Goal: Task Accomplishment & Management: Manage account settings

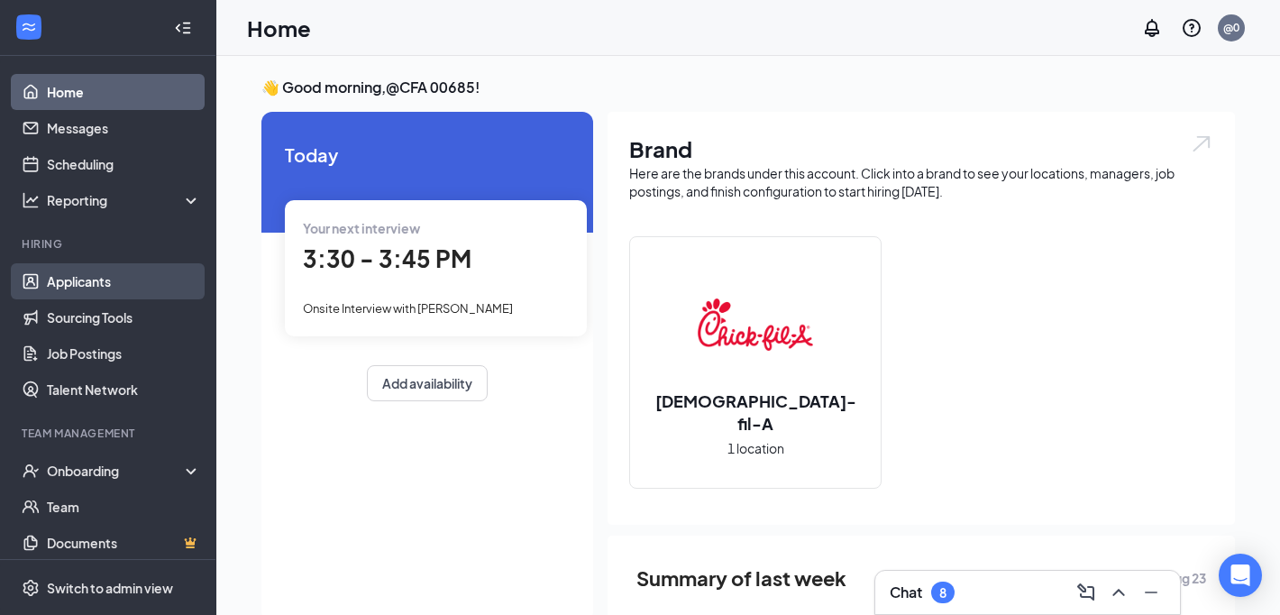
click at [73, 286] on link "Applicants" at bounding box center [124, 281] width 154 height 36
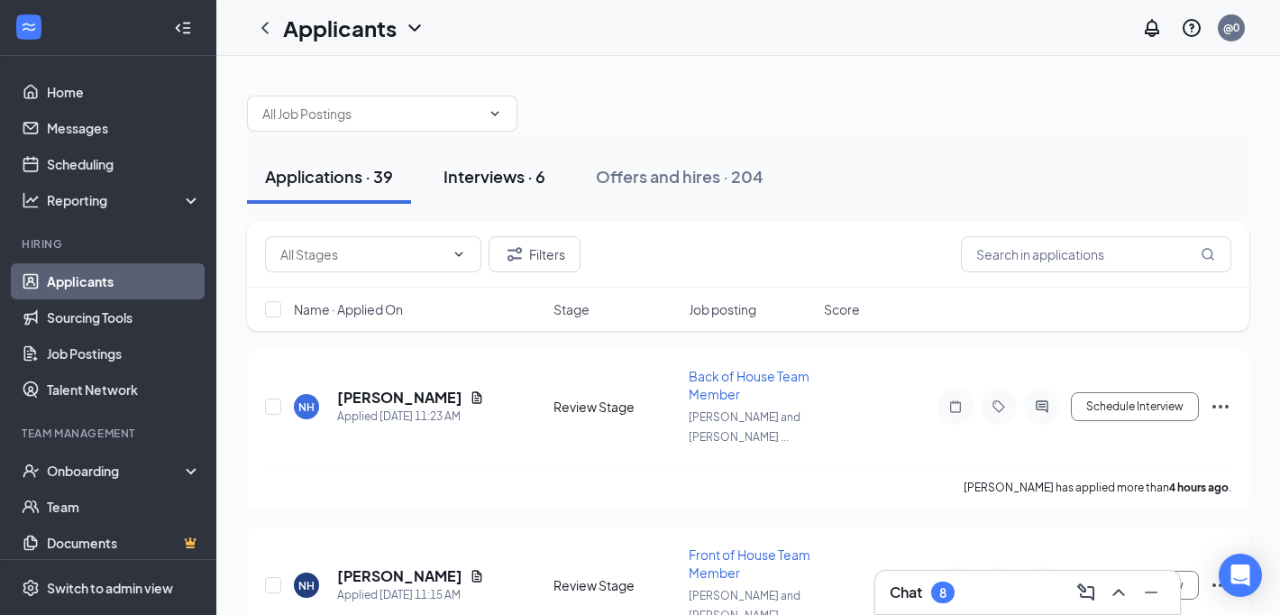
click at [480, 182] on div "Interviews · 6" at bounding box center [494, 176] width 102 height 23
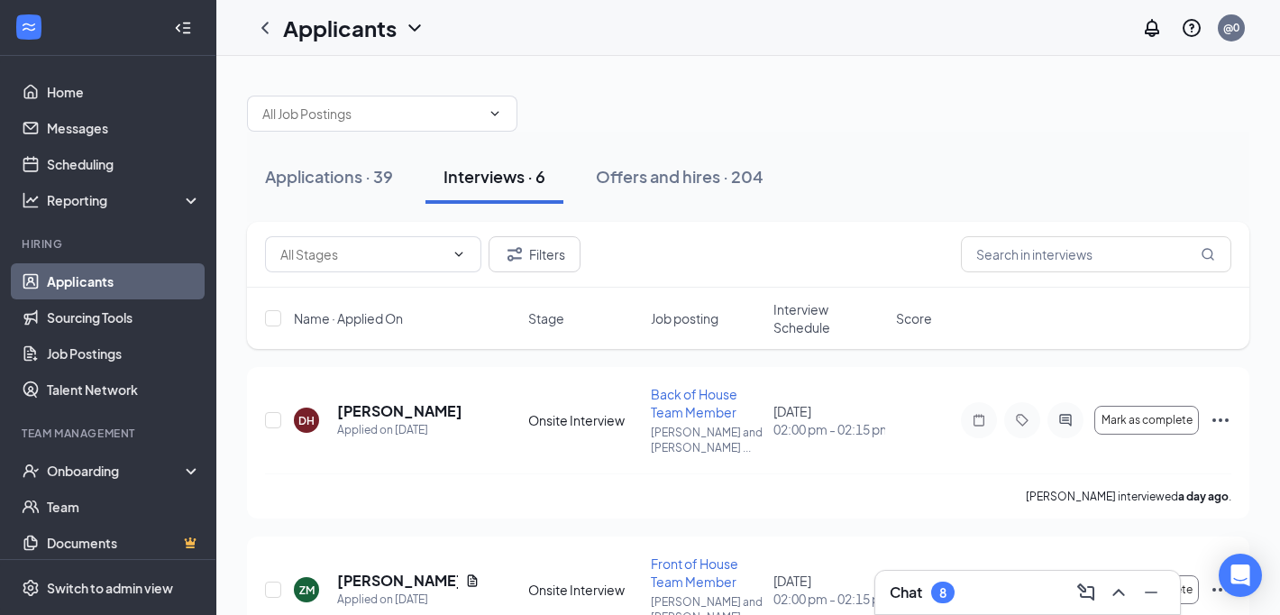
click at [813, 318] on span "Interview Schedule" at bounding box center [829, 318] width 112 height 36
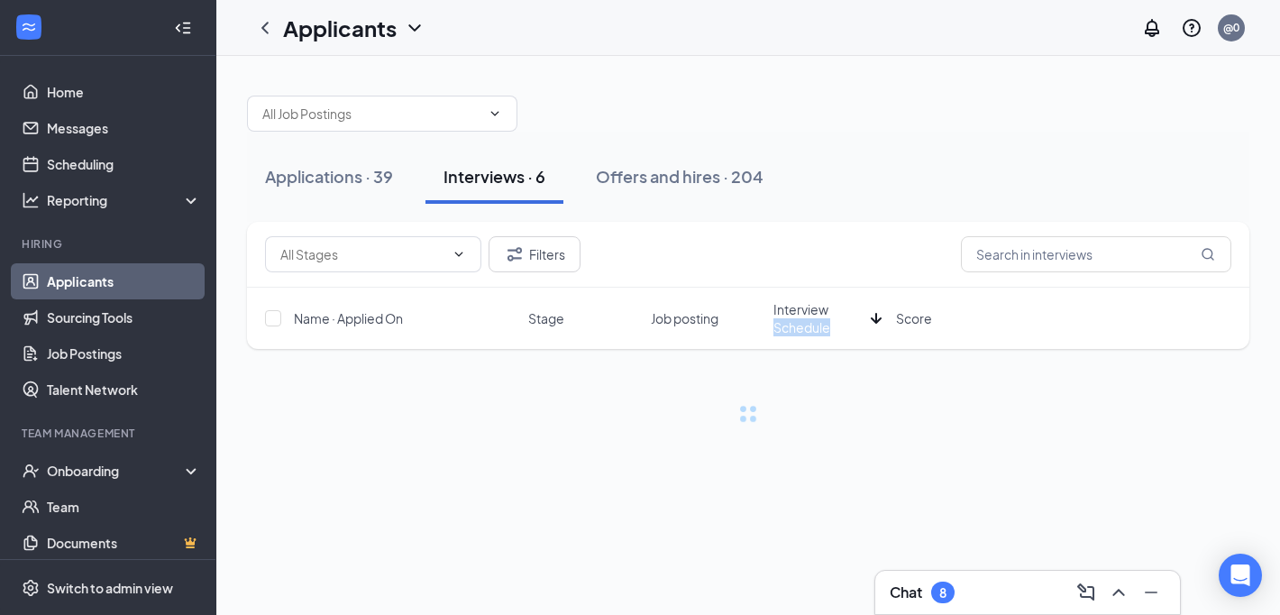
click at [813, 318] on span "Interview Schedule" at bounding box center [818, 318] width 90 height 36
click at [911, 213] on div "Applications · 39 Interviews · 6 Offers and hires · 204" at bounding box center [748, 177] width 1002 height 90
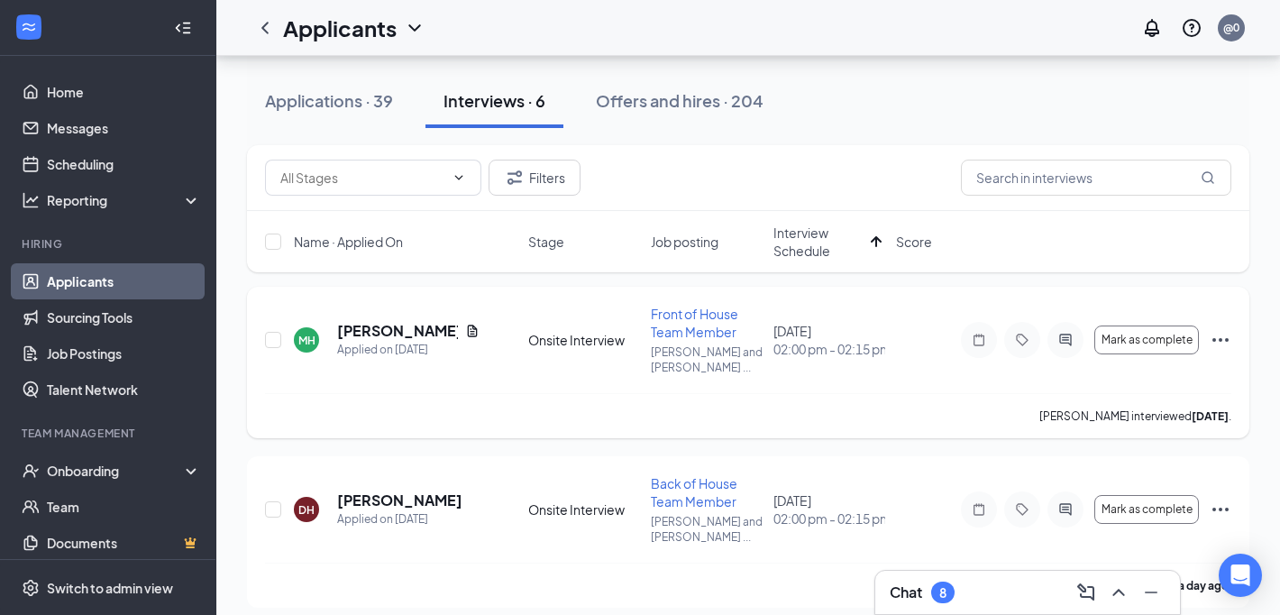
scroll to position [77, 0]
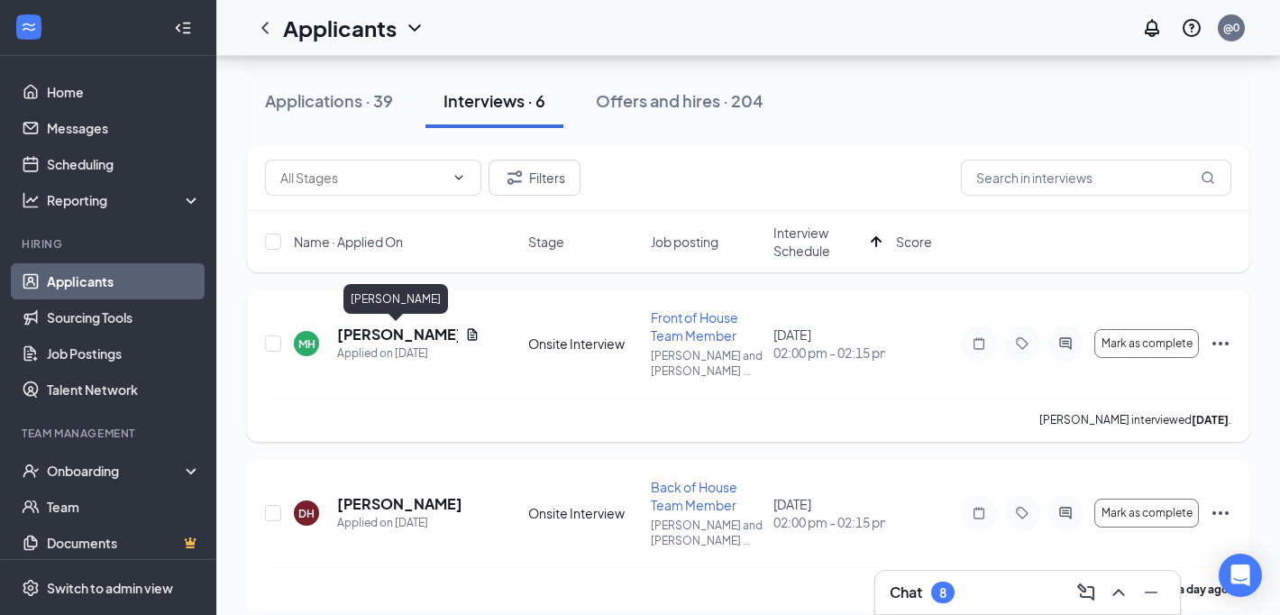
click at [412, 335] on h5 "[PERSON_NAME]" at bounding box center [397, 334] width 121 height 20
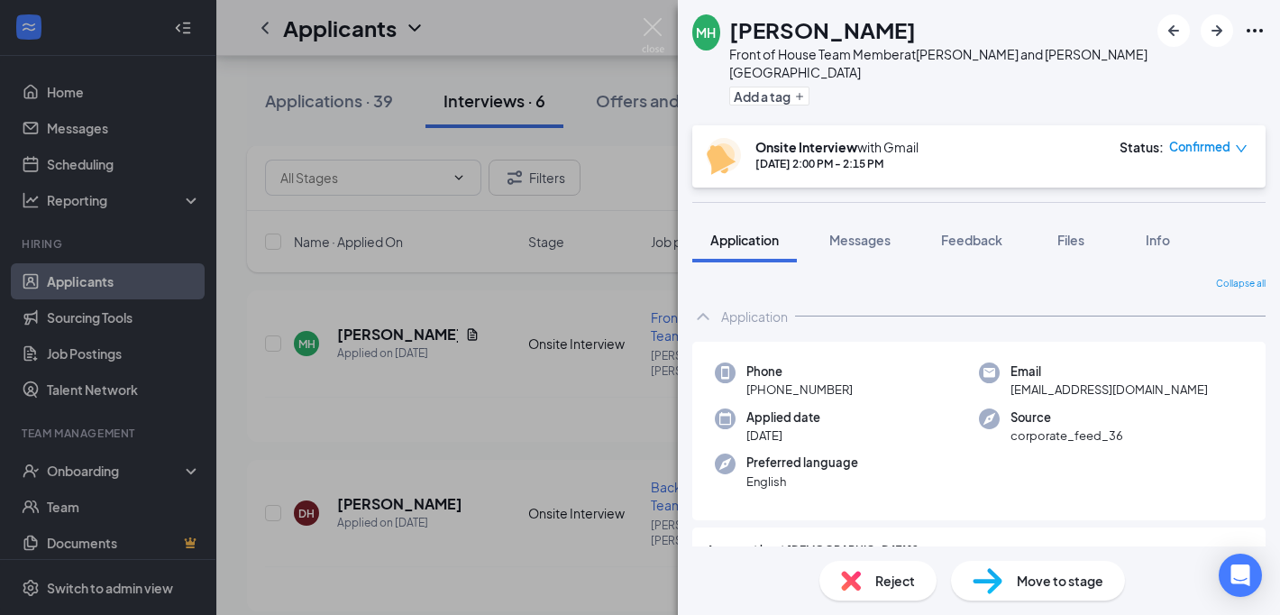
click at [835, 571] on div "Reject" at bounding box center [877, 581] width 117 height 40
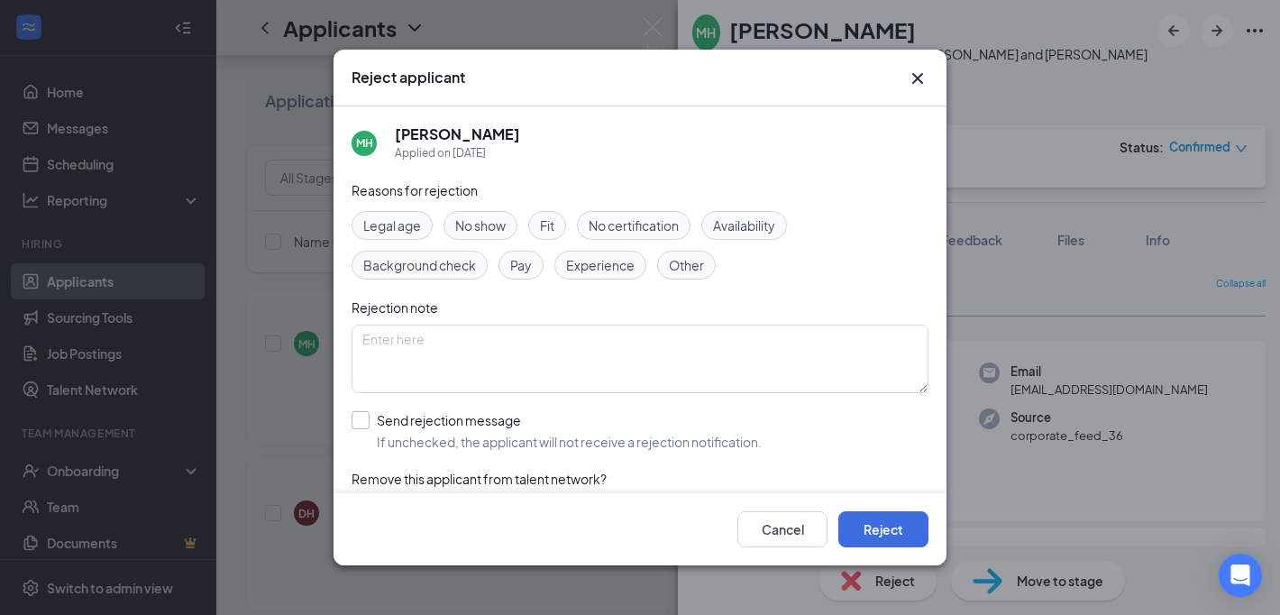
click at [479, 416] on input "Send rejection message If unchecked, the applicant will not receive a rejection…" at bounding box center [556, 431] width 410 height 40
checkbox input "true"
click at [907, 524] on button "Reject" at bounding box center [883, 529] width 90 height 36
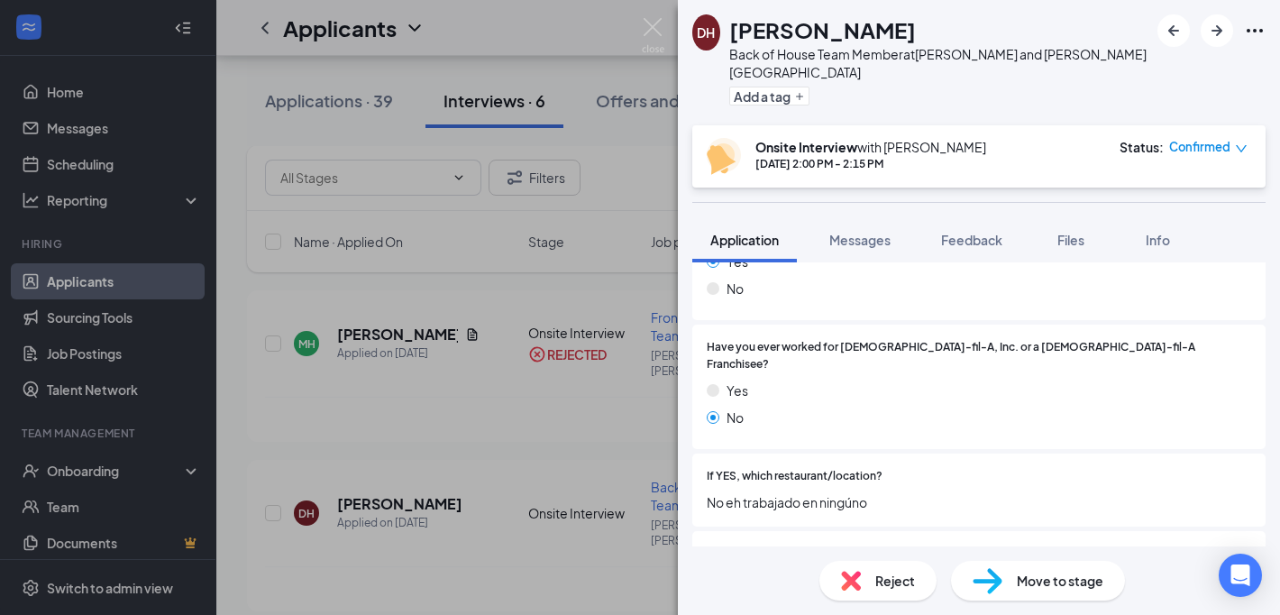
scroll to position [316, 0]
click at [568, 480] on div "DH [PERSON_NAME] Back of House Team Member at [PERSON_NAME][GEOGRAPHIC_DATA][PE…" at bounding box center [640, 307] width 1280 height 615
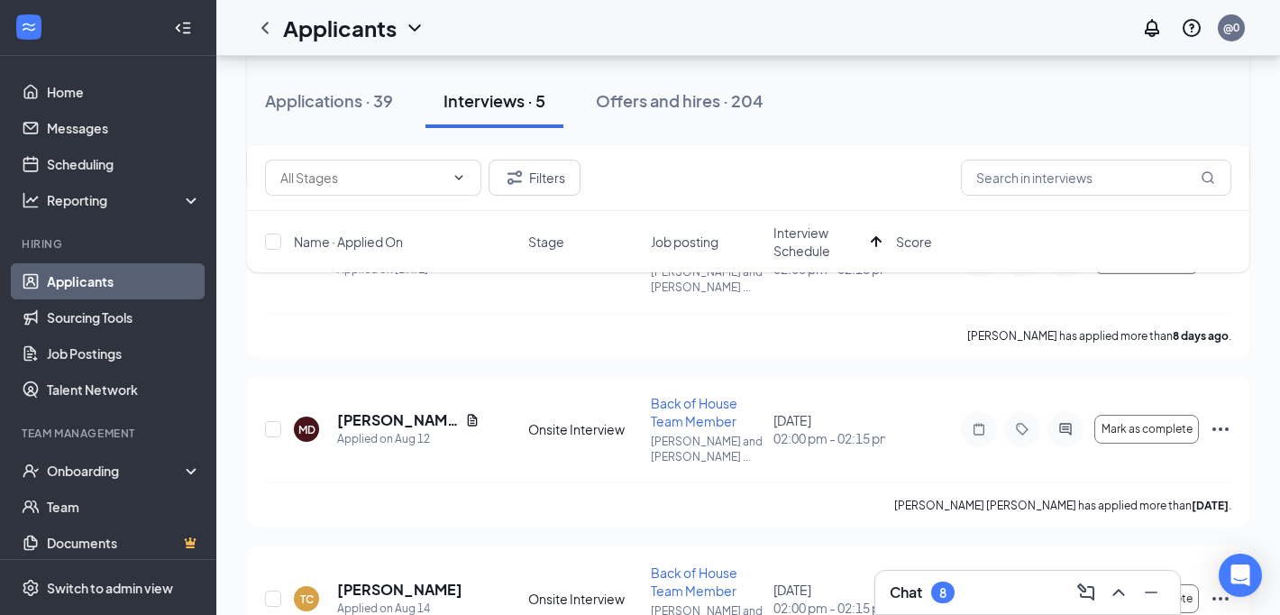
scroll to position [603, 0]
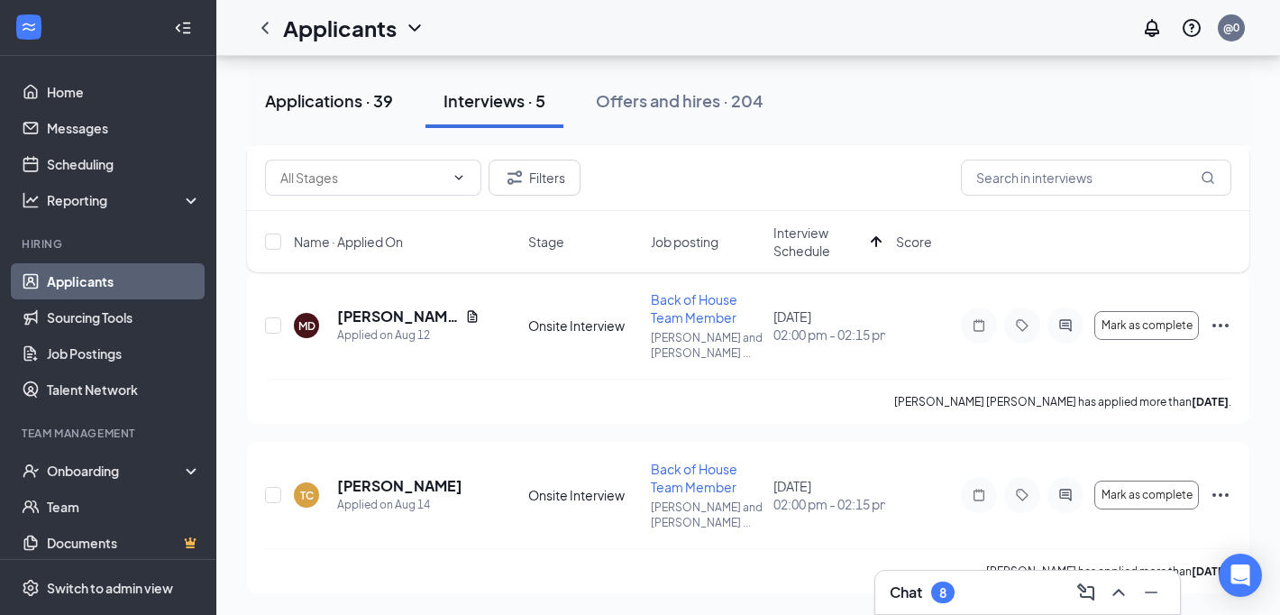
click at [338, 102] on div "Applications · 39" at bounding box center [329, 100] width 128 height 23
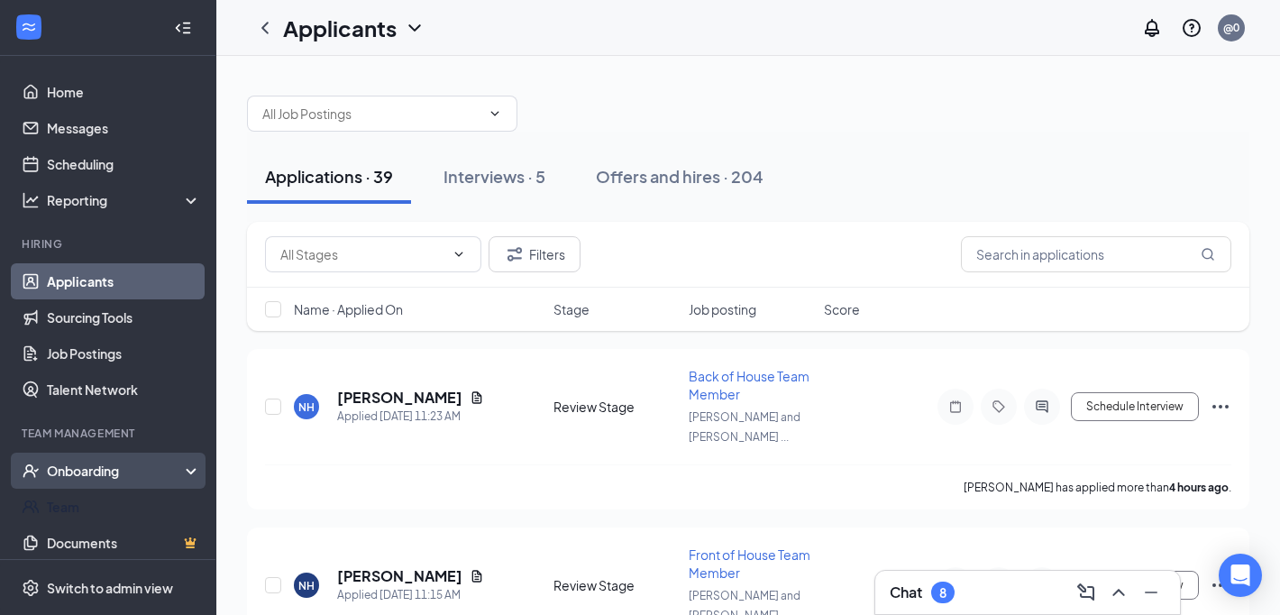
click at [69, 484] on div "Onboarding" at bounding box center [108, 470] width 216 height 36
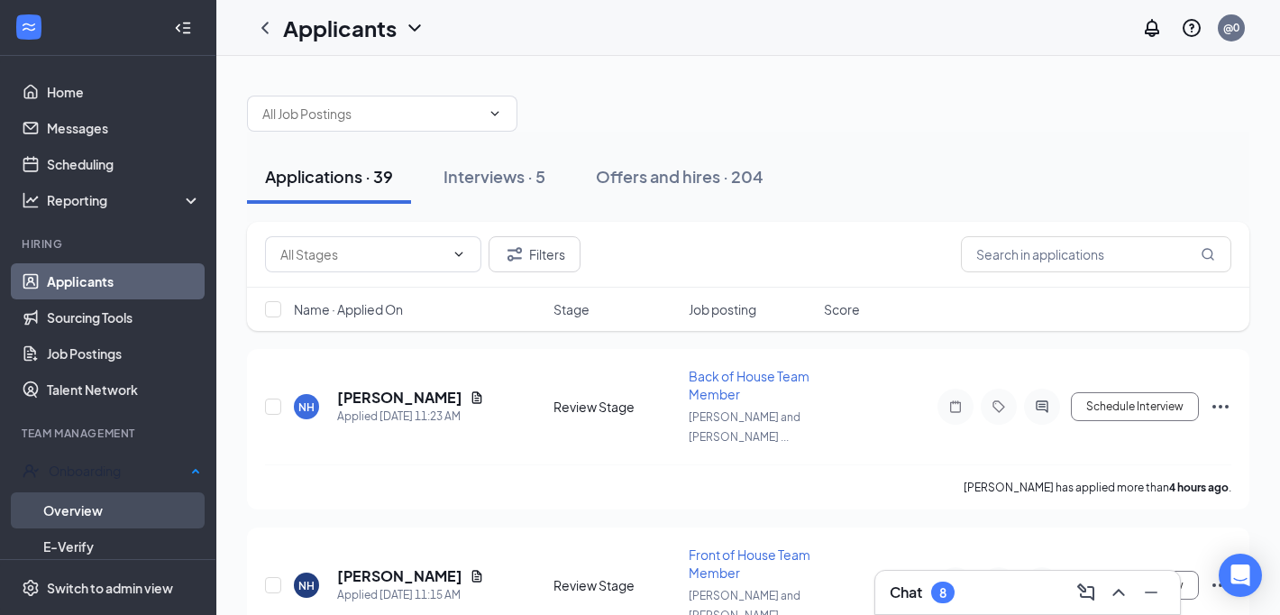
click at [88, 511] on link "Overview" at bounding box center [122, 510] width 158 height 36
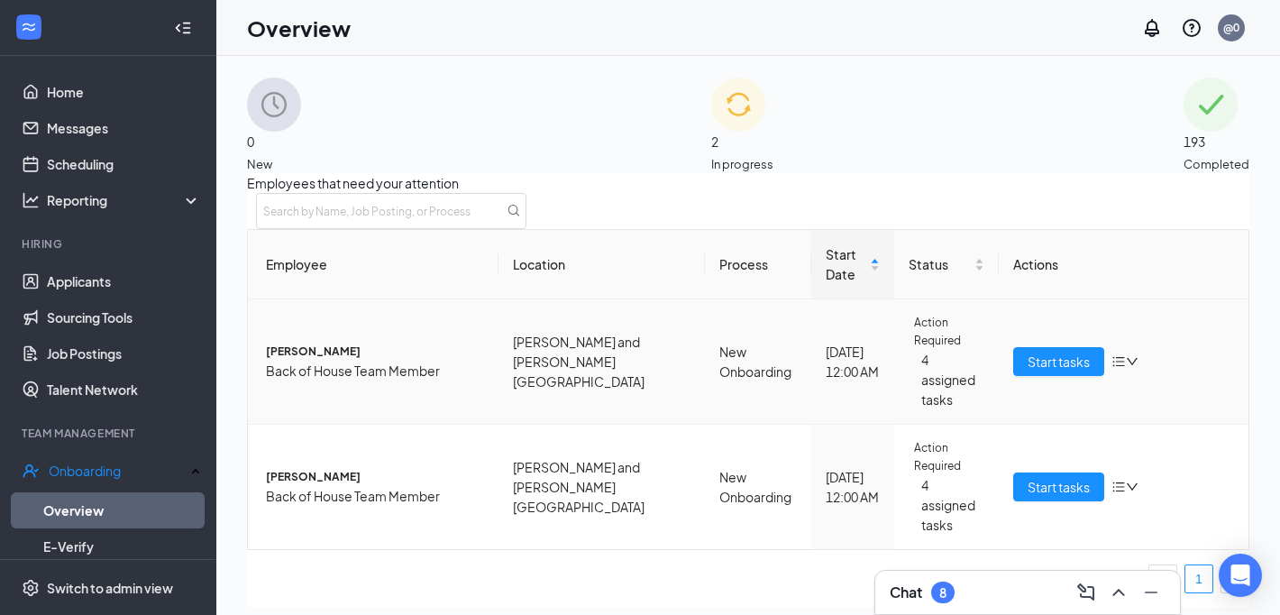
click at [324, 342] on span "[PERSON_NAME]" at bounding box center [375, 351] width 218 height 18
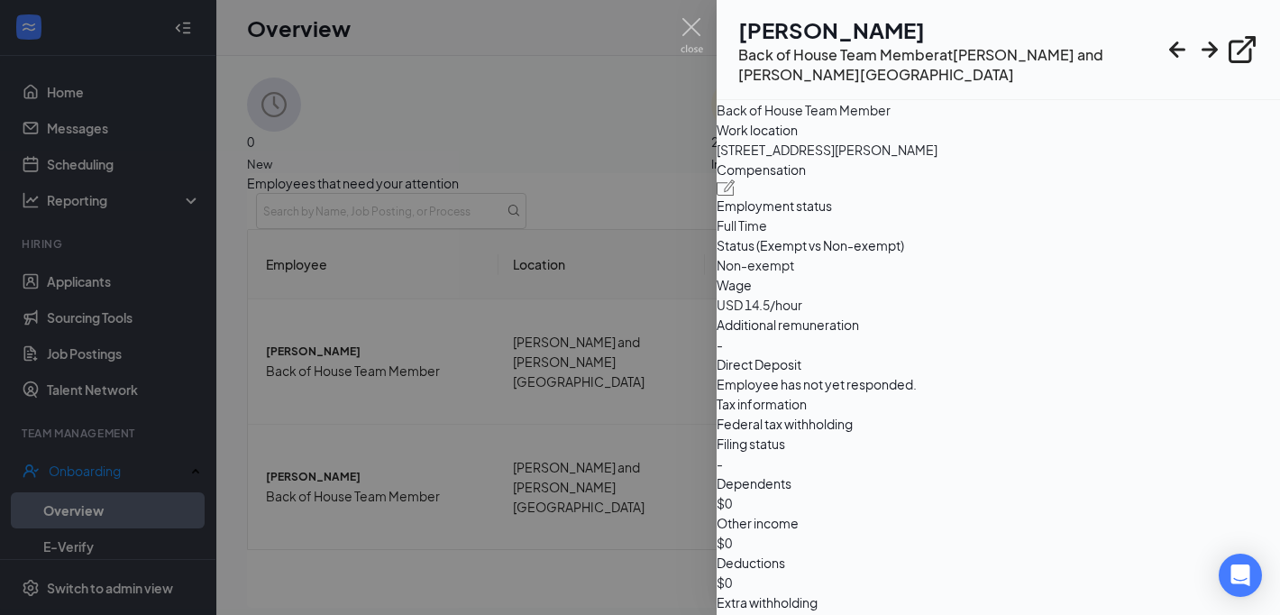
scroll to position [972, 0]
click at [591, 485] on div at bounding box center [640, 307] width 1280 height 615
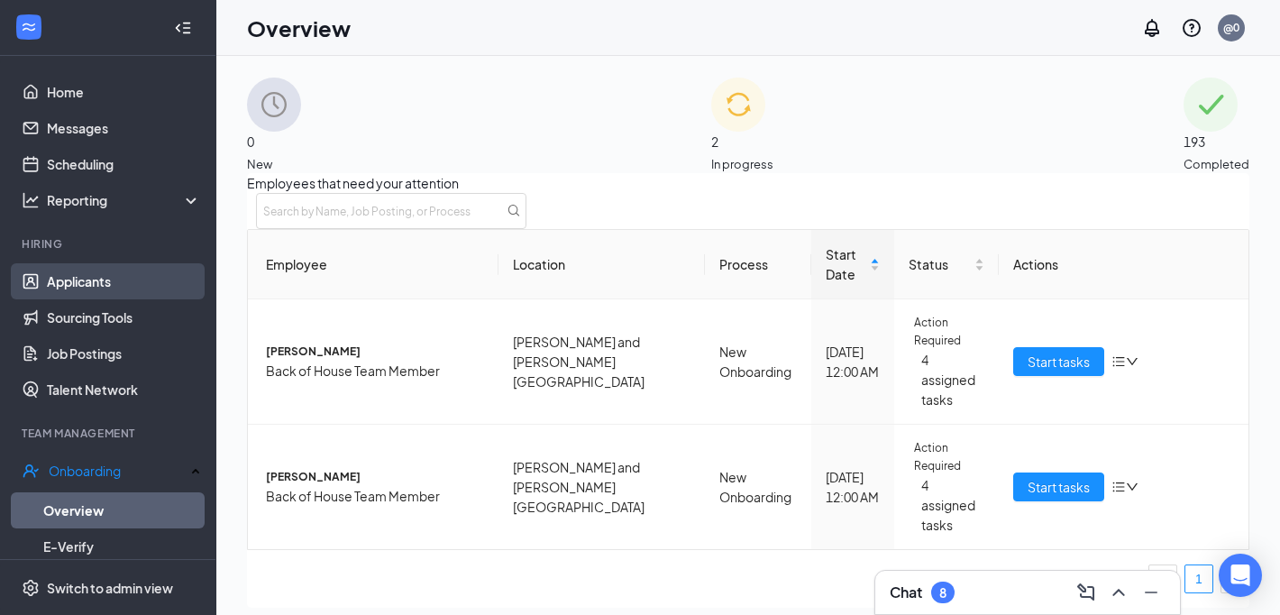
click at [172, 273] on link "Applicants" at bounding box center [124, 281] width 154 height 36
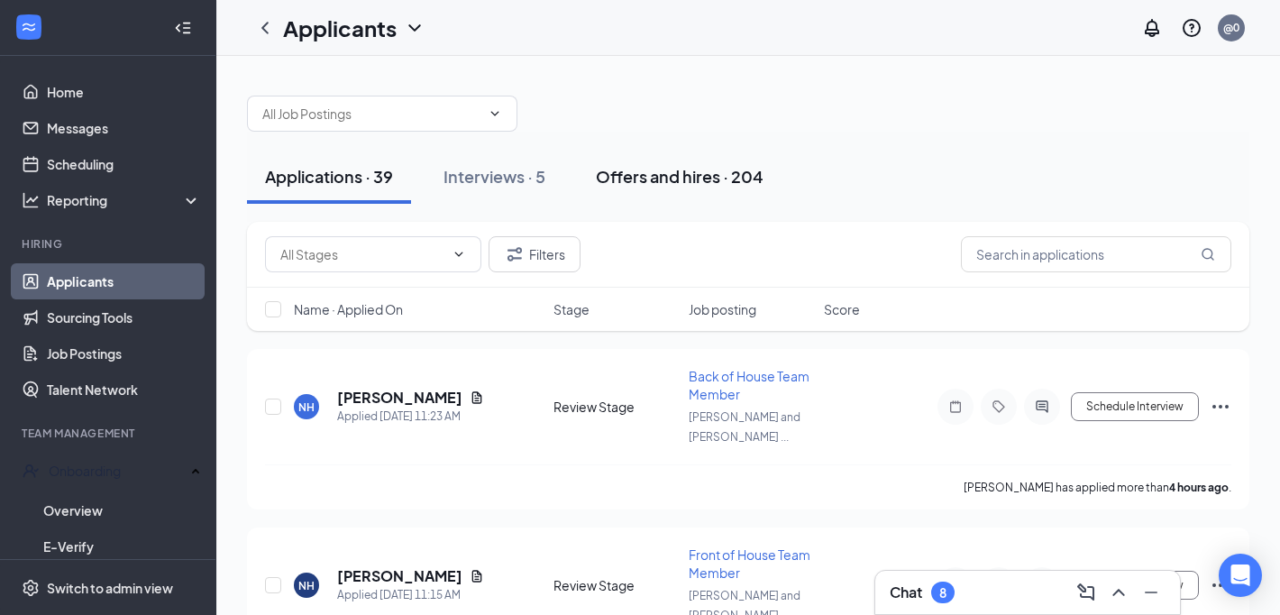
click at [684, 188] on button "Offers and hires · 204" at bounding box center [680, 177] width 204 height 54
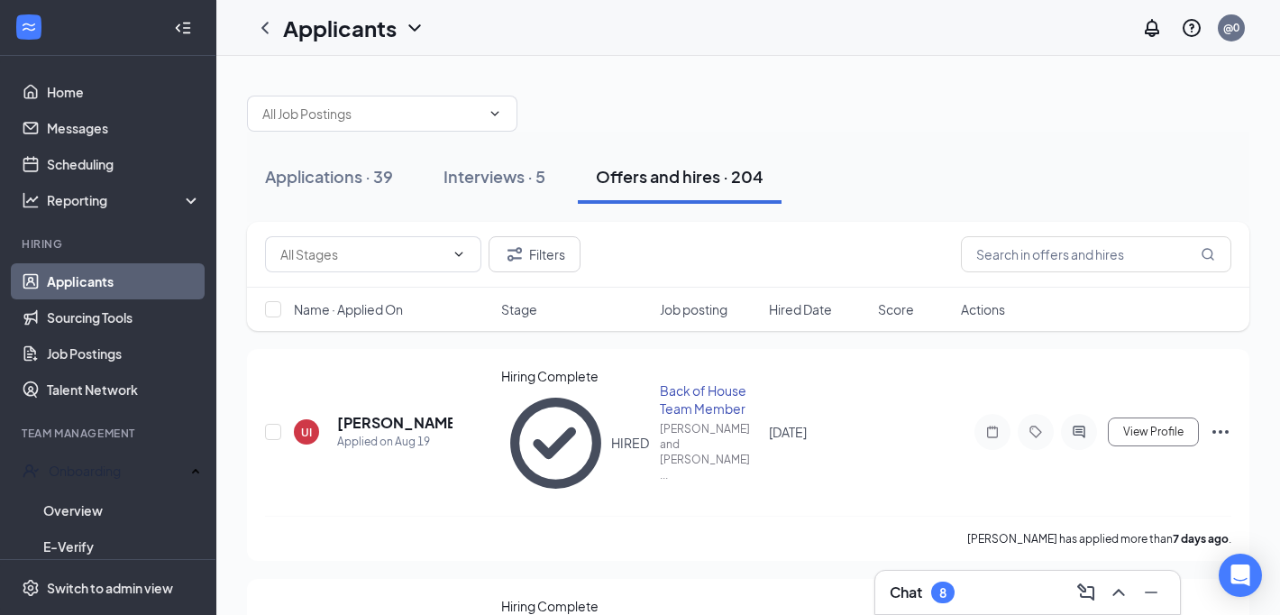
click at [409, 303] on div "Name · Applied On" at bounding box center [392, 309] width 196 height 18
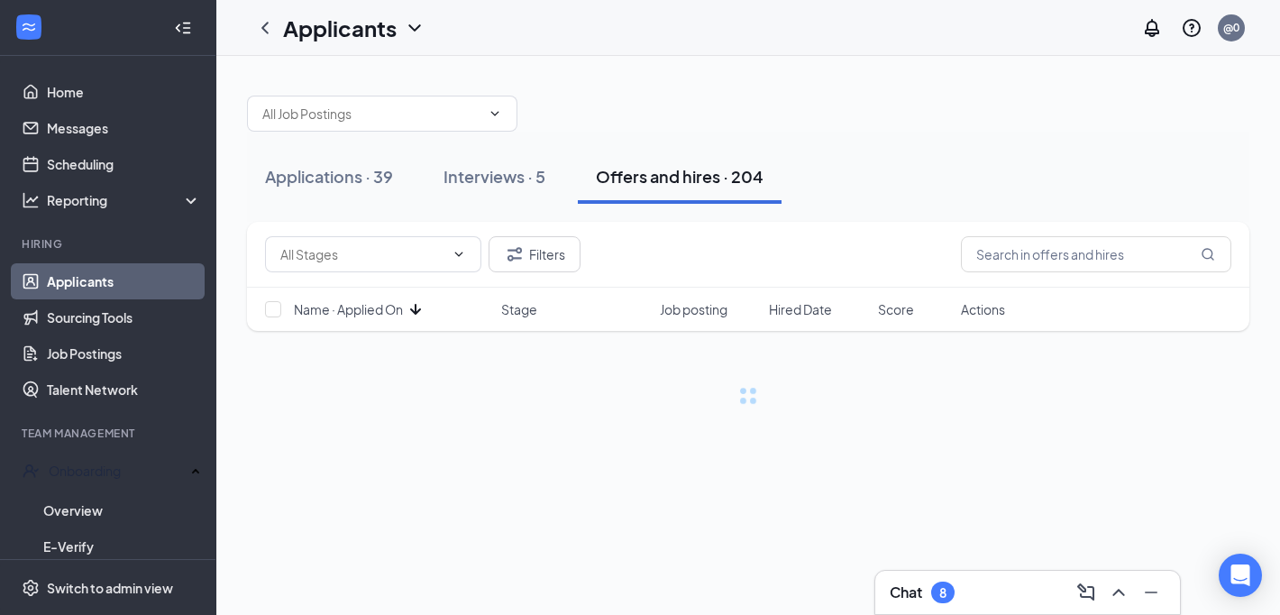
click at [409, 303] on icon "ArrowDown" at bounding box center [416, 309] width 22 height 22
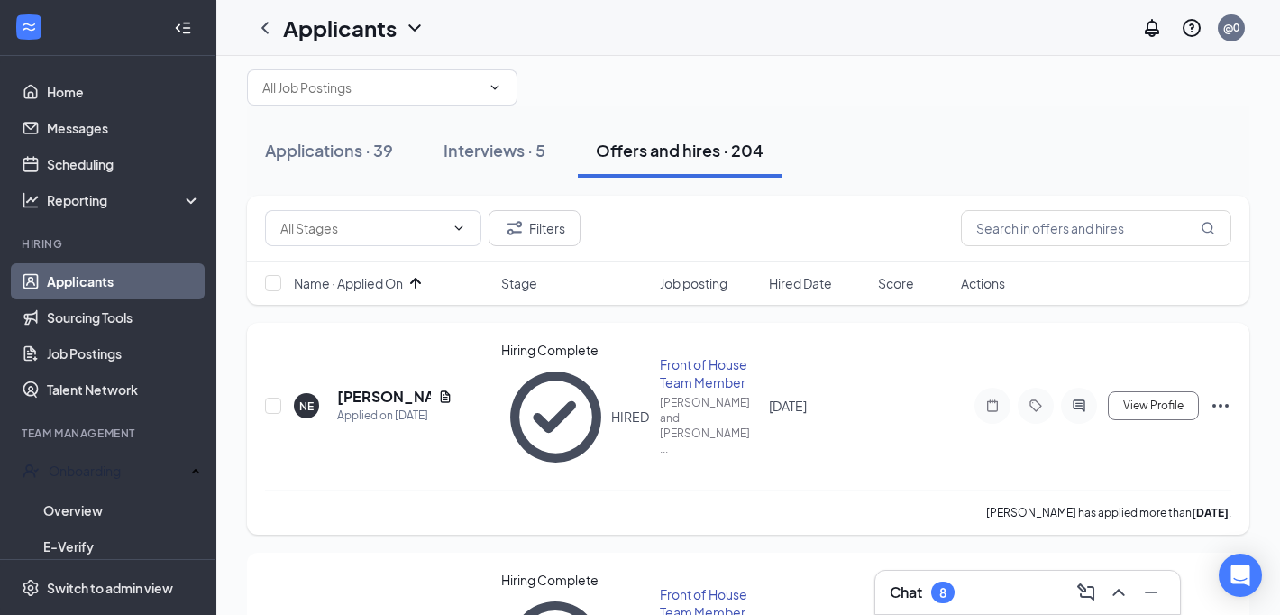
scroll to position [24, 0]
click at [389, 288] on span "Name · Applied On" at bounding box center [348, 285] width 109 height 18
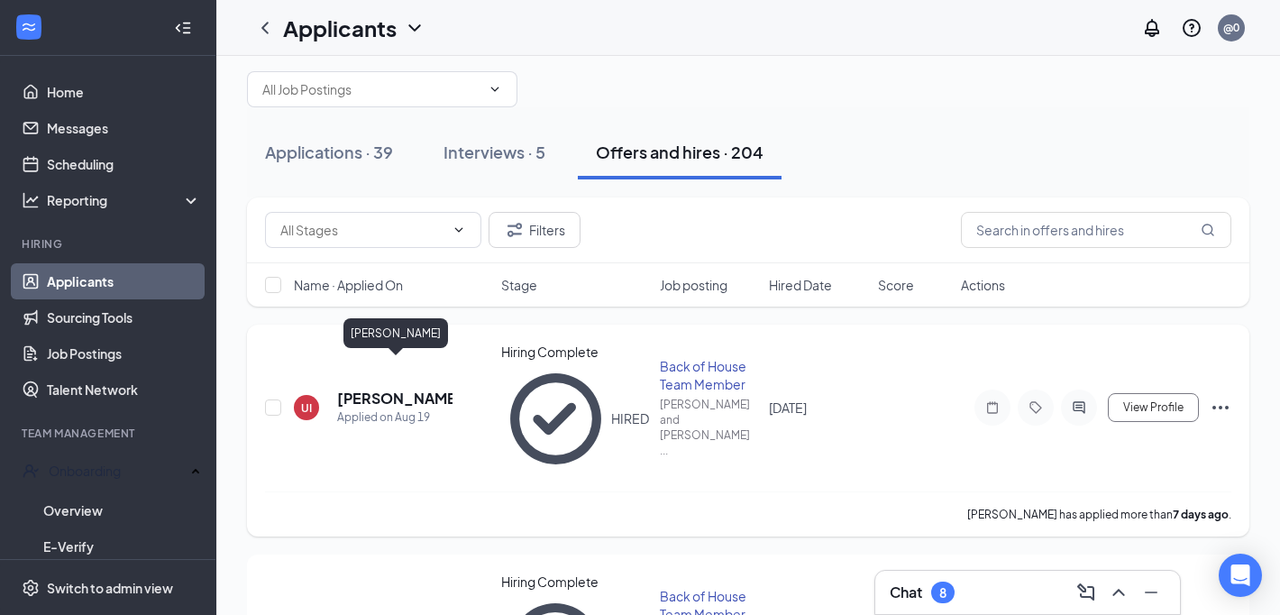
click at [375, 388] on h5 "[PERSON_NAME]" at bounding box center [394, 398] width 115 height 20
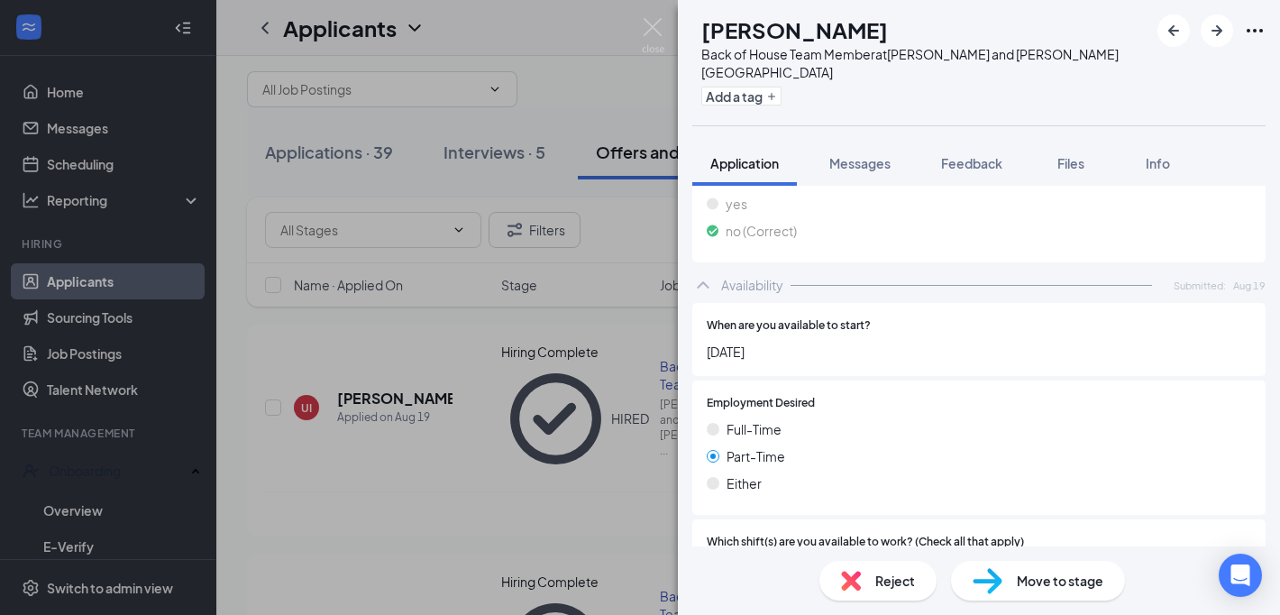
scroll to position [805, 0]
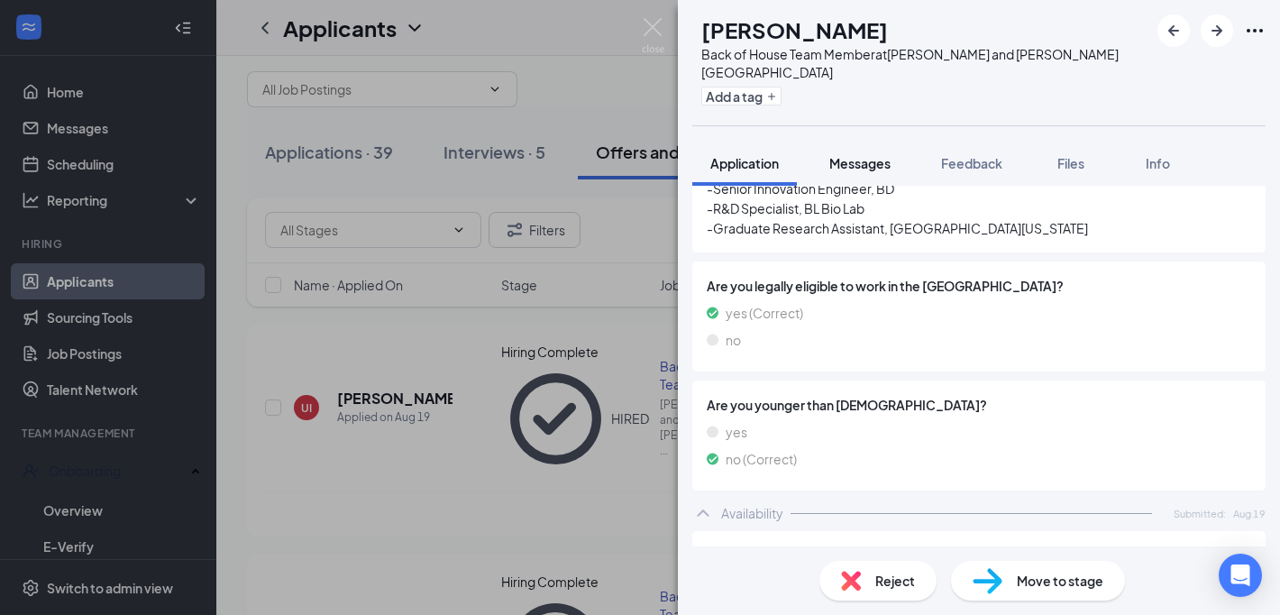
click at [873, 155] on span "Messages" at bounding box center [859, 163] width 61 height 16
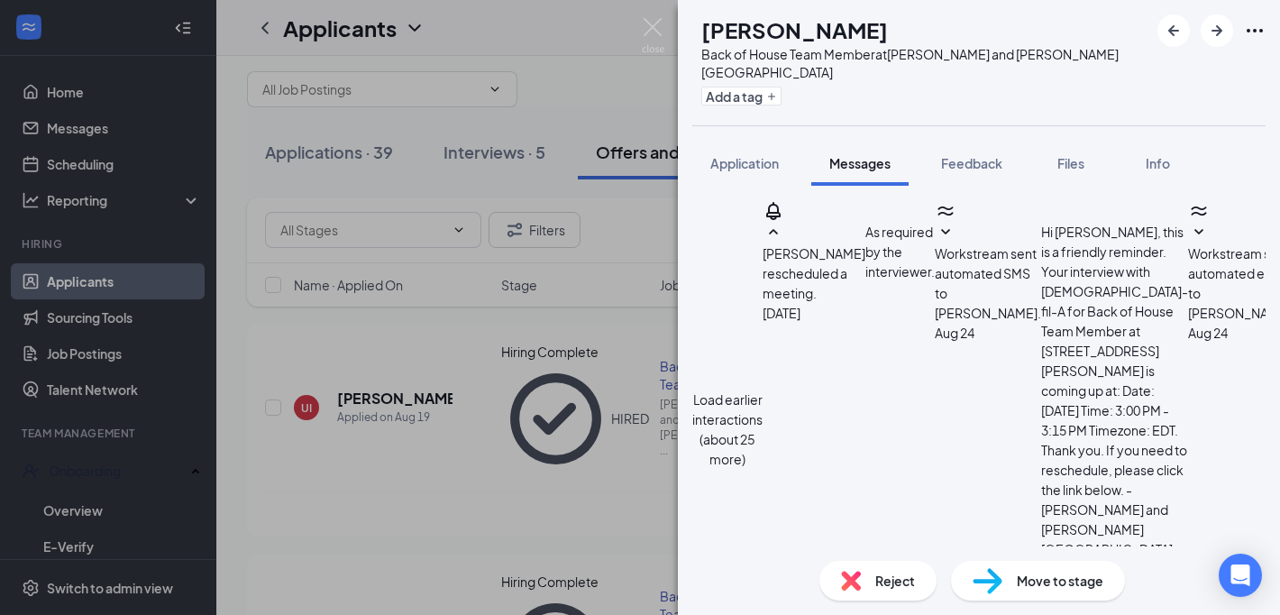
scroll to position [153, 0]
click at [964, 245] on span "Workstream sent automated SMS to [PERSON_NAME]." at bounding box center [988, 283] width 106 height 76
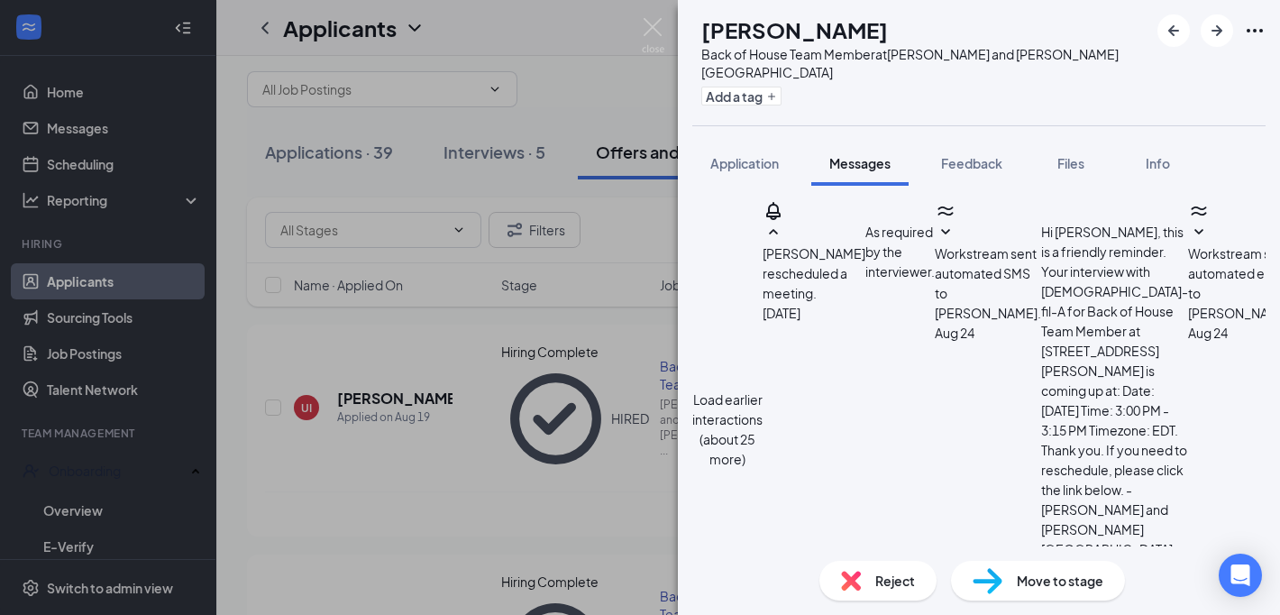
scroll to position [265, 0]
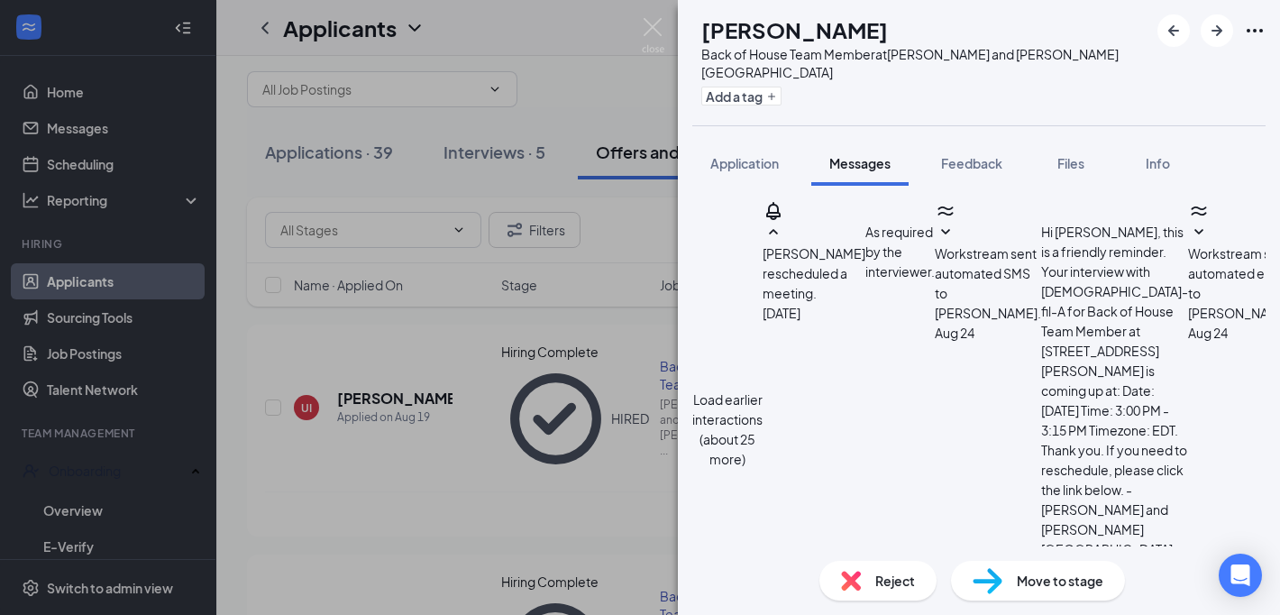
scroll to position [406, 0]
click at [448, 359] on div "UI [PERSON_NAME] Back of House Team Member at [GEOGRAPHIC_DATA] and [PERSON_NAM…" at bounding box center [640, 307] width 1280 height 615
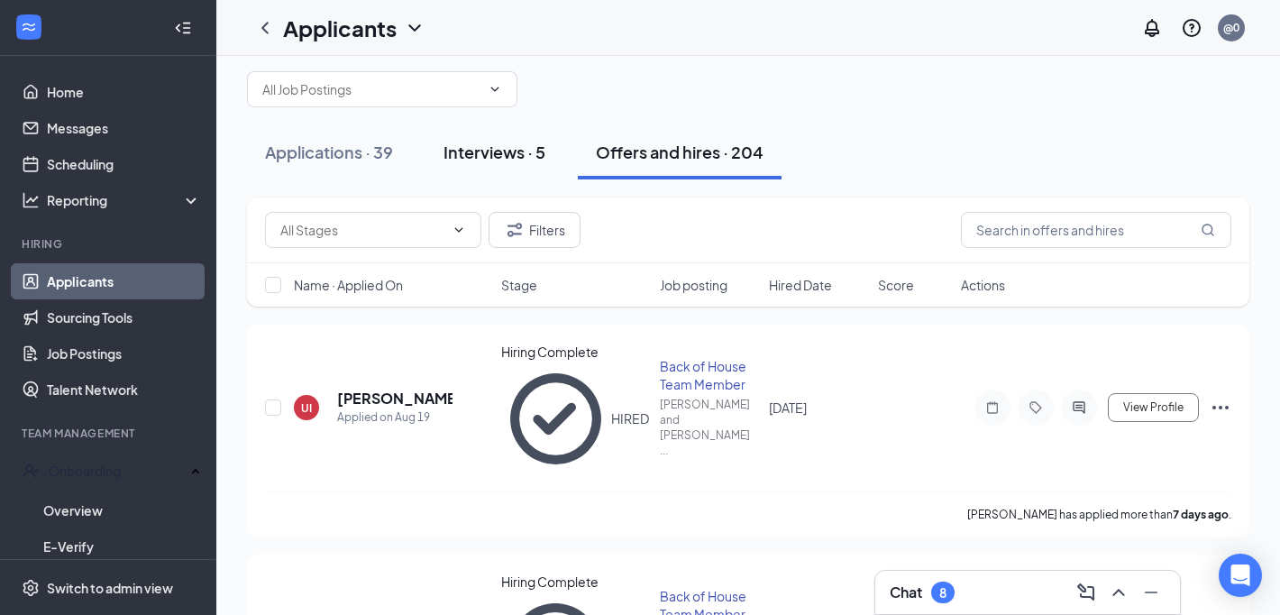
click at [462, 154] on div "Interviews · 5" at bounding box center [494, 152] width 102 height 23
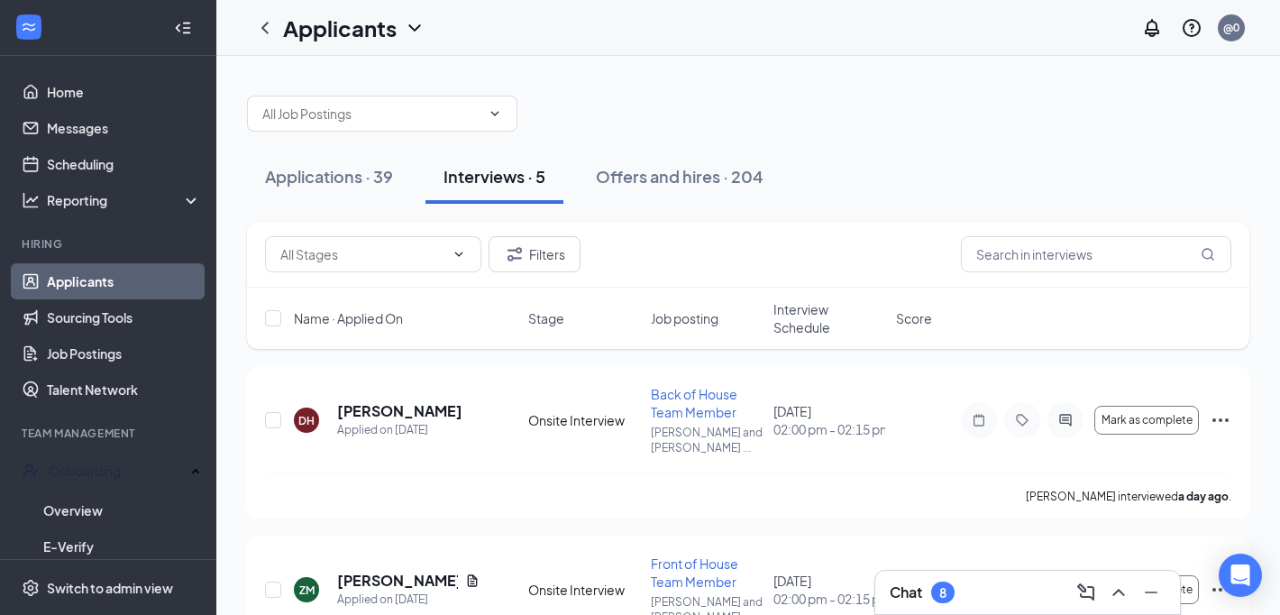
click at [780, 324] on span "Interview Schedule" at bounding box center [829, 318] width 112 height 36
click at [780, 324] on span "Interview Schedule" at bounding box center [818, 318] width 90 height 36
click at [868, 233] on div "Filters" at bounding box center [748, 255] width 1002 height 66
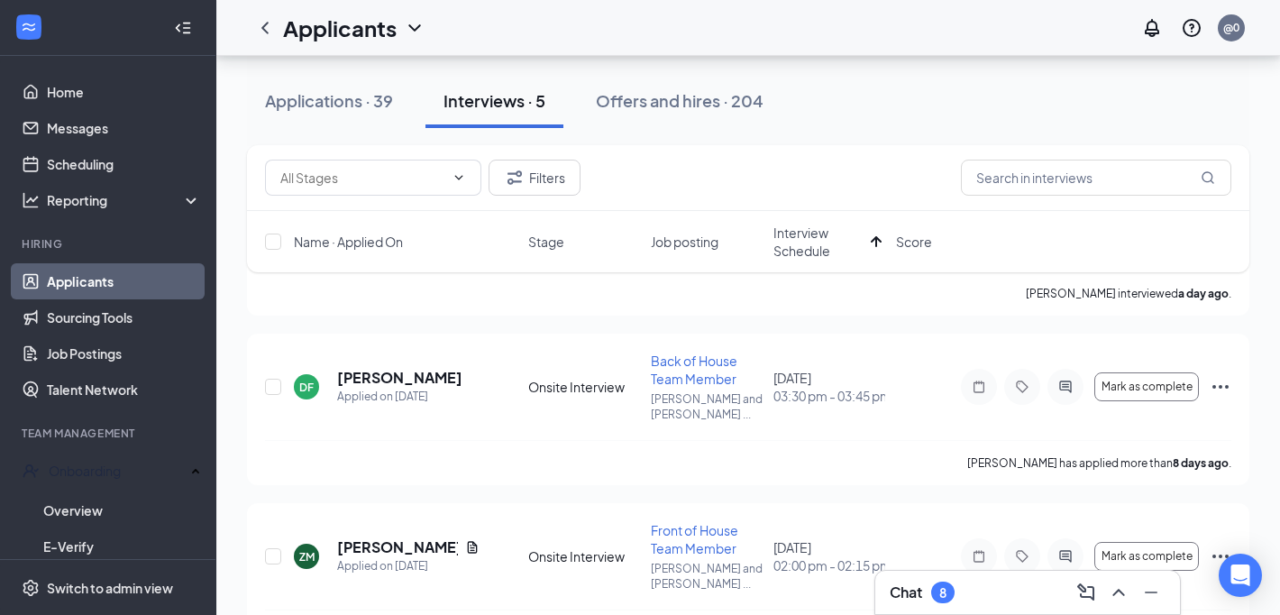
scroll to position [206, 0]
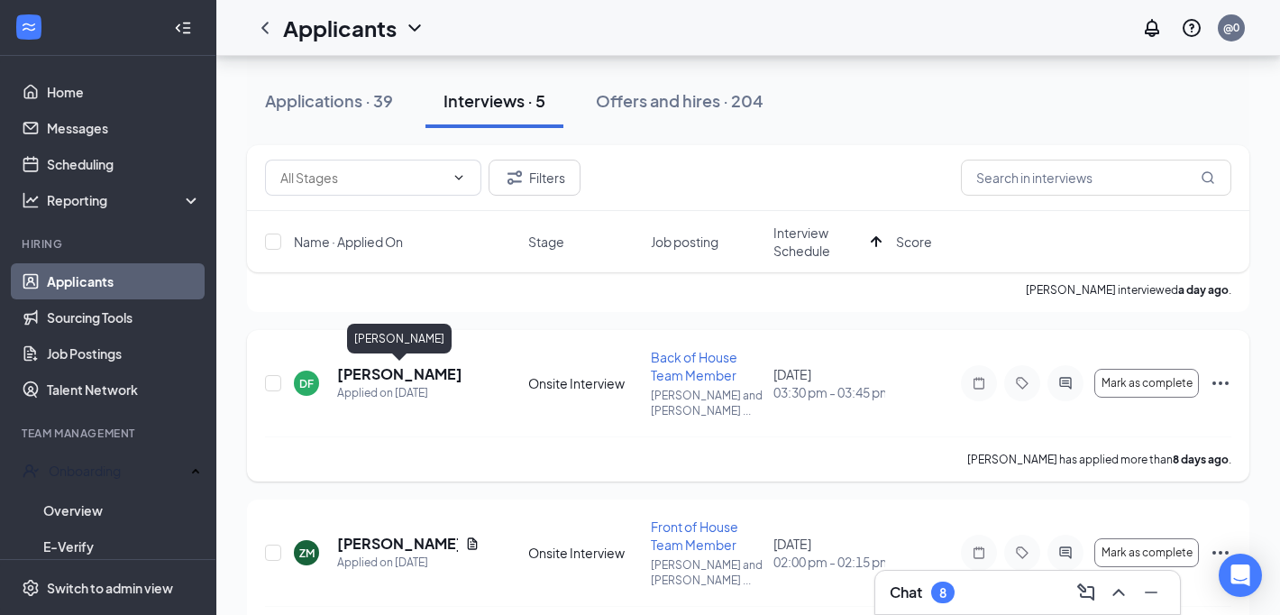
click at [414, 372] on h5 "[PERSON_NAME]" at bounding box center [399, 374] width 125 height 20
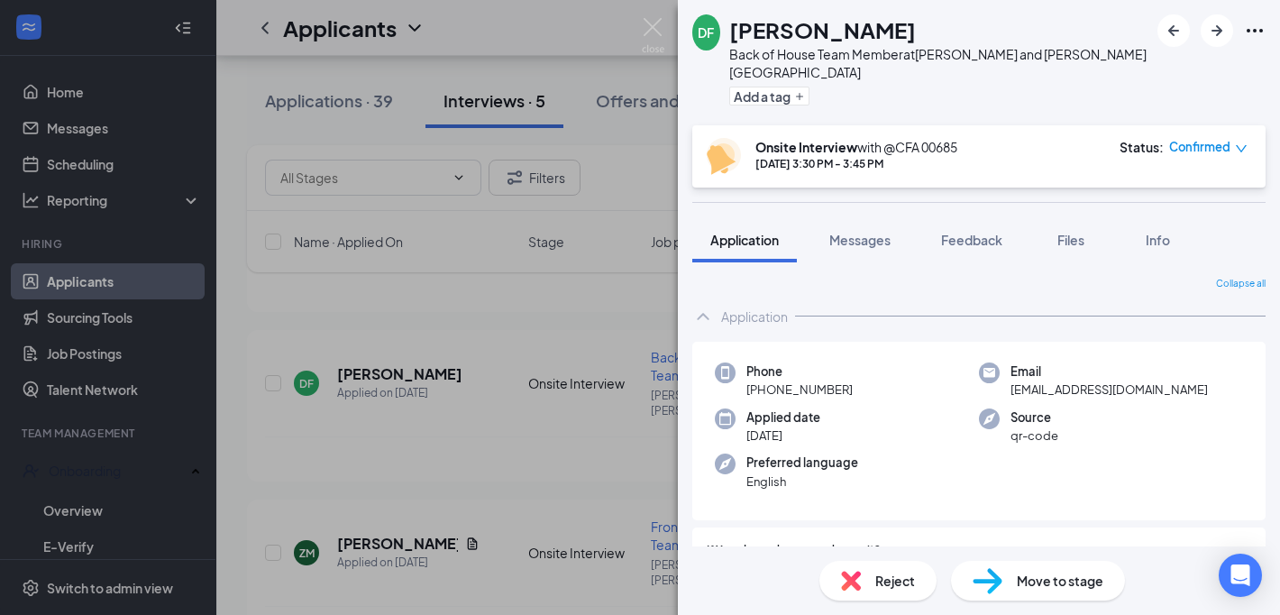
click at [521, 448] on div "[PERSON_NAME] Fleurizard Back of House Team Member at [PERSON_NAME][GEOGRAPHIC_…" at bounding box center [640, 307] width 1280 height 615
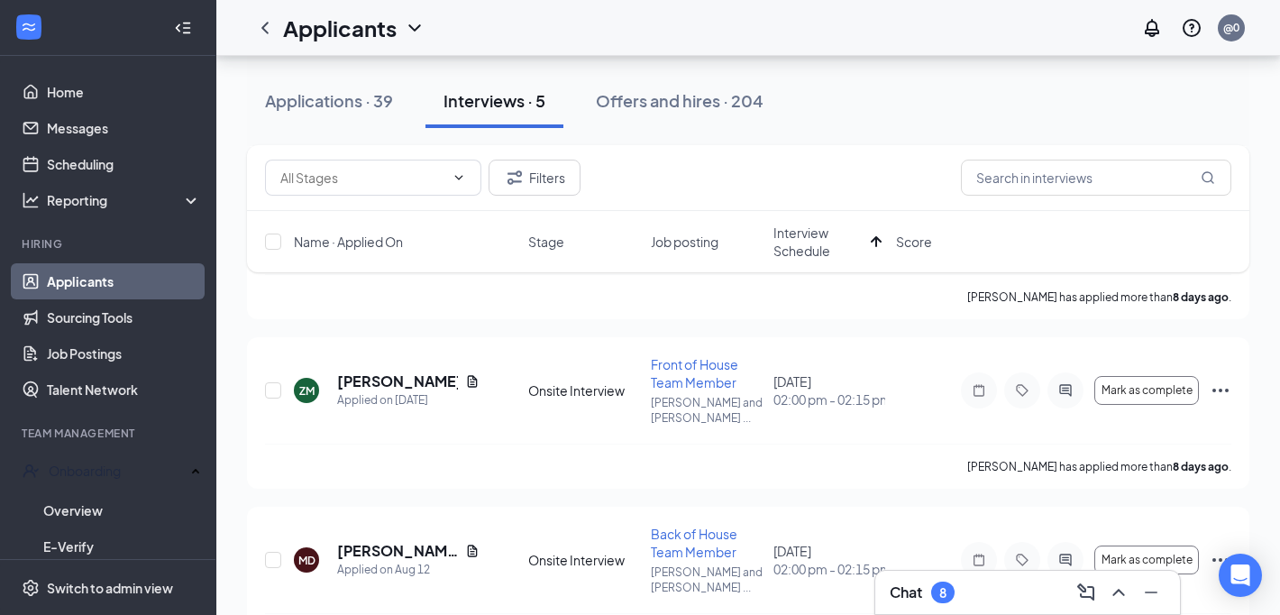
scroll to position [381, 0]
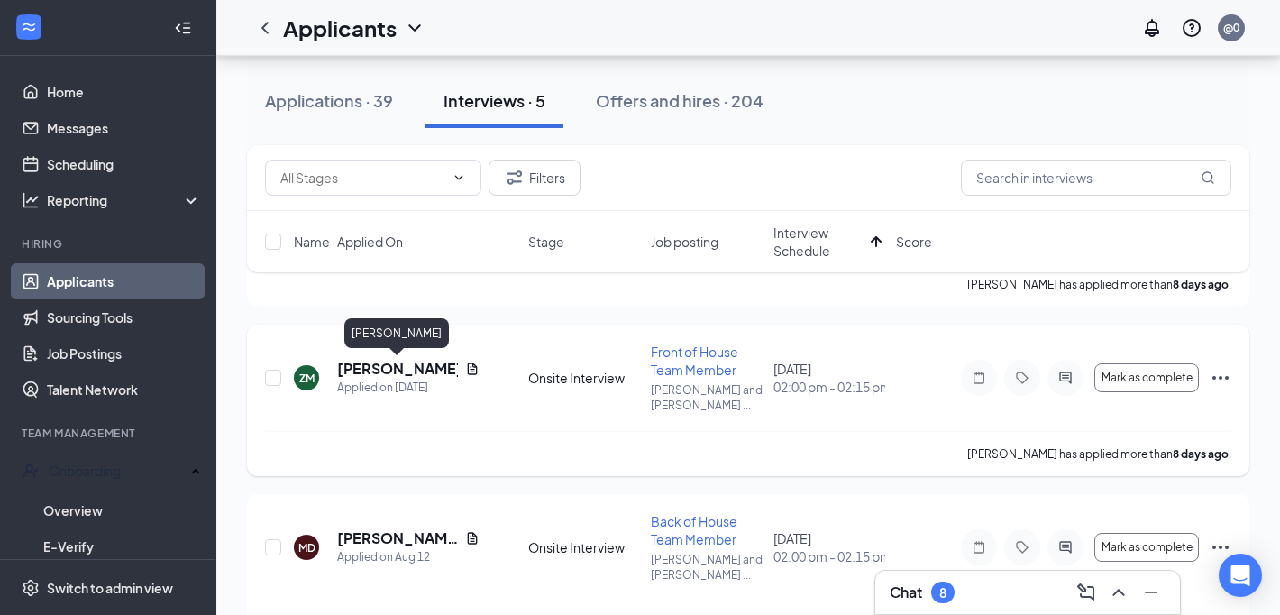
click at [398, 368] on h5 "[PERSON_NAME]" at bounding box center [397, 369] width 121 height 20
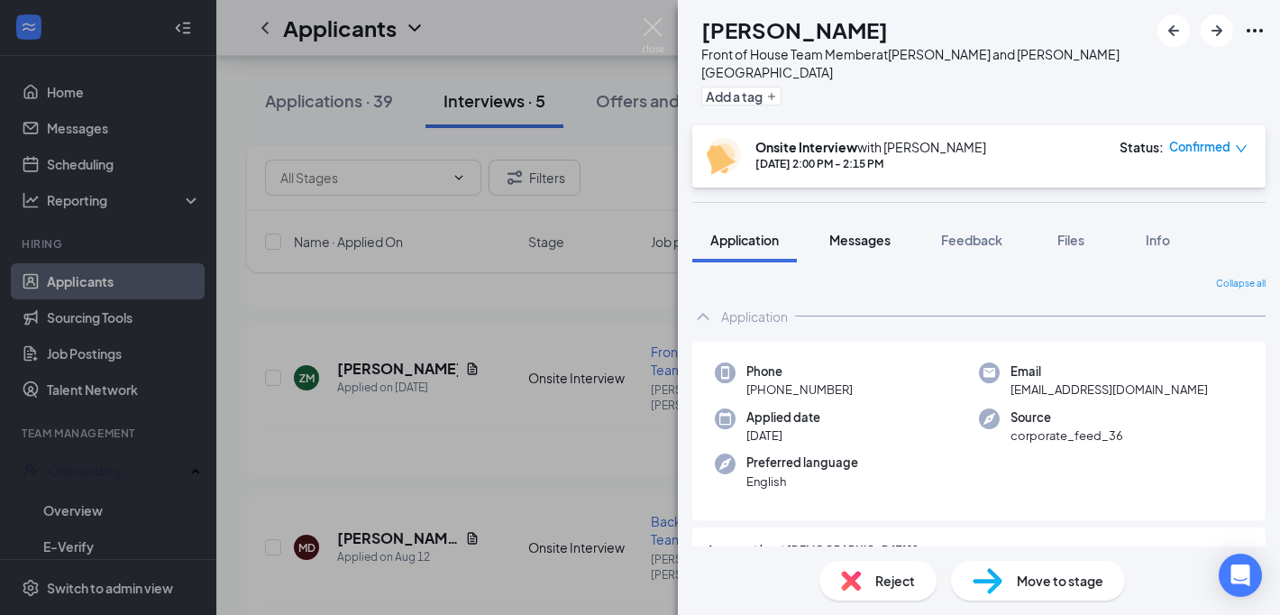
click at [865, 232] on span "Messages" at bounding box center [859, 240] width 61 height 16
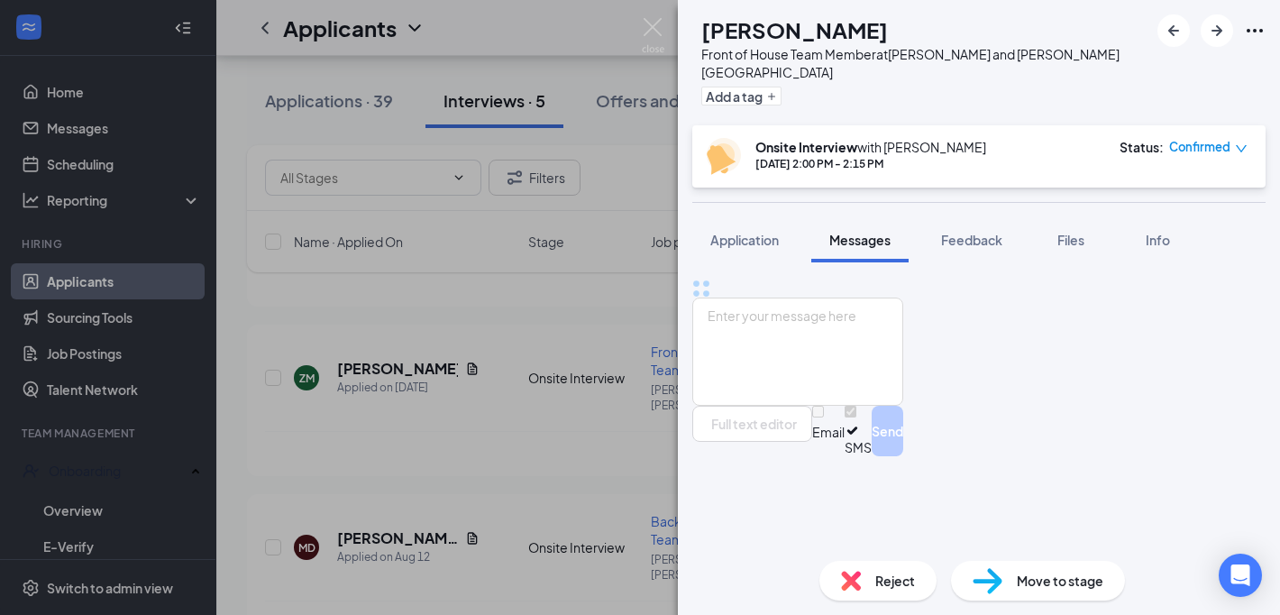
click at [536, 476] on div "ZM [PERSON_NAME] Front of House Team Member at [GEOGRAPHIC_DATA] and [PERSON_NA…" at bounding box center [640, 307] width 1280 height 615
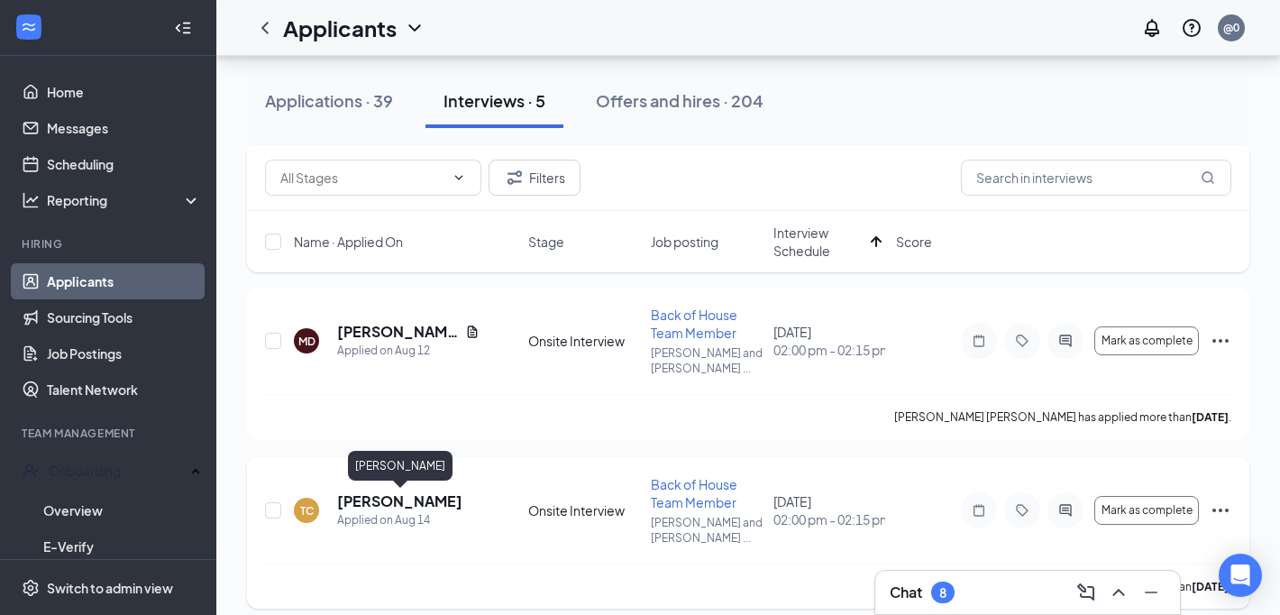
scroll to position [603, 0]
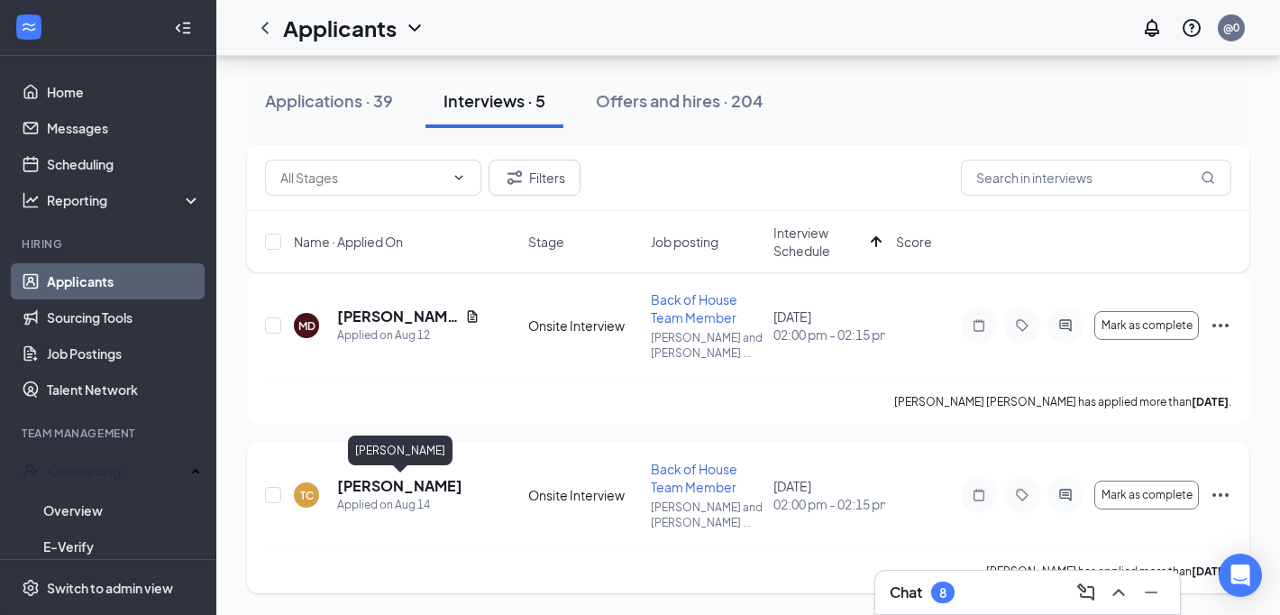
click at [441, 488] on h5 "[PERSON_NAME]" at bounding box center [399, 486] width 125 height 20
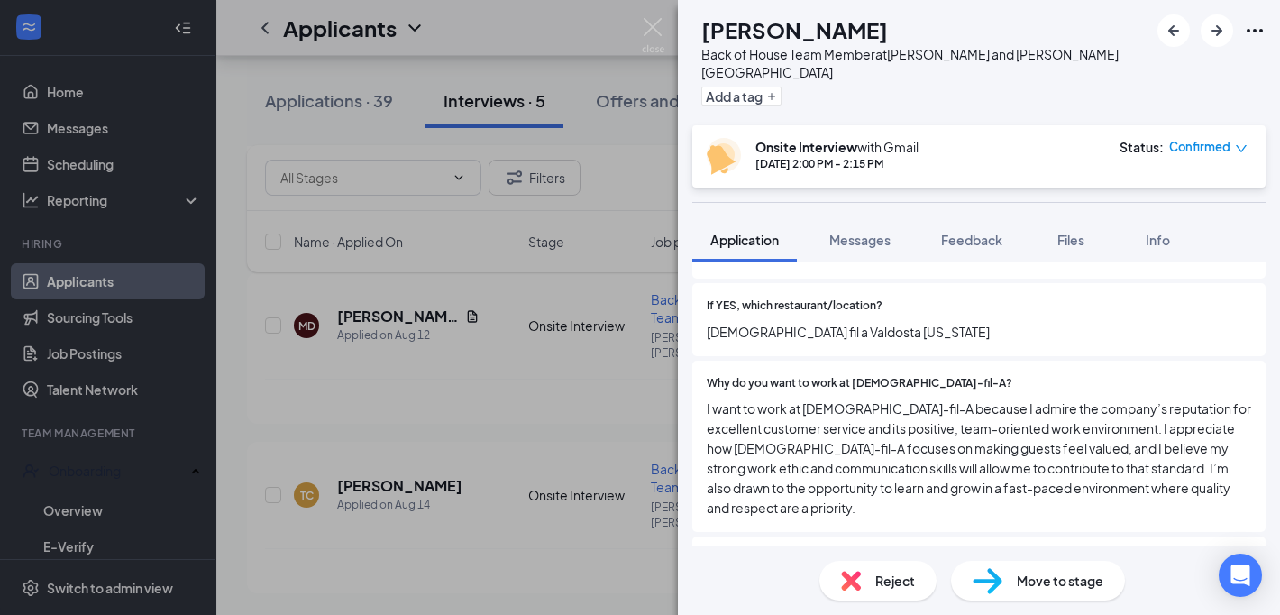
scroll to position [486, 0]
click at [858, 232] on span "Messages" at bounding box center [859, 240] width 61 height 16
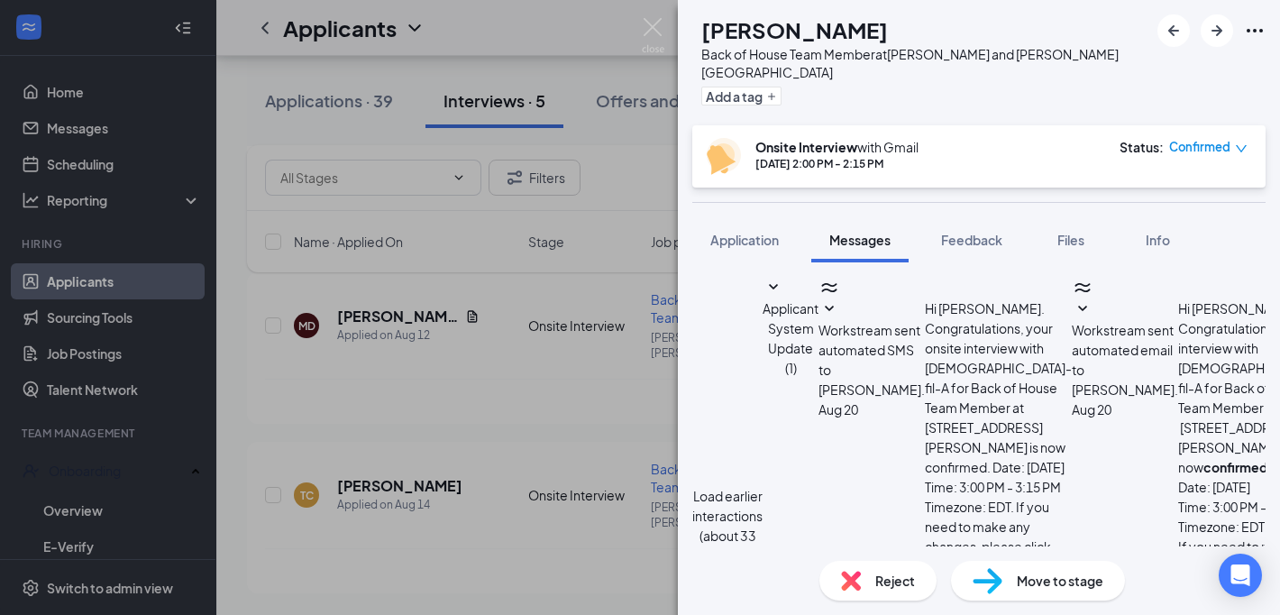
scroll to position [534, 0]
click at [935, 342] on div "Load earlier interactions (about 33 more) Applicant System Update (1) Workstrea…" at bounding box center [978, 525] width 573 height 497
click at [935, 349] on div "Load earlier interactions (about 33 more) Applicant System Update (1) Workstrea…" at bounding box center [978, 525] width 573 height 497
click at [973, 291] on div "Load earlier interactions (about 33 more) Applicant System Update (1) Workstrea…" at bounding box center [978, 525] width 573 height 497
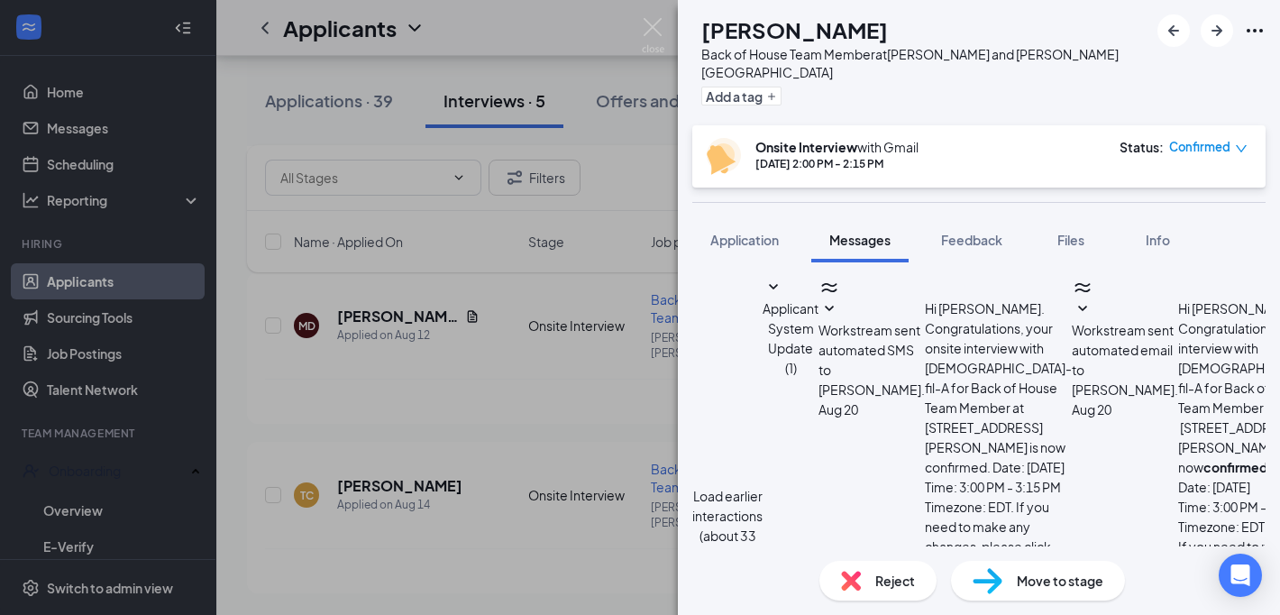
click at [818, 337] on span "Applicant System Update (1)" at bounding box center [790, 338] width 56 height 76
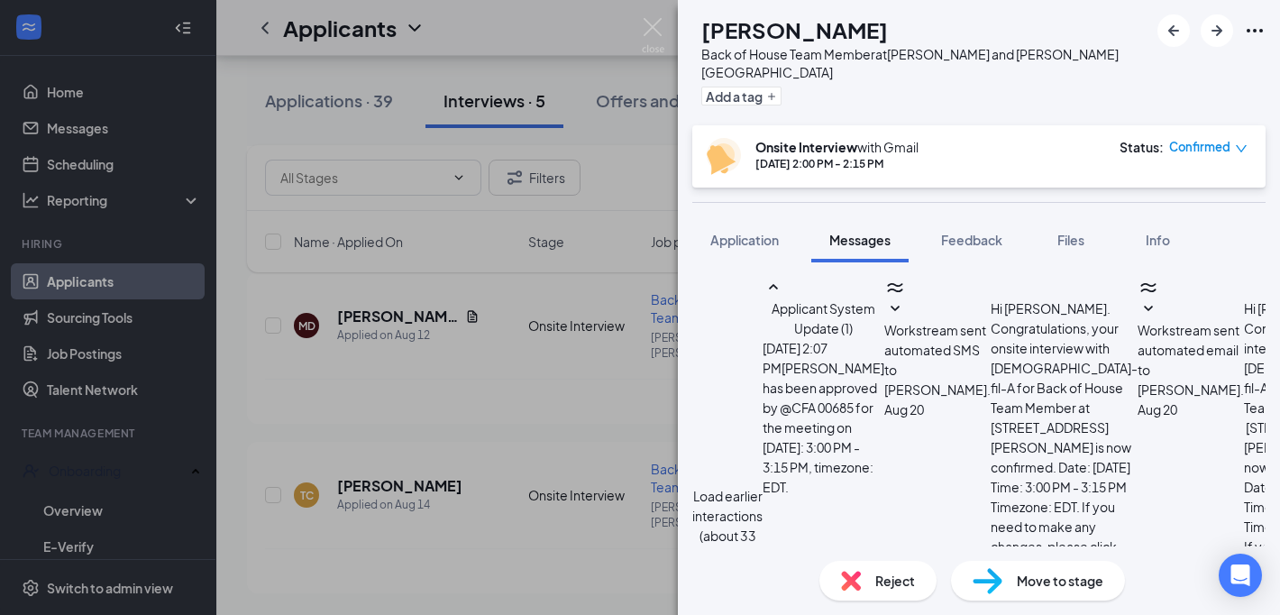
scroll to position [60, 0]
click at [875, 300] on span "Applicant System Update (1)" at bounding box center [823, 318] width 104 height 36
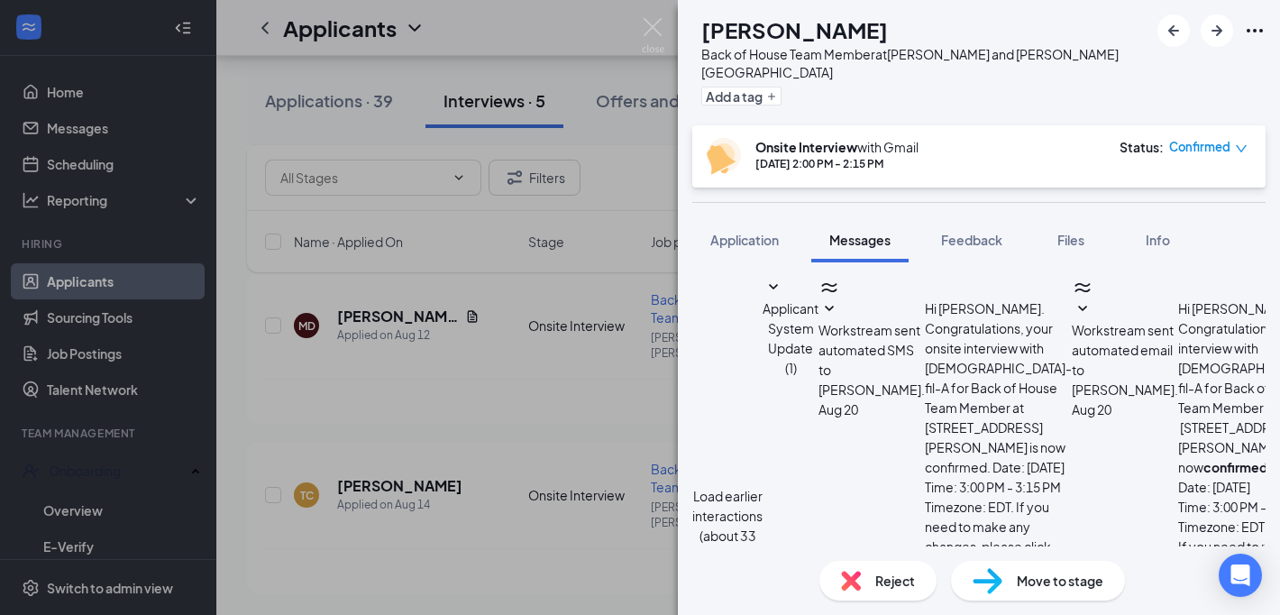
scroll to position [1146, 0]
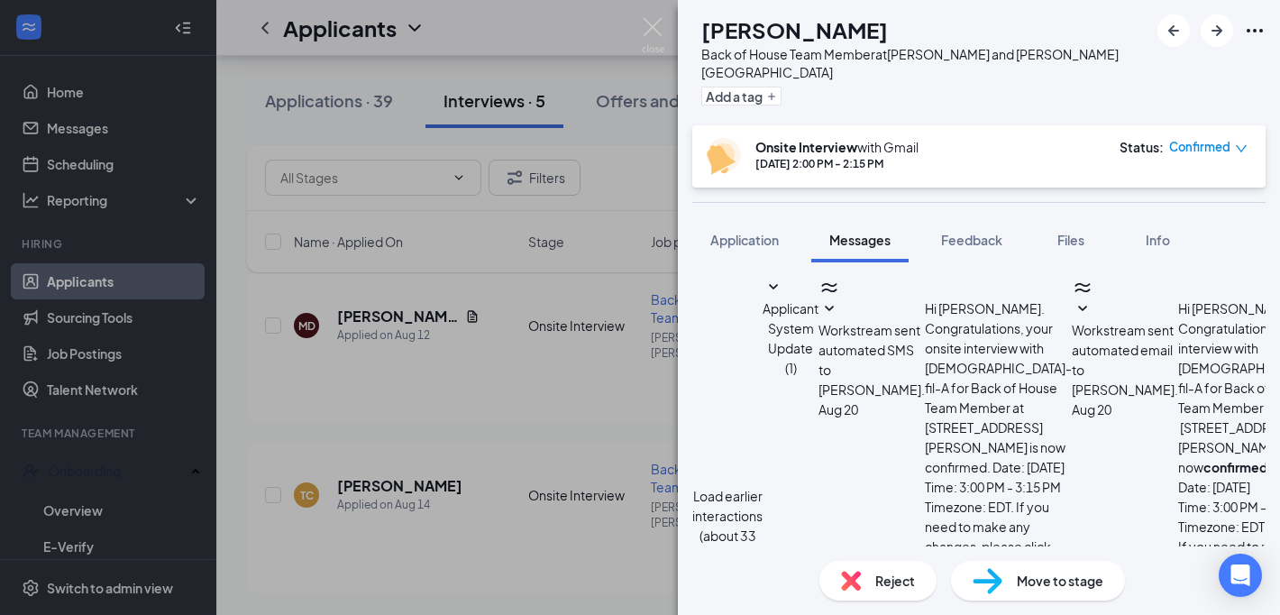
drag, startPoint x: 767, startPoint y: 224, endPoint x: 599, endPoint y: 390, distance: 235.8
click at [767, 232] on span "Application" at bounding box center [744, 240] width 68 height 16
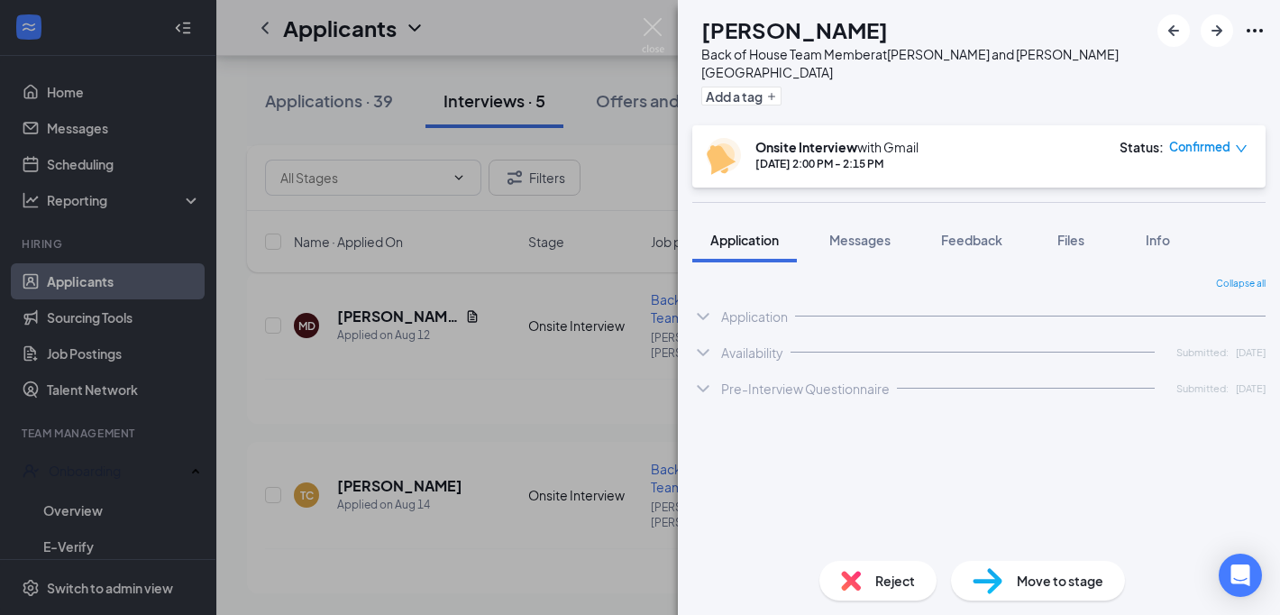
click at [599, 390] on div "TC [PERSON_NAME] Back of House Team Member at [GEOGRAPHIC_DATA] and [PERSON_NAM…" at bounding box center [640, 307] width 1280 height 615
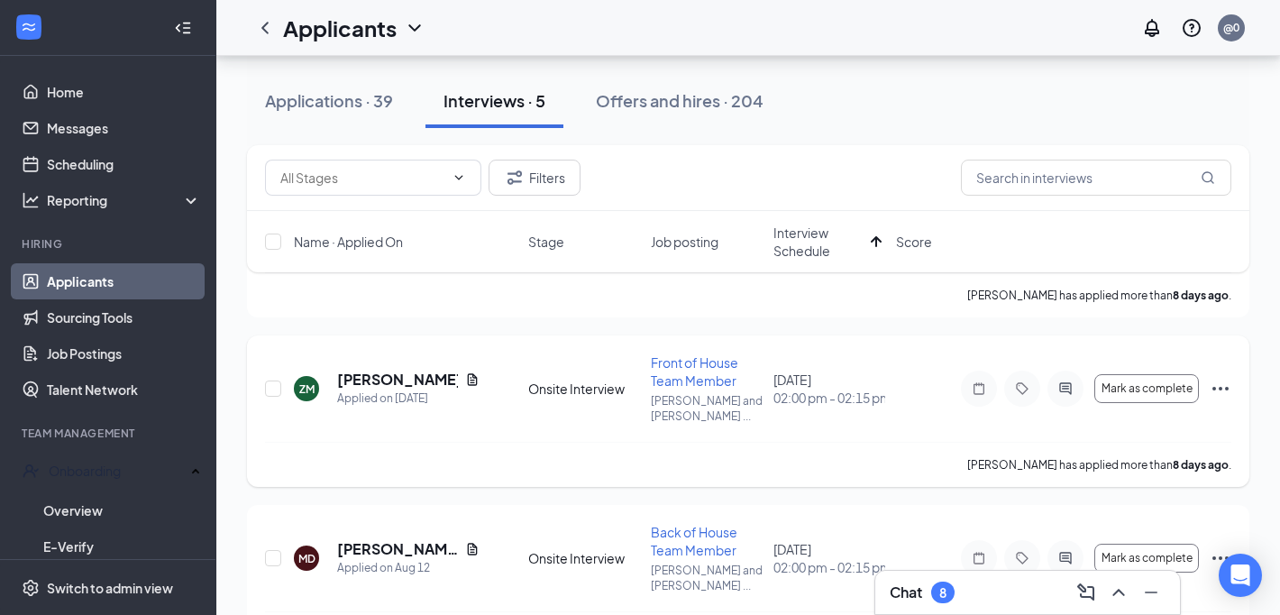
scroll to position [346, 0]
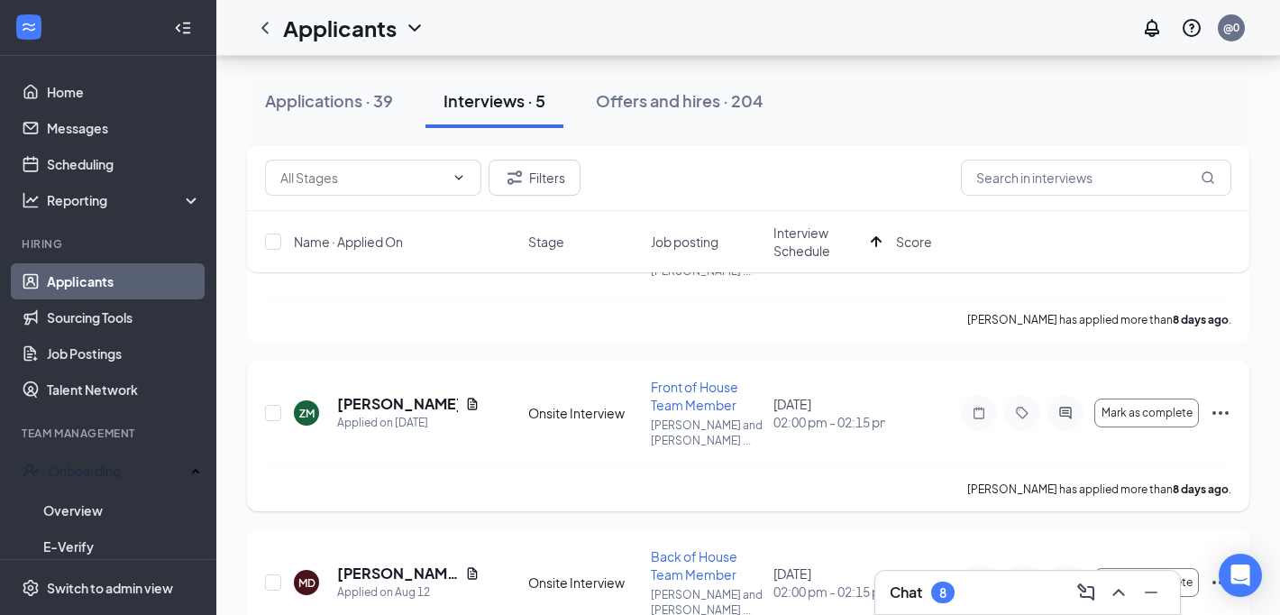
click at [409, 393] on div "ZM [PERSON_NAME] Applied on [DATE] Onsite Interview Front of House Team Member …" at bounding box center [748, 422] width 966 height 88
click at [406, 406] on h5 "[PERSON_NAME]" at bounding box center [397, 404] width 121 height 20
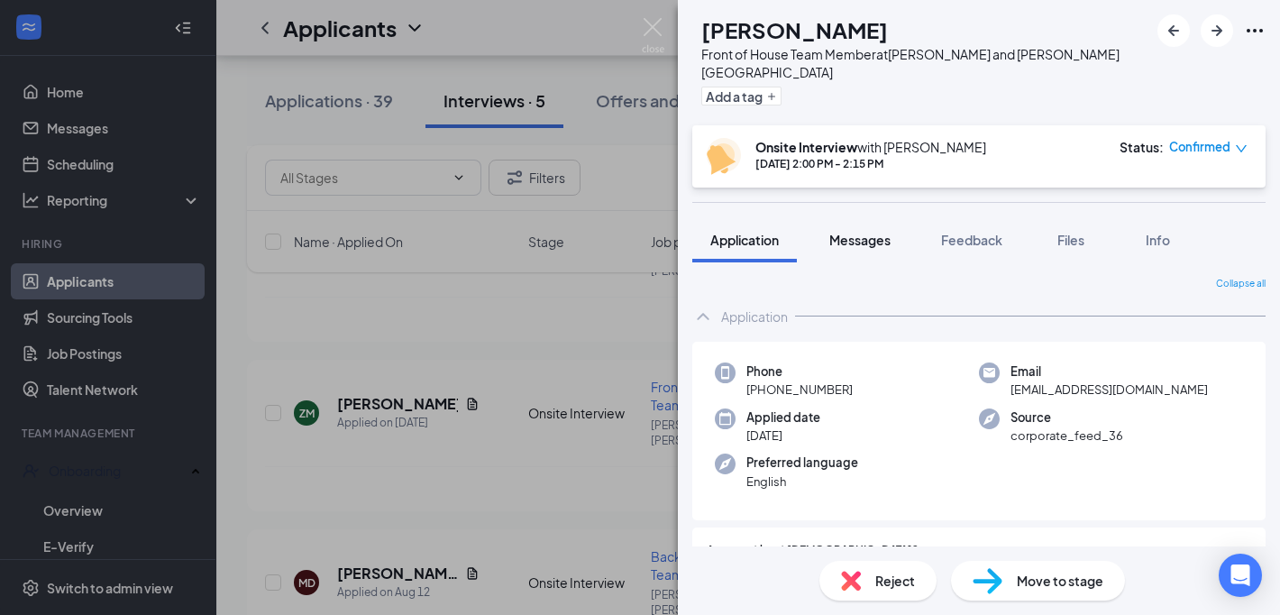
click at [854, 231] on div "Messages" at bounding box center [859, 240] width 61 height 18
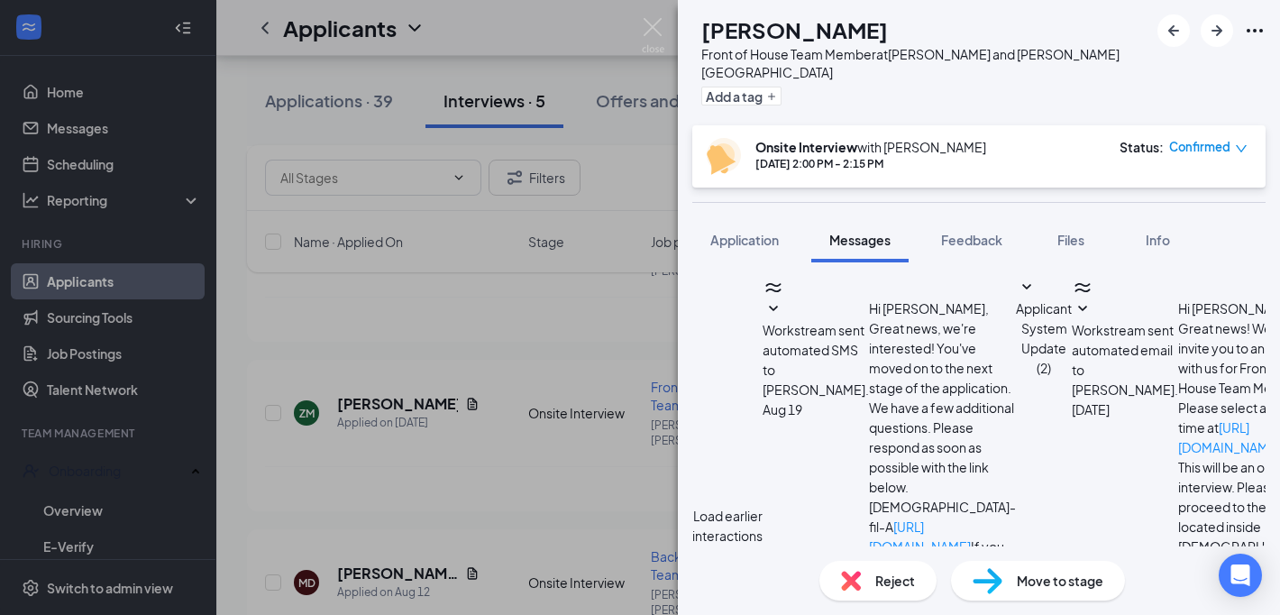
scroll to position [653, 0]
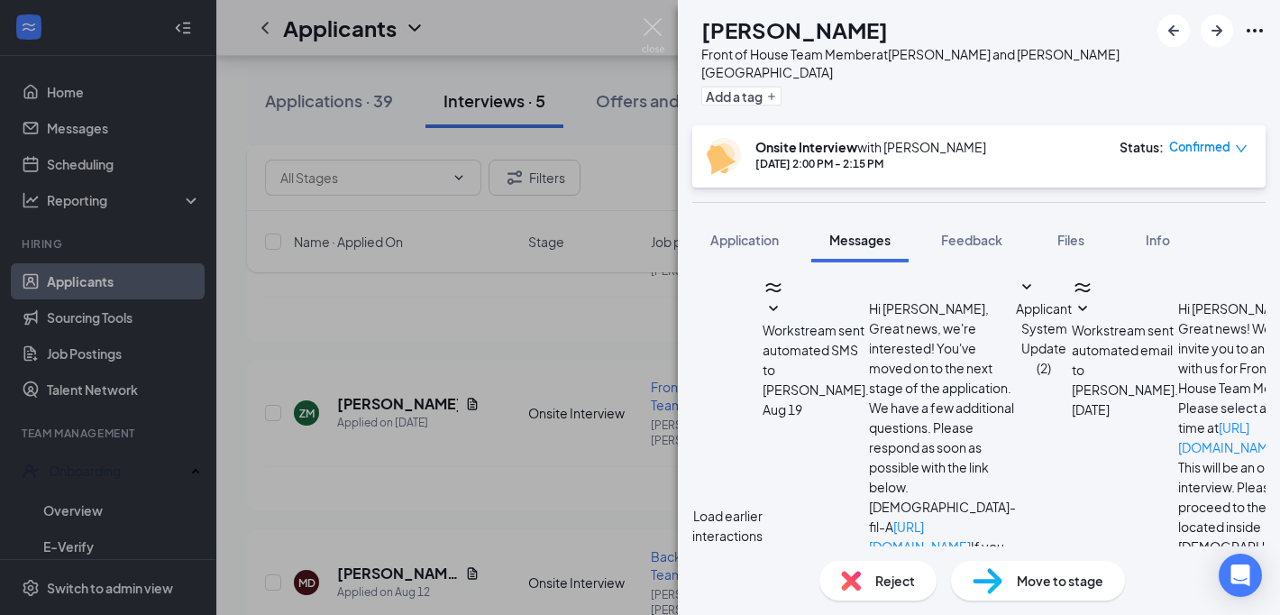
click at [959, 281] on div "Load earlier interactions (about 9 more) Workstream sent automated SMS to [PERS…" at bounding box center [978, 545] width 573 height 537
click at [1016, 301] on span "Applicant System Update (2)" at bounding box center [1044, 338] width 56 height 76
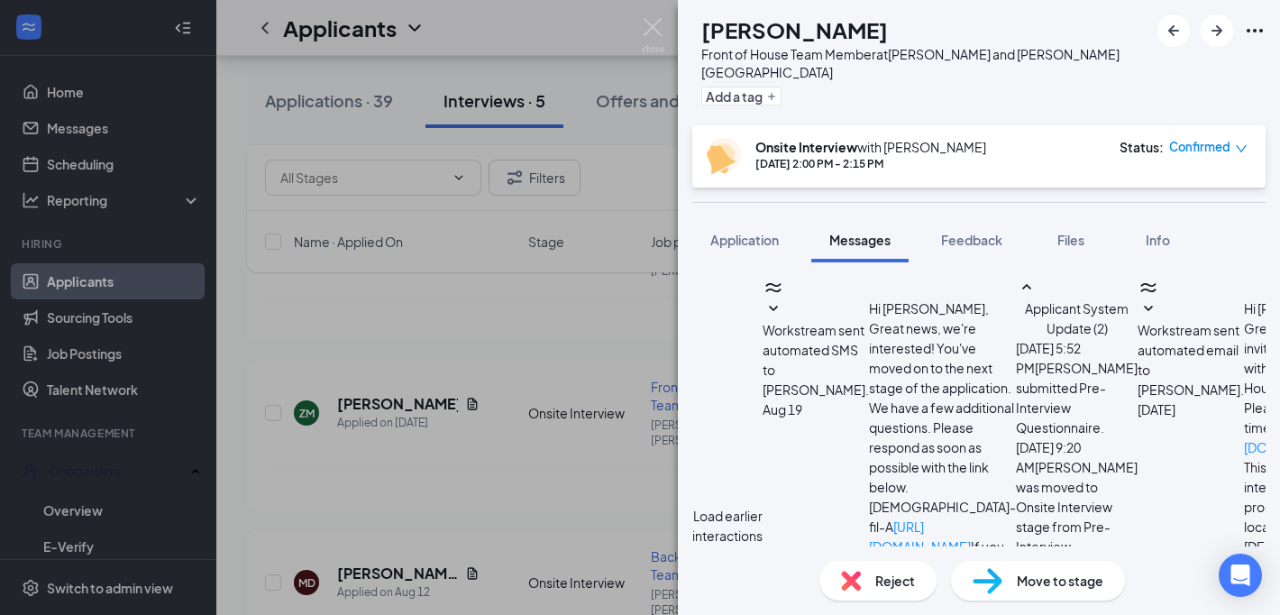
click at [1025, 300] on span "Applicant System Update (2)" at bounding box center [1077, 318] width 104 height 36
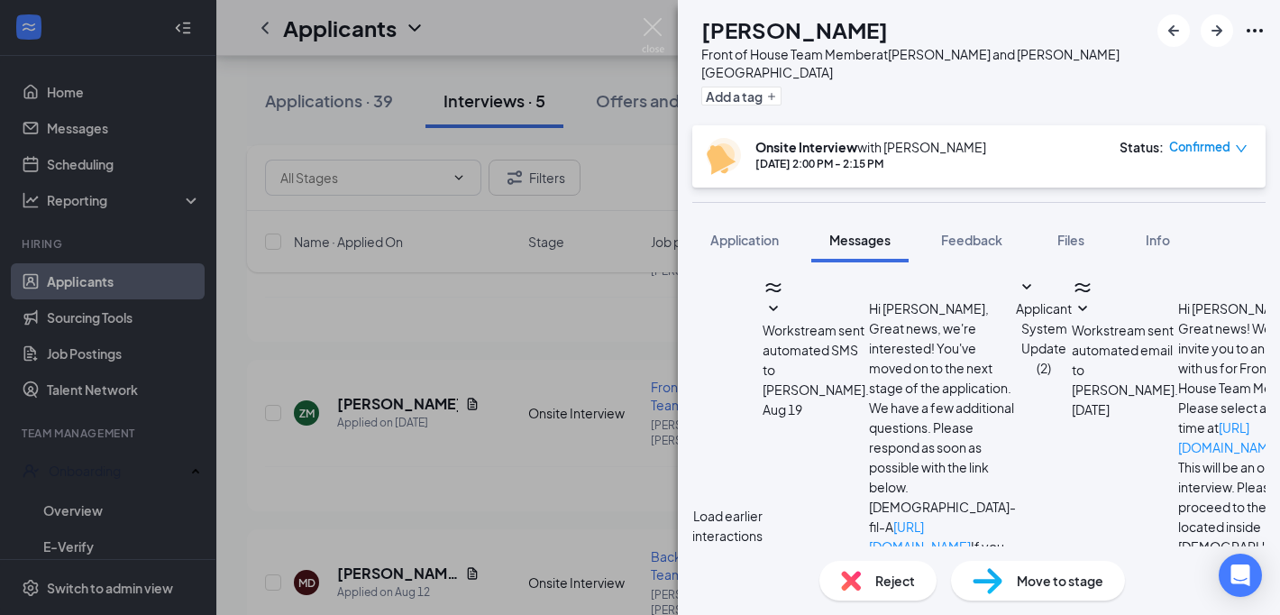
scroll to position [364, 0]
click at [987, 292] on div "Load earlier interactions (about 9 more) Workstream sent automated SMS to [PERS…" at bounding box center [978, 545] width 573 height 537
click at [987, 277] on div "Load earlier interactions (about 9 more) Workstream sent automated SMS to [PERS…" at bounding box center [978, 545] width 573 height 537
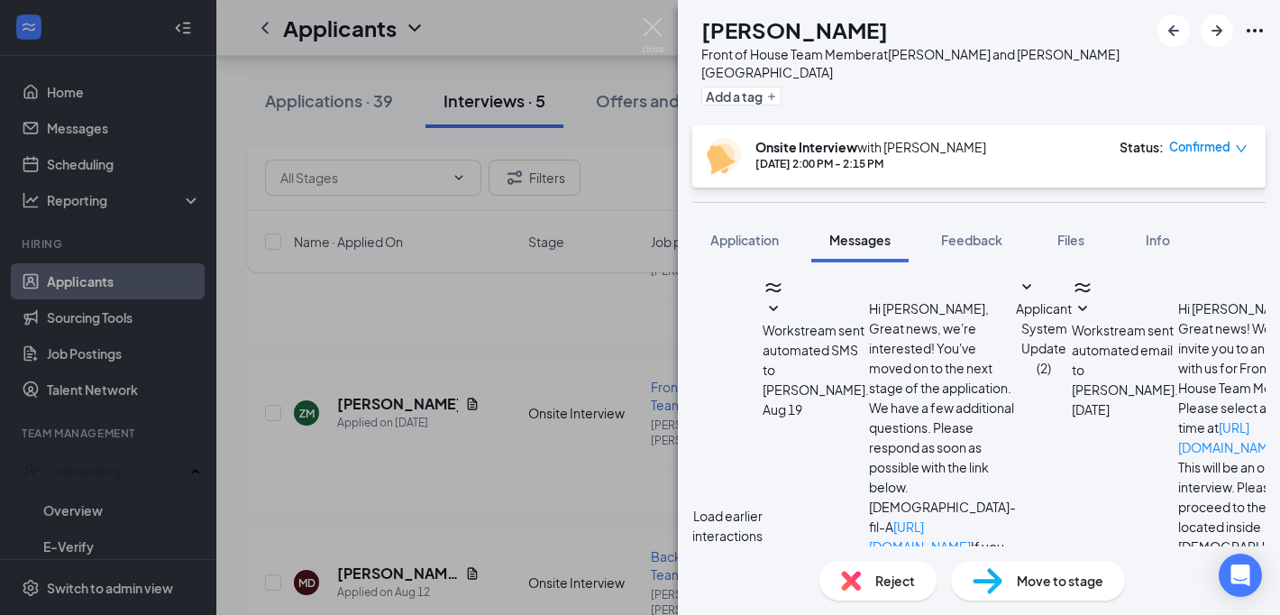
scroll to position [653, 0]
click at [770, 232] on span "Application" at bounding box center [744, 240] width 68 height 16
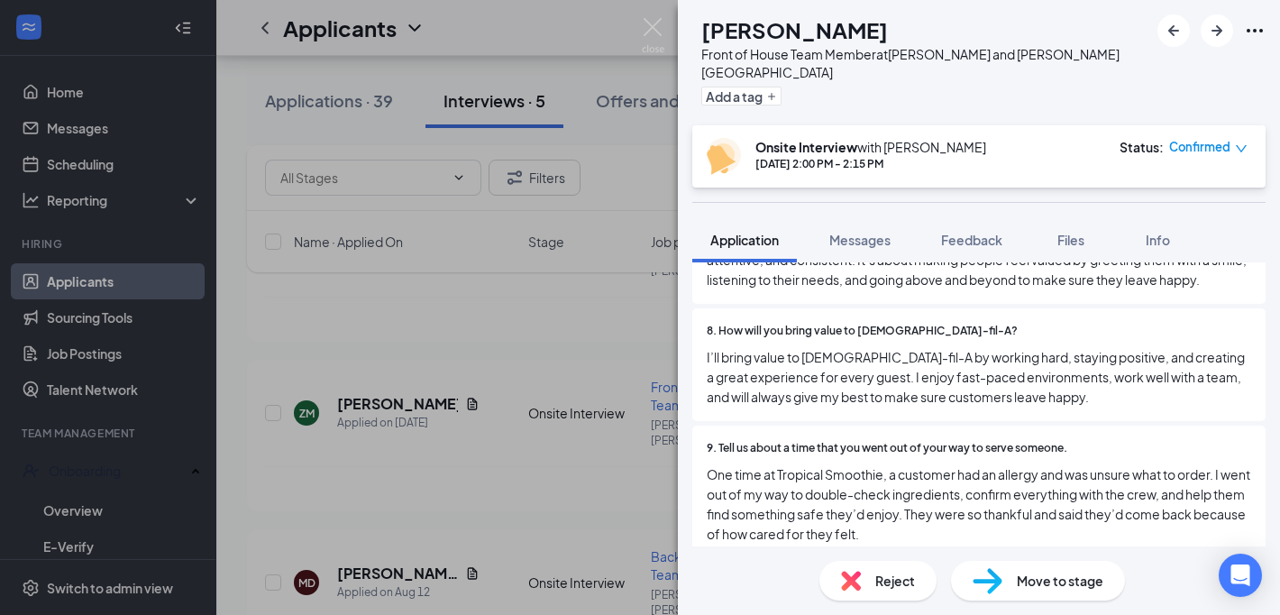
scroll to position [2599, 0]
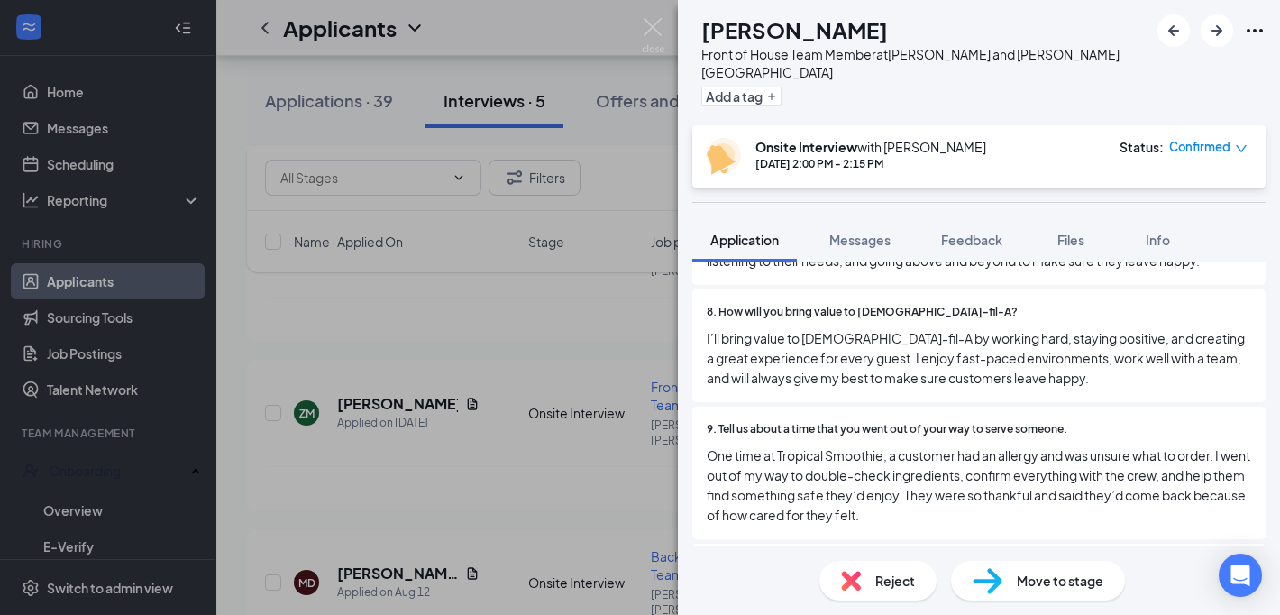
click at [512, 412] on div "ZM [PERSON_NAME] Front of House Team Member at [GEOGRAPHIC_DATA] and [PERSON_NA…" at bounding box center [640, 307] width 1280 height 615
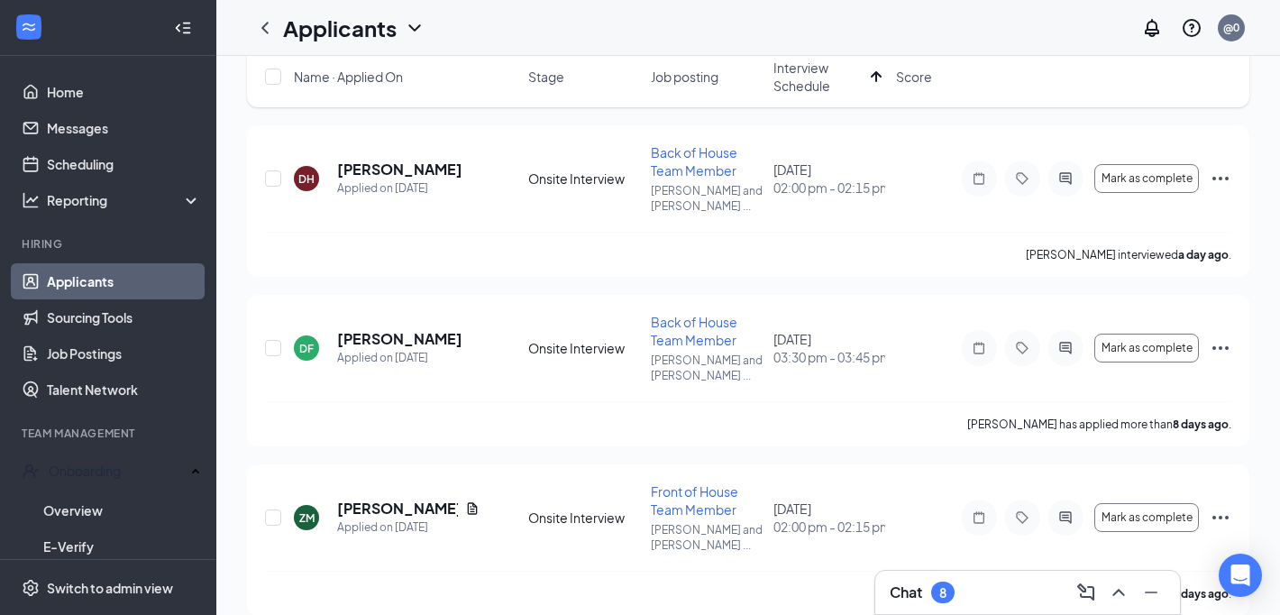
scroll to position [22, 0]
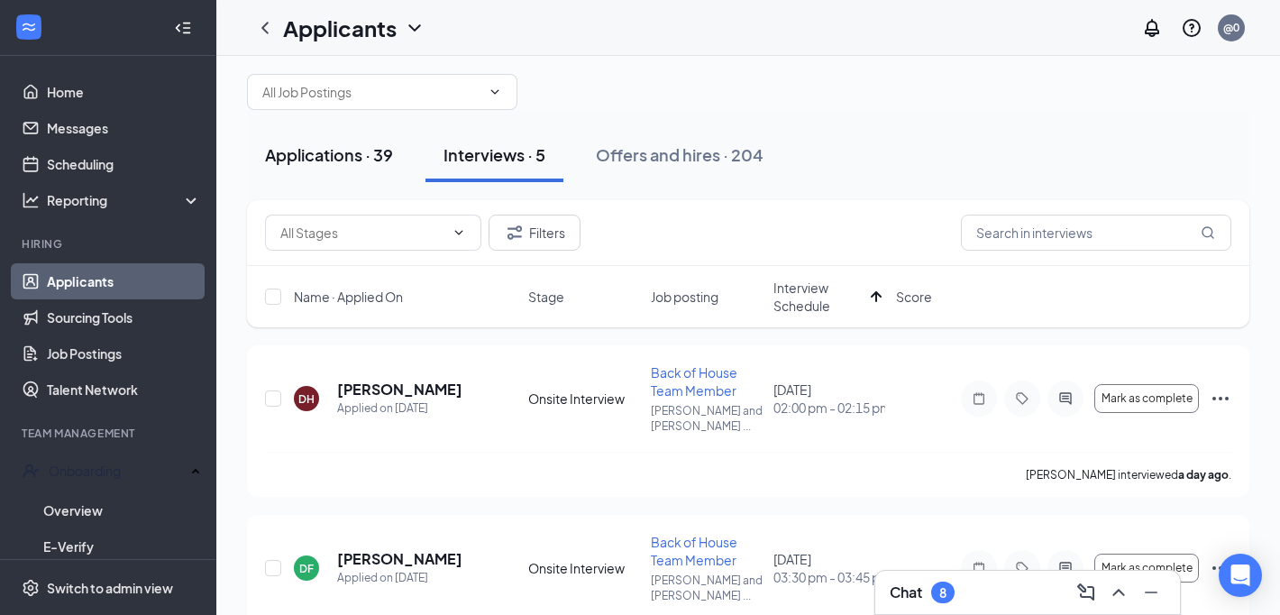
click at [373, 147] on div "Applications · 39" at bounding box center [329, 154] width 128 height 23
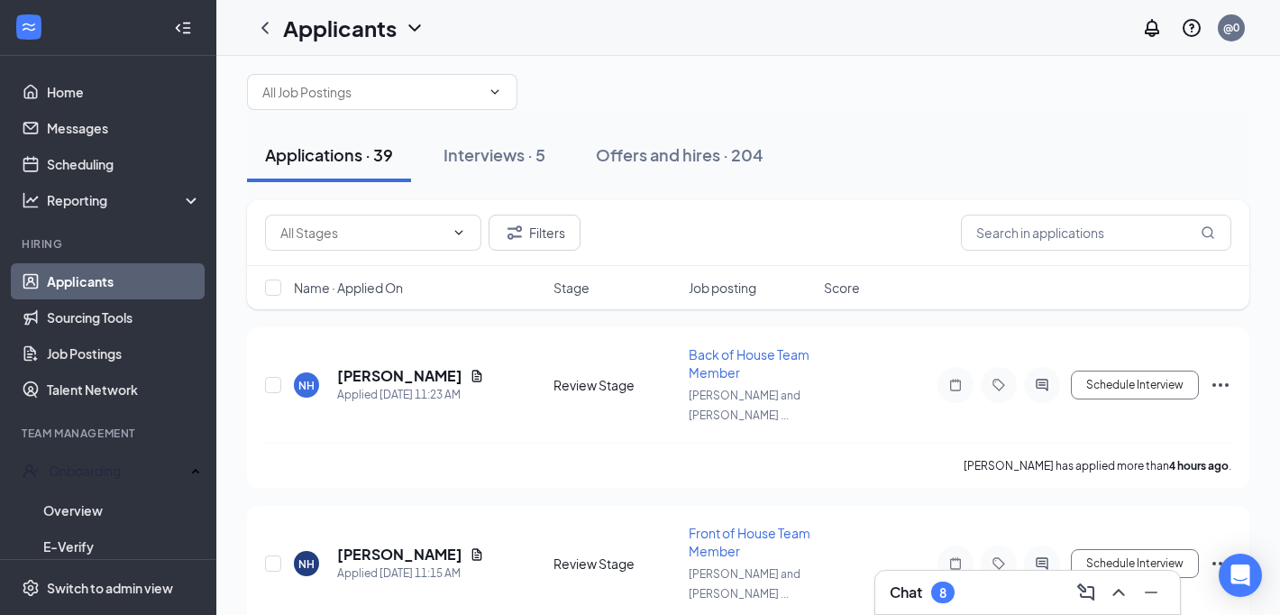
click at [340, 289] on span "Name · Applied On" at bounding box center [348, 287] width 109 height 18
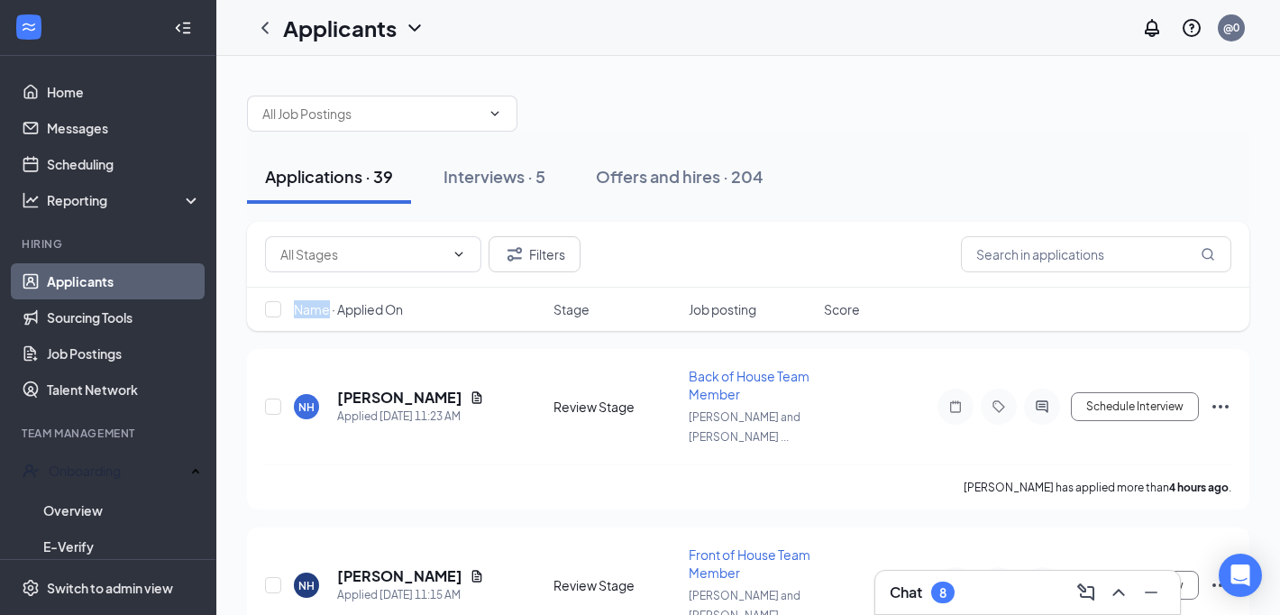
click at [340, 289] on div "Name · Applied On Stage Job posting Score" at bounding box center [748, 309] width 1002 height 43
click at [361, 311] on span "Name · Applied On" at bounding box center [348, 309] width 109 height 18
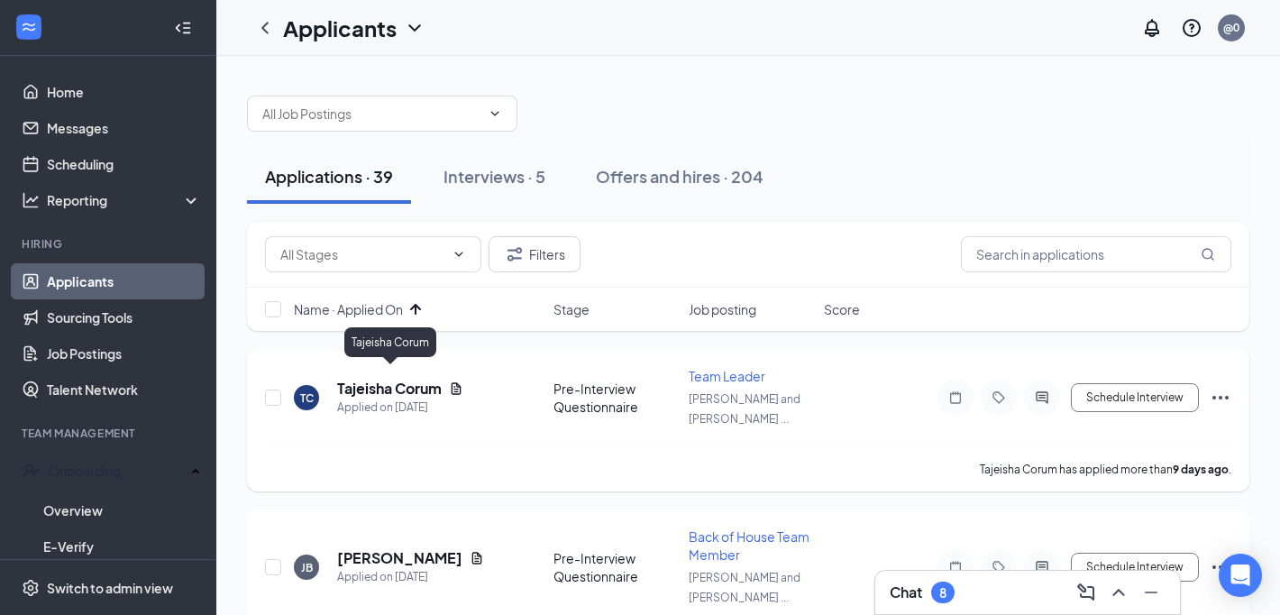
click at [370, 379] on h5 "Tajeisha Corum" at bounding box center [389, 389] width 105 height 20
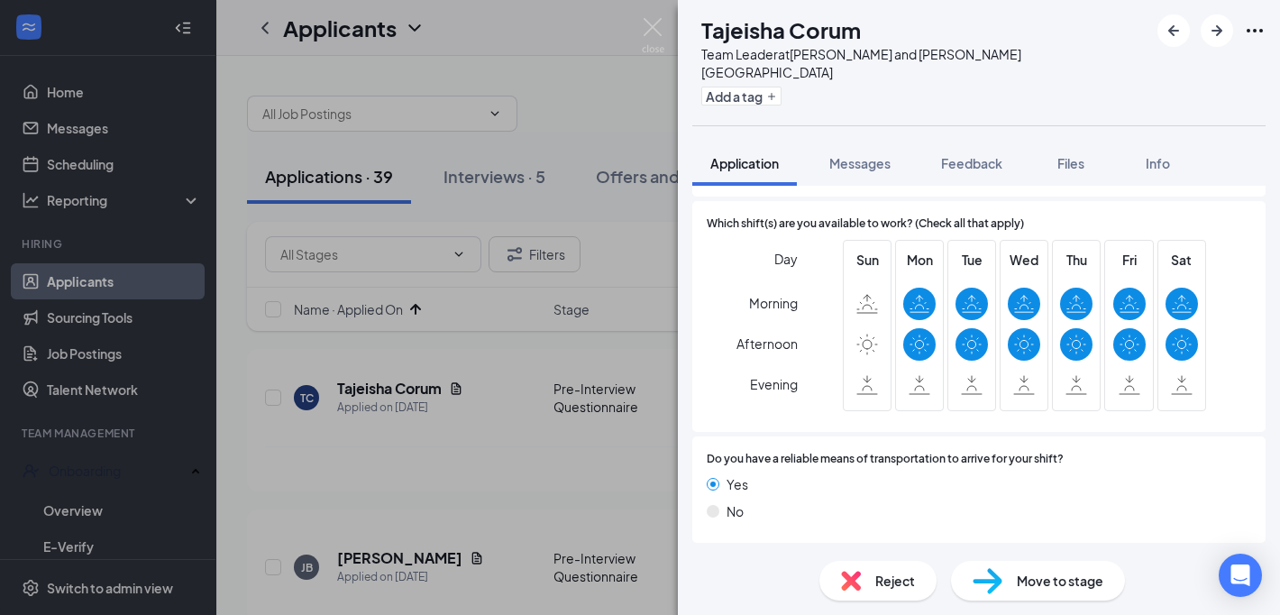
click at [872, 578] on div "Reject" at bounding box center [877, 581] width 117 height 40
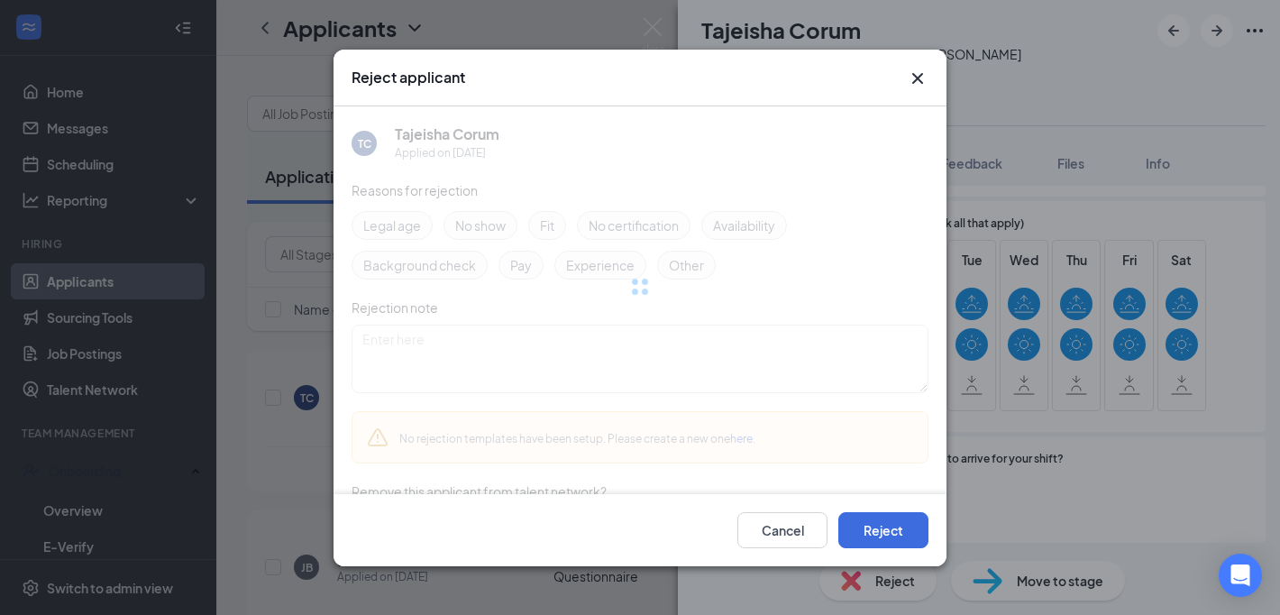
scroll to position [1401, 0]
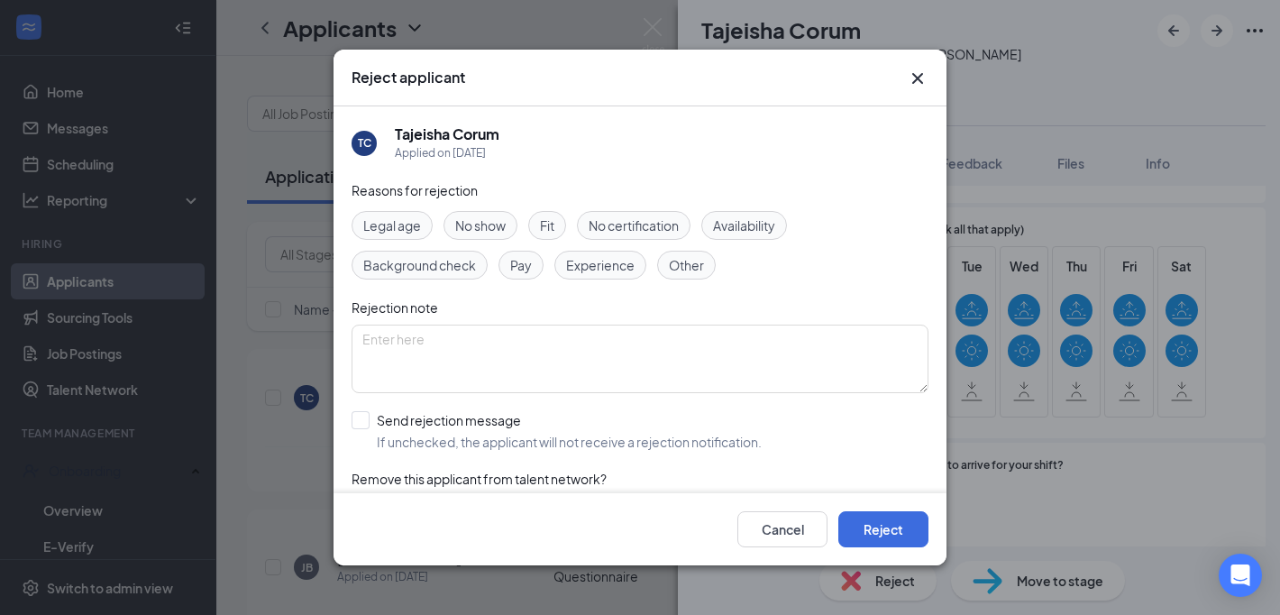
click at [774, 507] on div "Cancel Reject" at bounding box center [639, 529] width 613 height 72
click at [778, 538] on button "Cancel" at bounding box center [782, 529] width 90 height 36
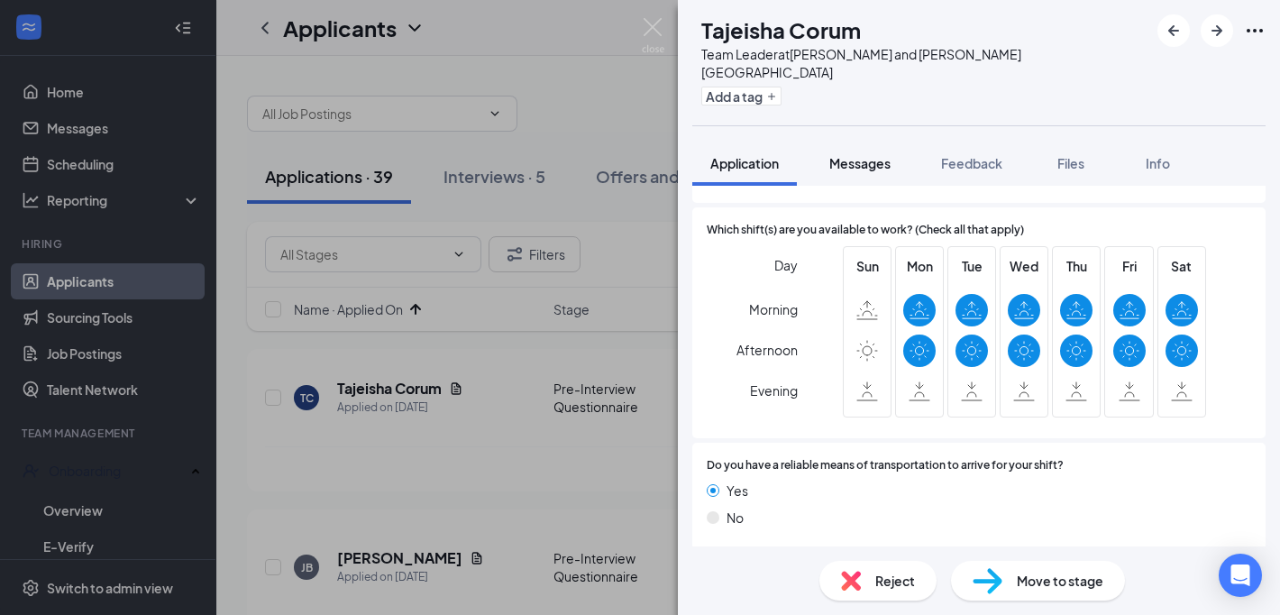
click at [849, 154] on div "Messages" at bounding box center [859, 163] width 61 height 18
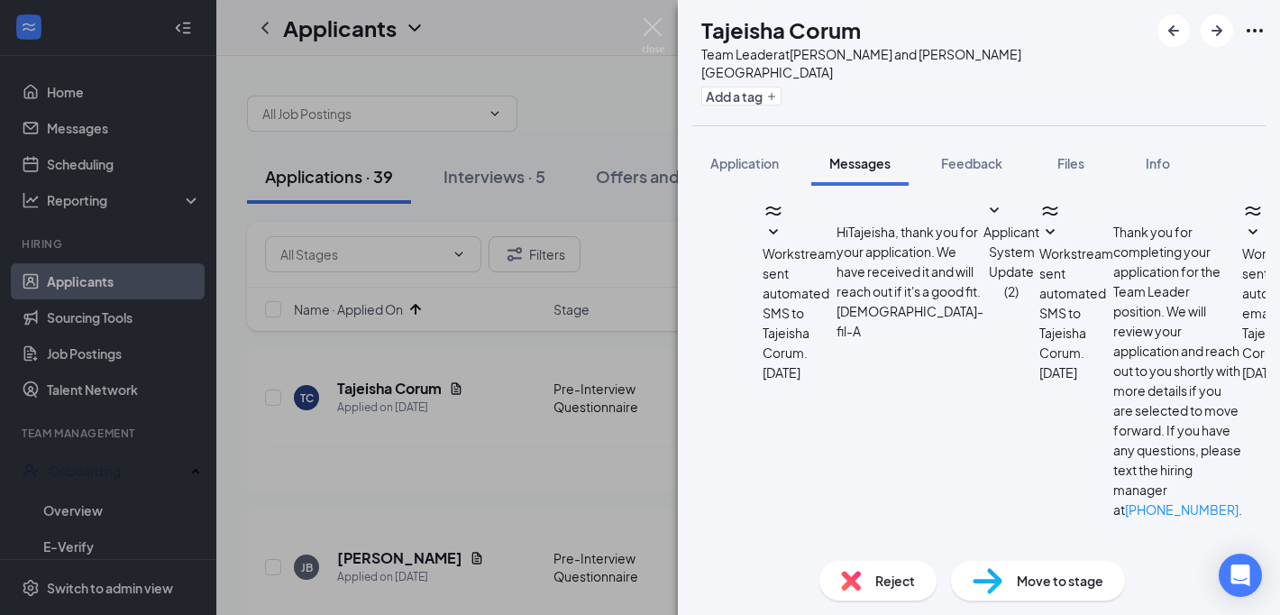
scroll to position [347, 0]
click at [870, 579] on div "Reject" at bounding box center [877, 581] width 117 height 40
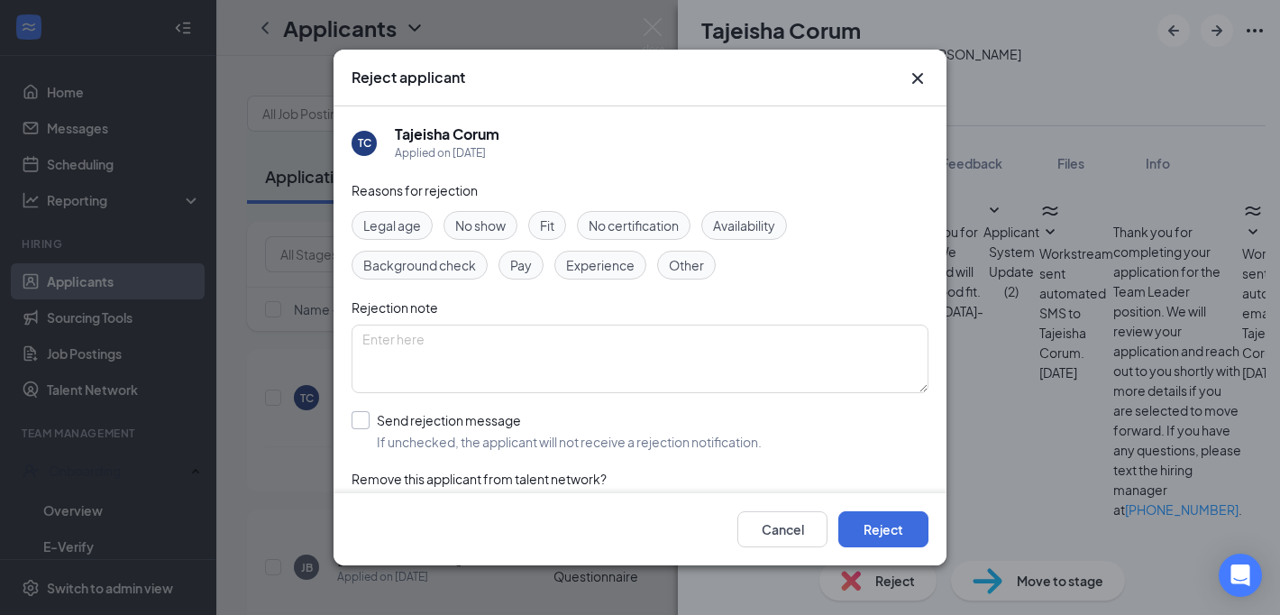
click at [540, 437] on input "Send rejection message If unchecked, the applicant will not receive a rejection…" at bounding box center [556, 431] width 410 height 40
checkbox input "true"
click at [873, 518] on button "Reject" at bounding box center [883, 529] width 90 height 36
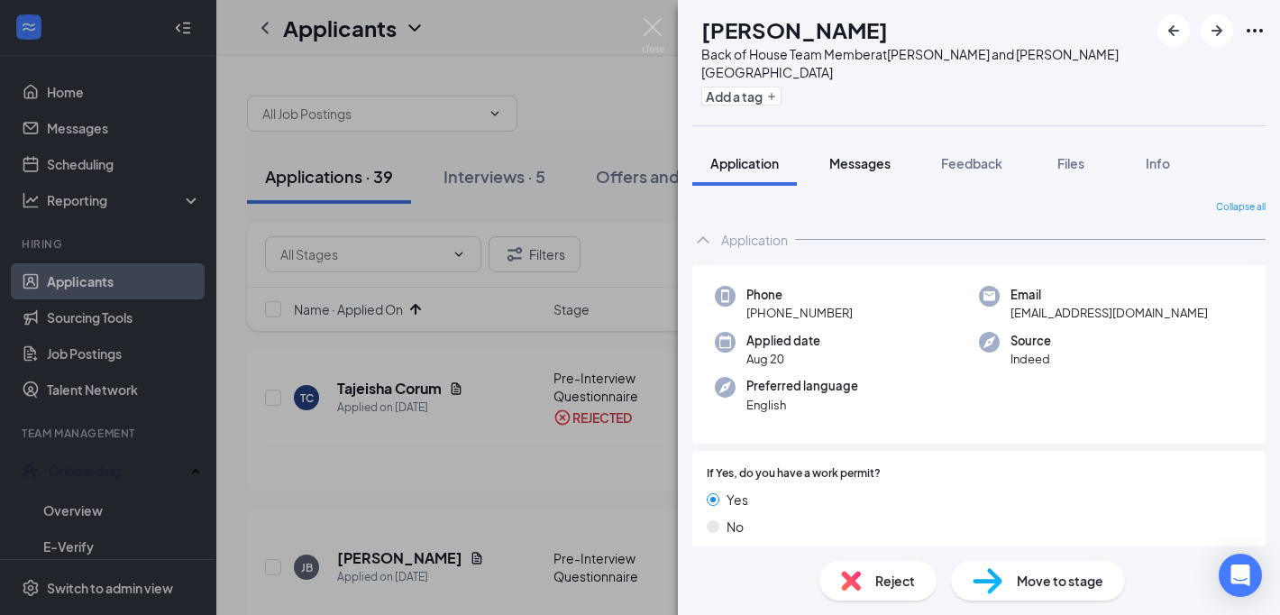
click at [877, 155] on span "Messages" at bounding box center [859, 163] width 61 height 16
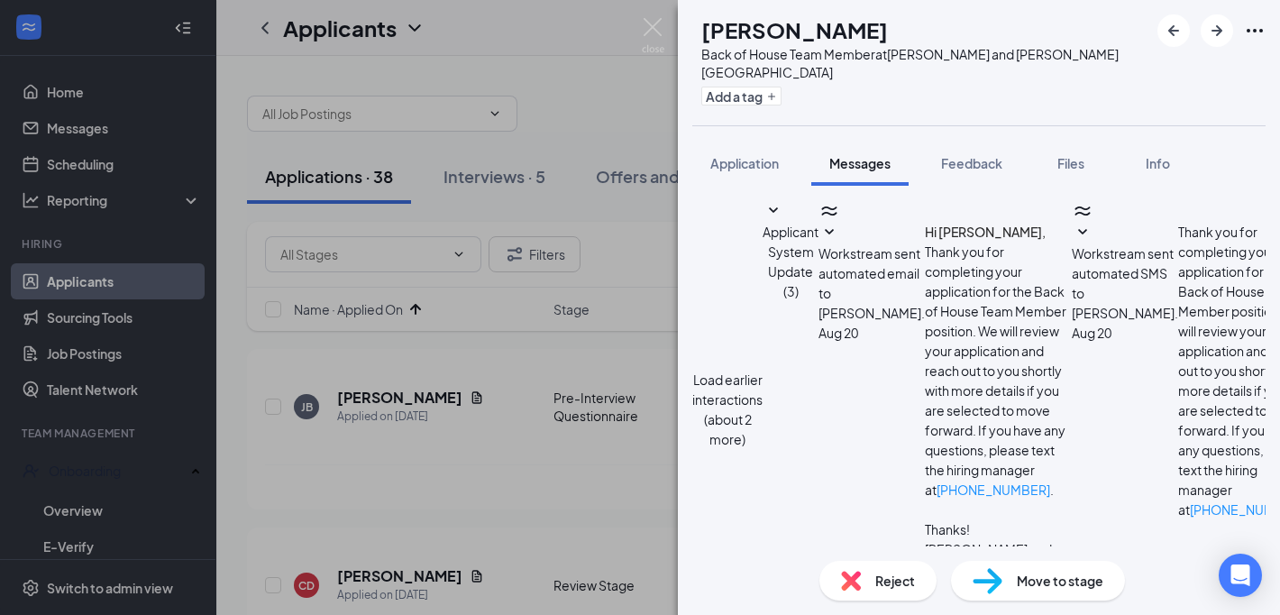
scroll to position [237, 0]
click at [761, 154] on div "Application" at bounding box center [744, 163] width 68 height 18
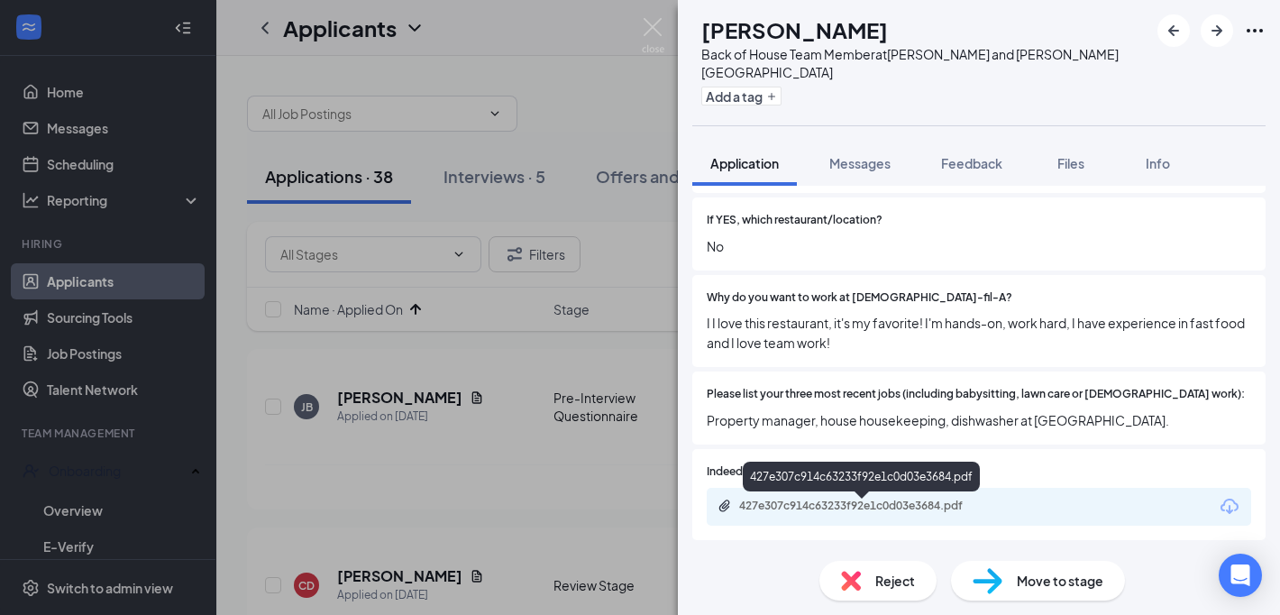
scroll to position [492, 0]
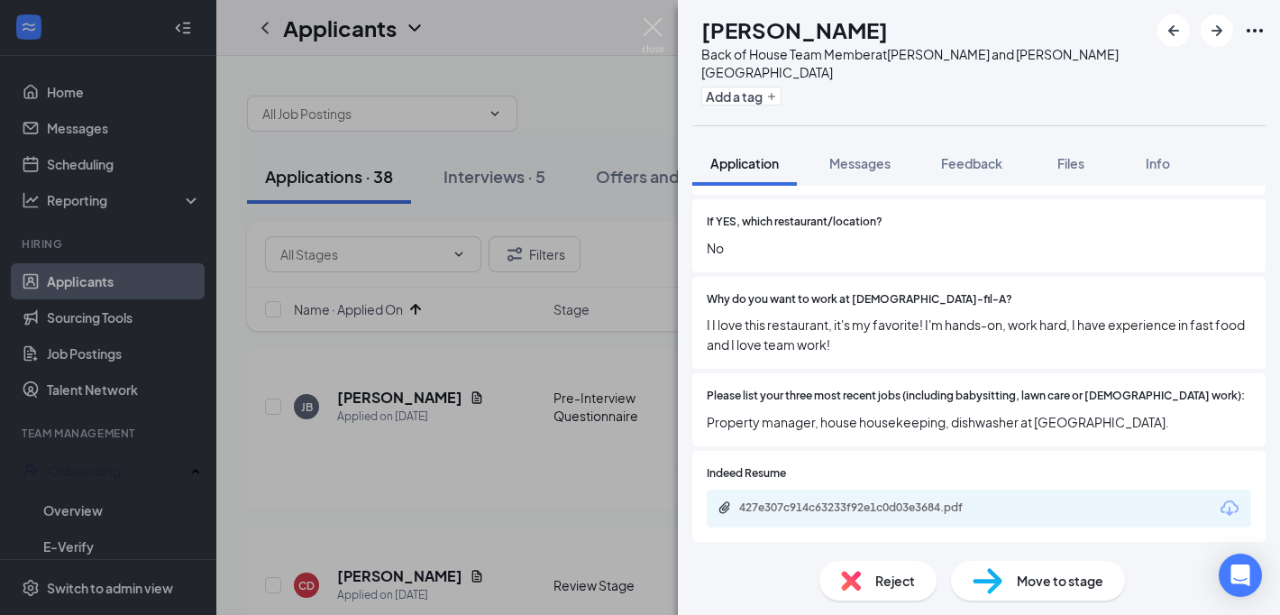
click at [882, 598] on div "Reject" at bounding box center [877, 581] width 117 height 40
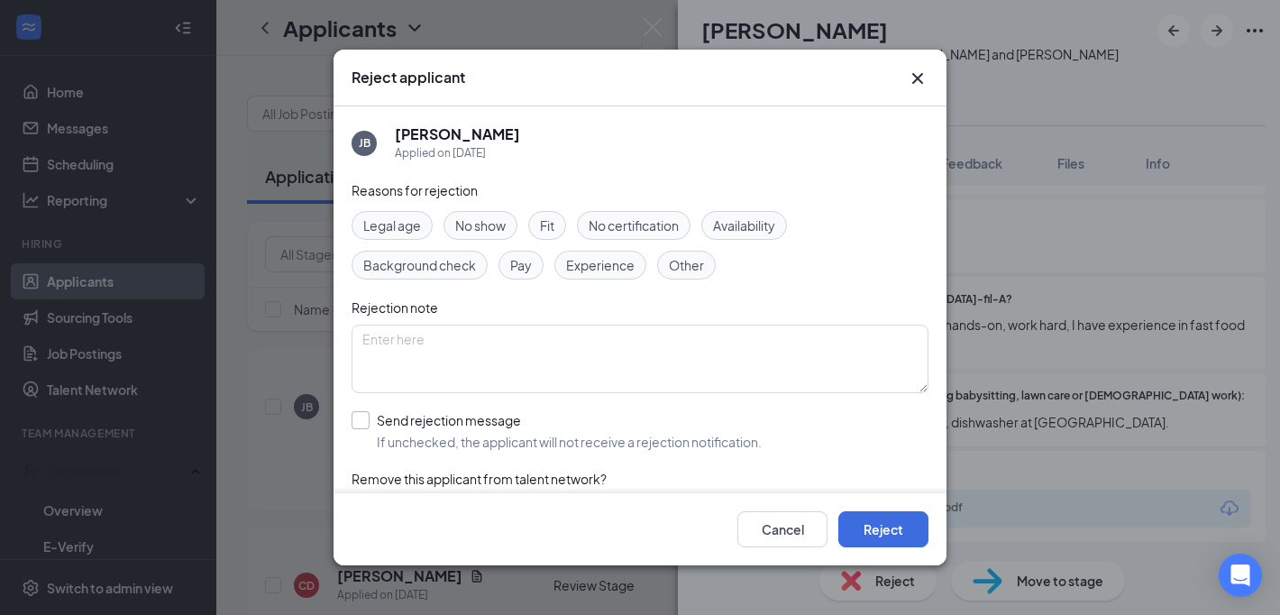
click at [613, 422] on input "Send rejection message If unchecked, the applicant will not receive a rejection…" at bounding box center [556, 431] width 410 height 40
checkbox input "true"
click at [884, 520] on button "Reject" at bounding box center [883, 529] width 90 height 36
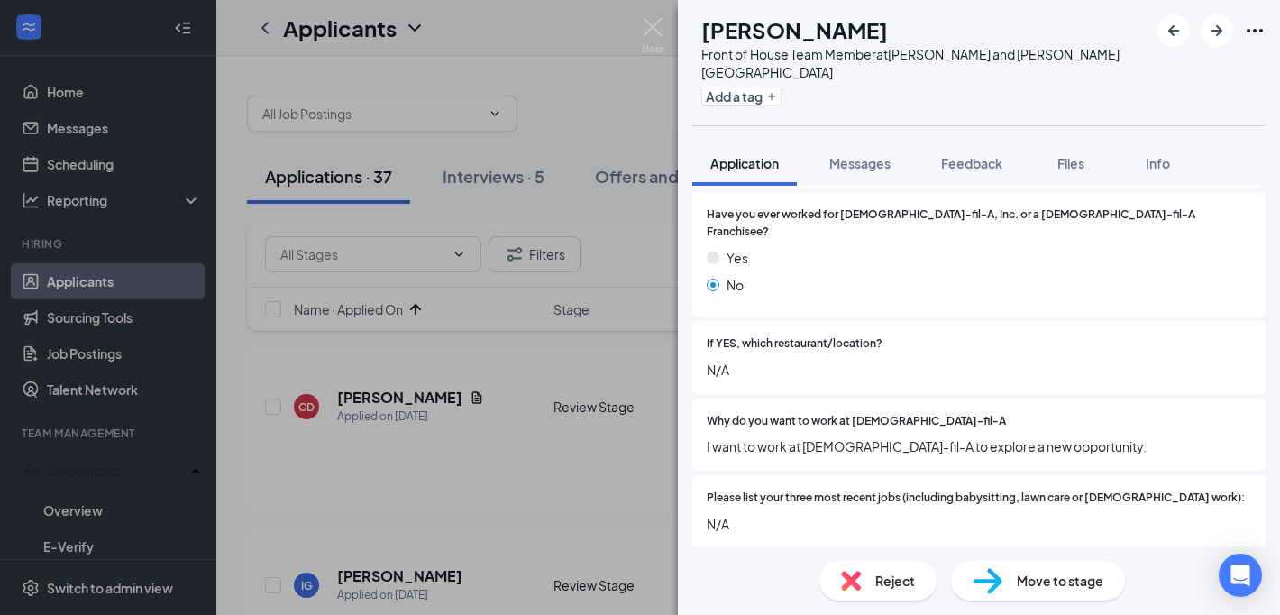
scroll to position [443, 0]
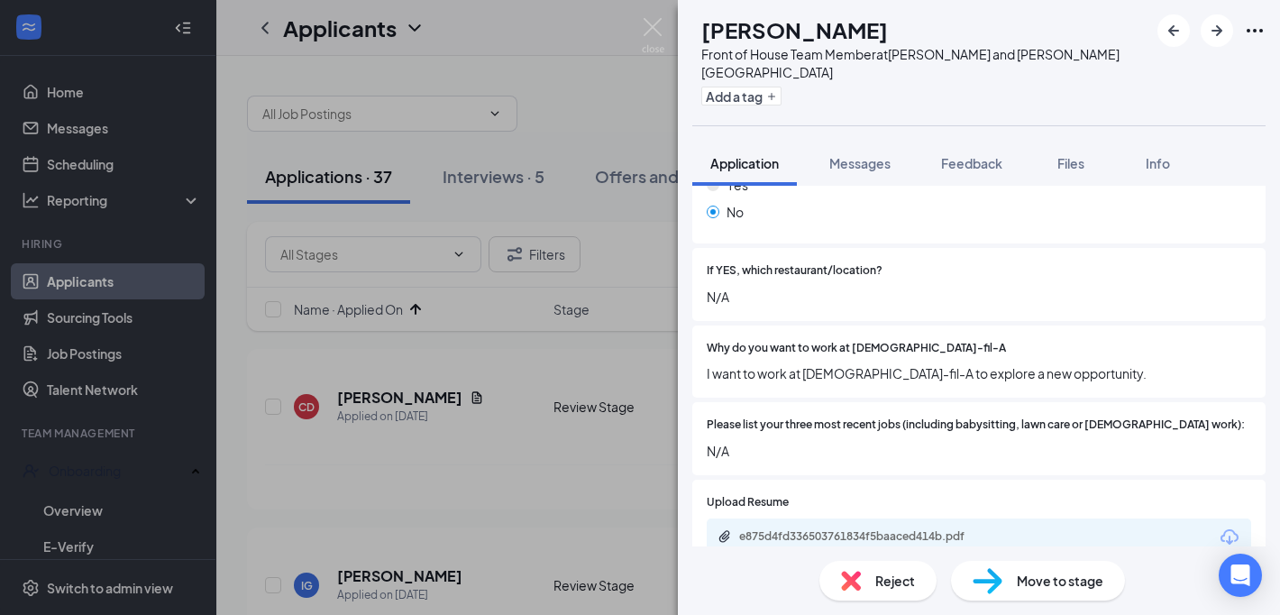
click at [895, 567] on div "Reject" at bounding box center [877, 581] width 117 height 40
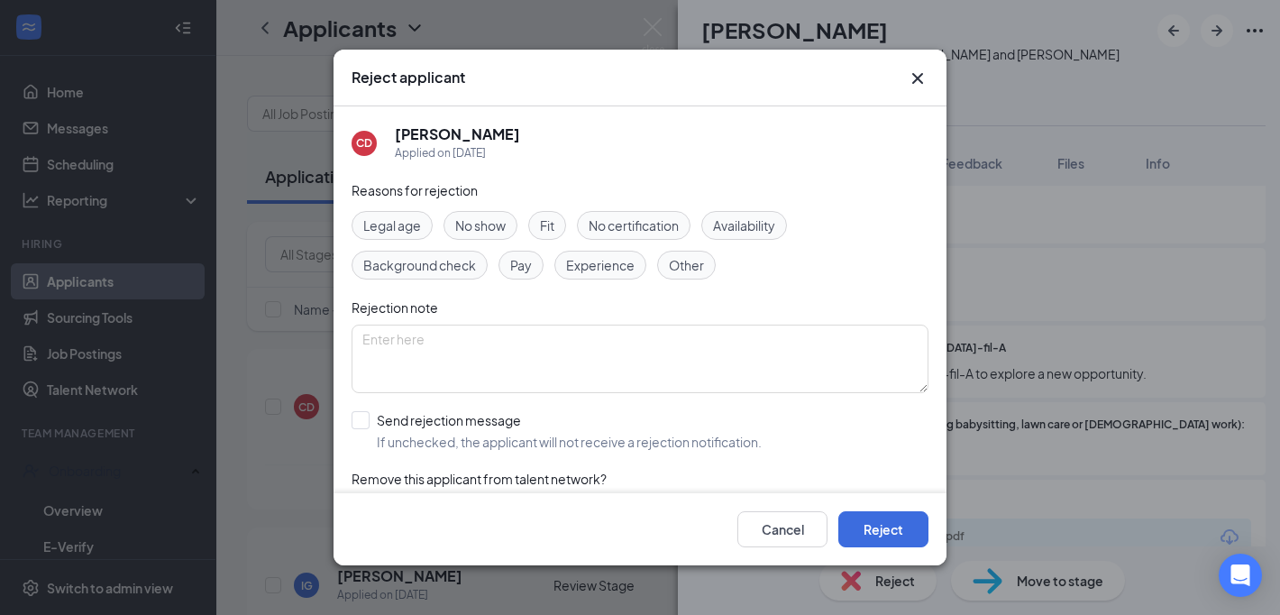
click at [628, 397] on div "Reasons for rejection Legal age No show Fit No certification Availability Backg…" at bounding box center [639, 361] width 577 height 362
click at [634, 454] on div "Reasons for rejection Legal age No show Fit No certification Availability Backg…" at bounding box center [639, 361] width 577 height 362
click at [636, 446] on input "Send rejection message If unchecked, the applicant will not receive a rejection…" at bounding box center [556, 431] width 410 height 40
checkbox input "true"
click at [855, 517] on button "Reject" at bounding box center [883, 529] width 90 height 36
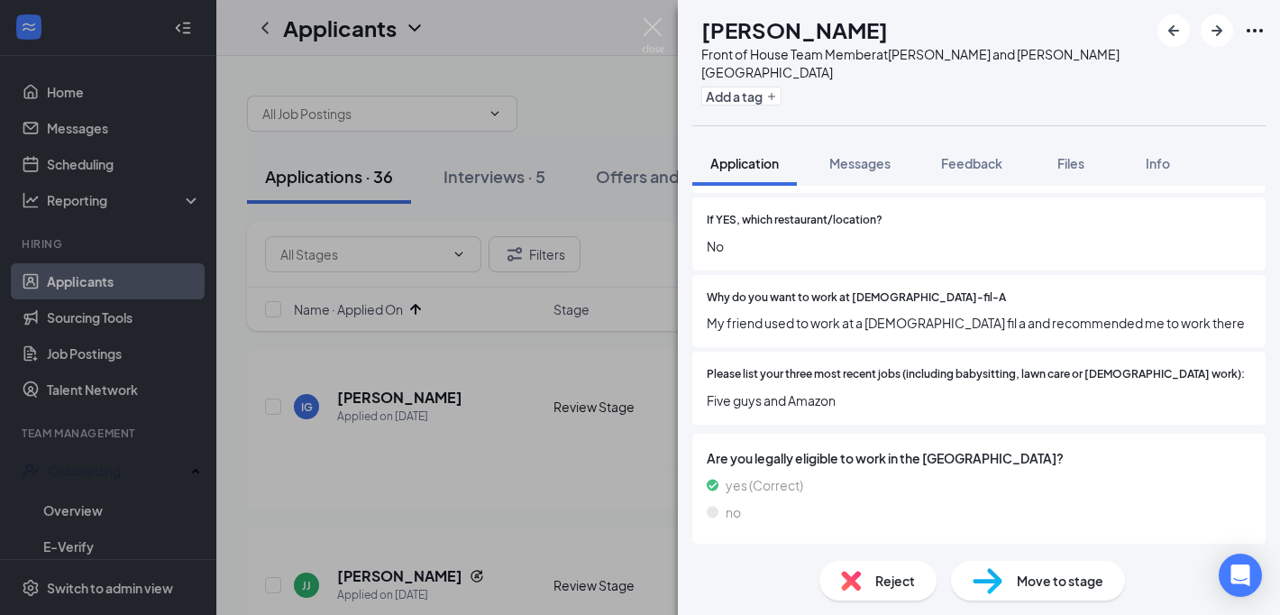
scroll to position [488, 0]
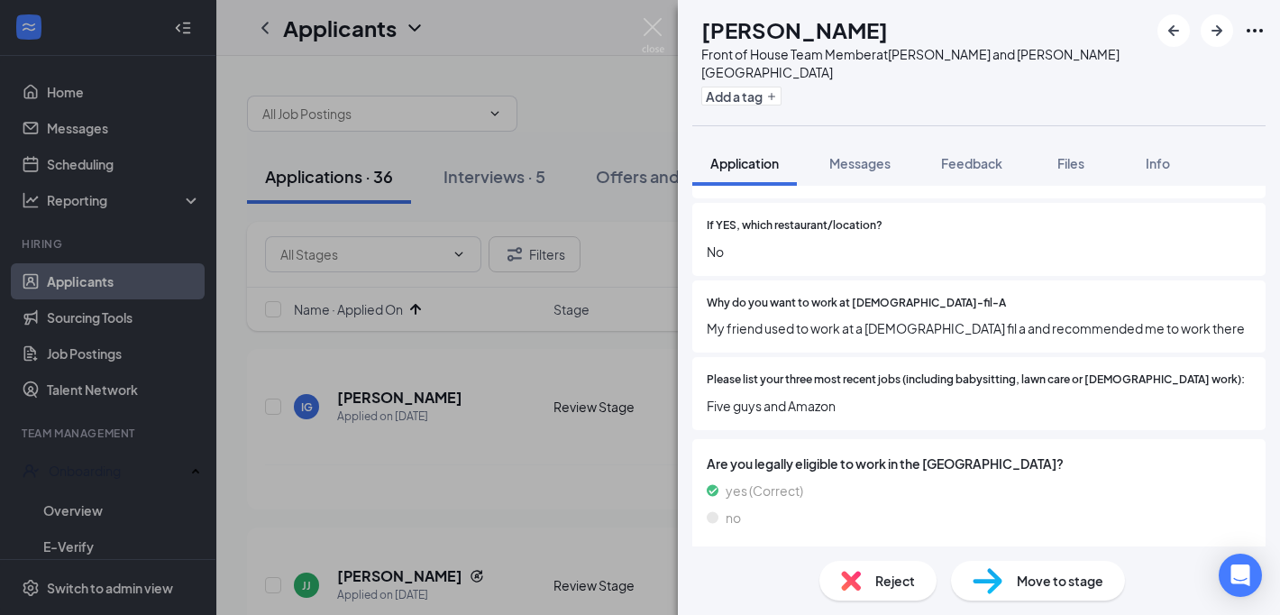
click at [1030, 577] on span "Move to stage" at bounding box center [1060, 580] width 87 height 20
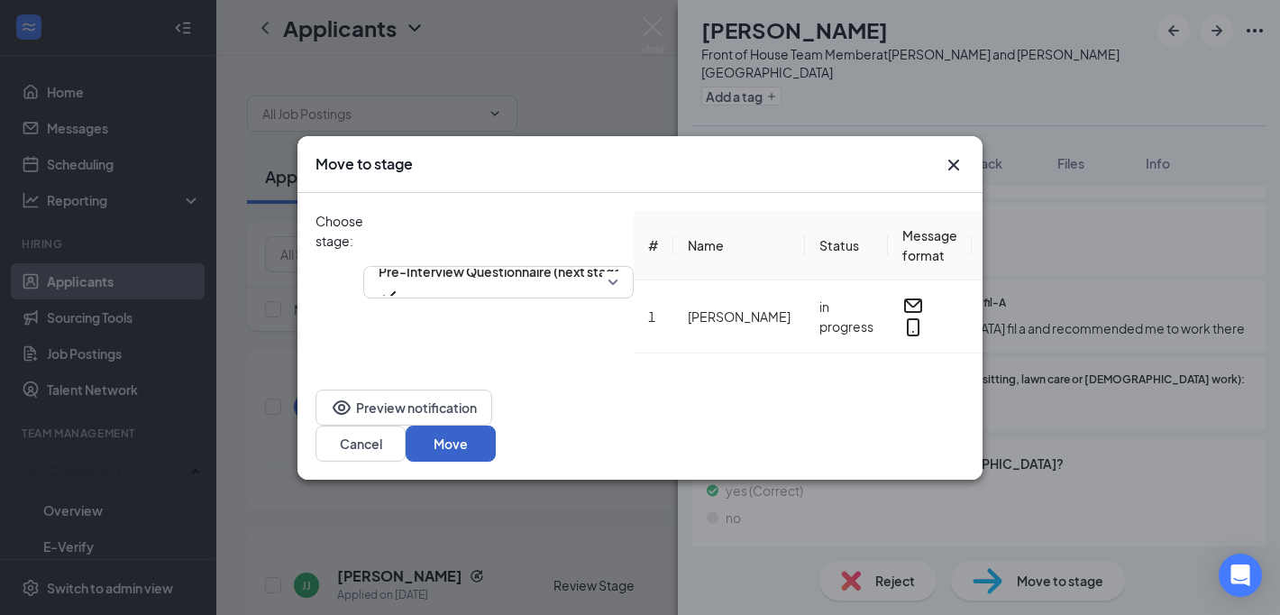
click at [496, 434] on button "Move" at bounding box center [451, 443] width 90 height 36
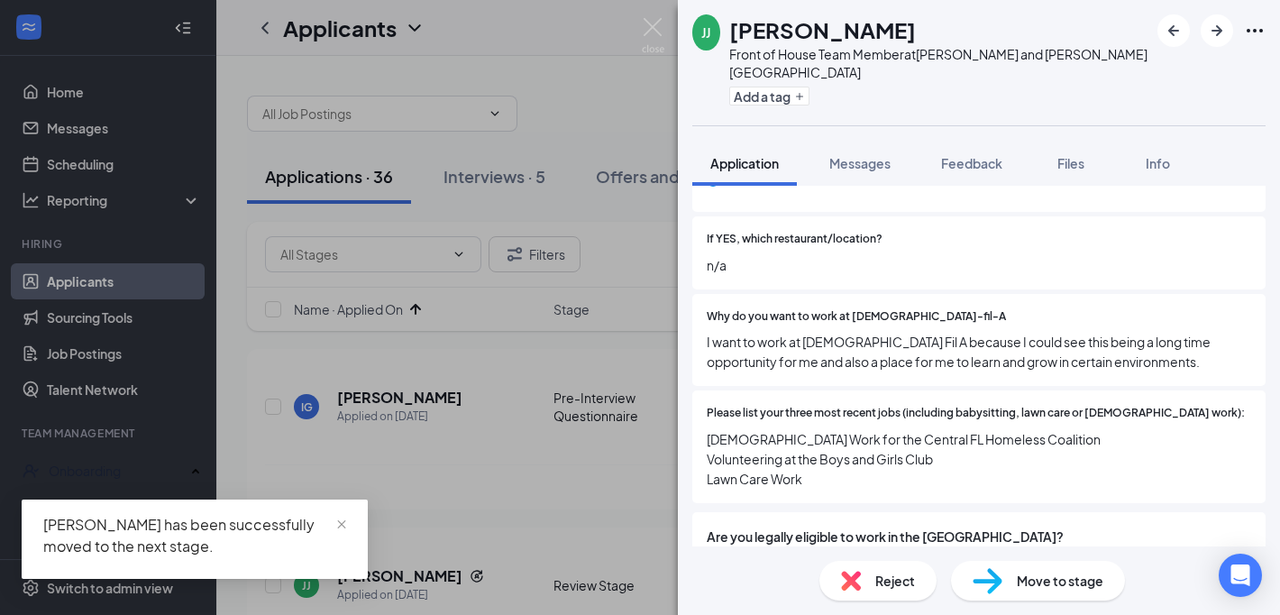
scroll to position [523, 0]
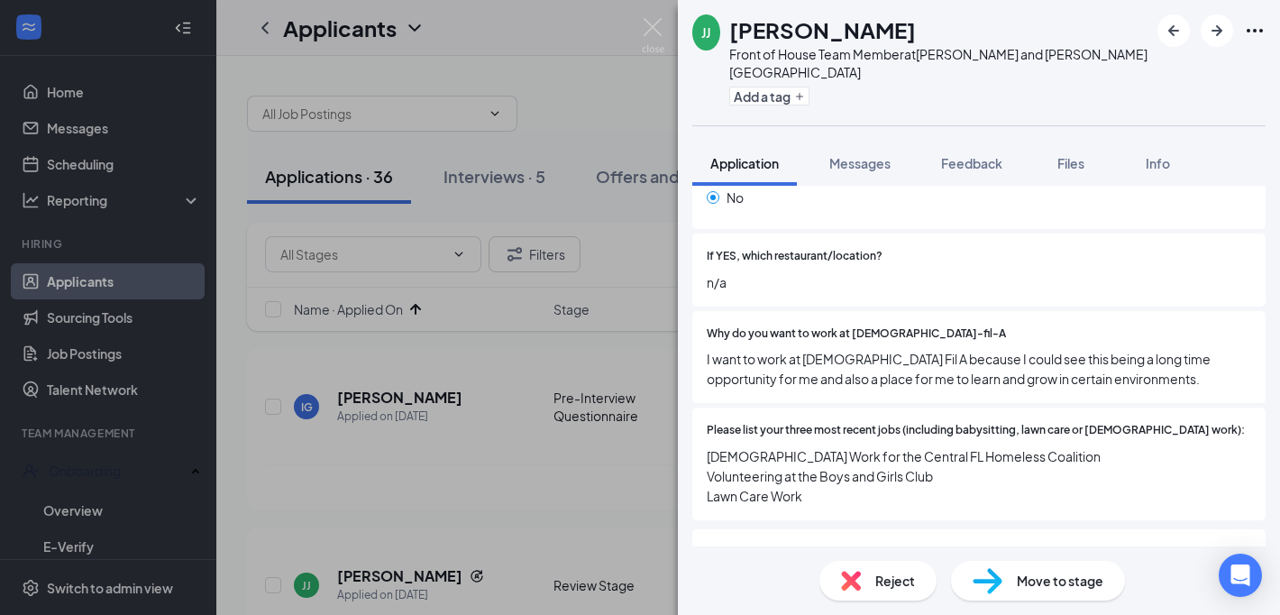
click at [326, 316] on div "[PERSON_NAME] Front of House Team Member at [GEOGRAPHIC_DATA] and [PERSON_NAME]…" at bounding box center [640, 307] width 1280 height 615
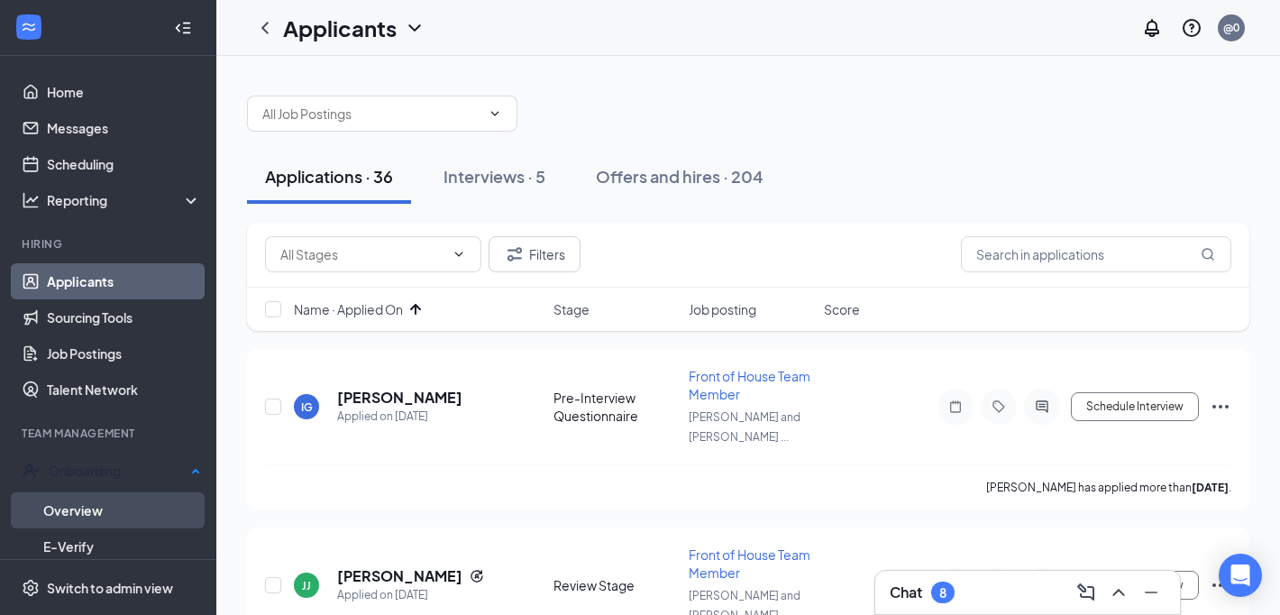
click at [79, 503] on link "Overview" at bounding box center [122, 510] width 158 height 36
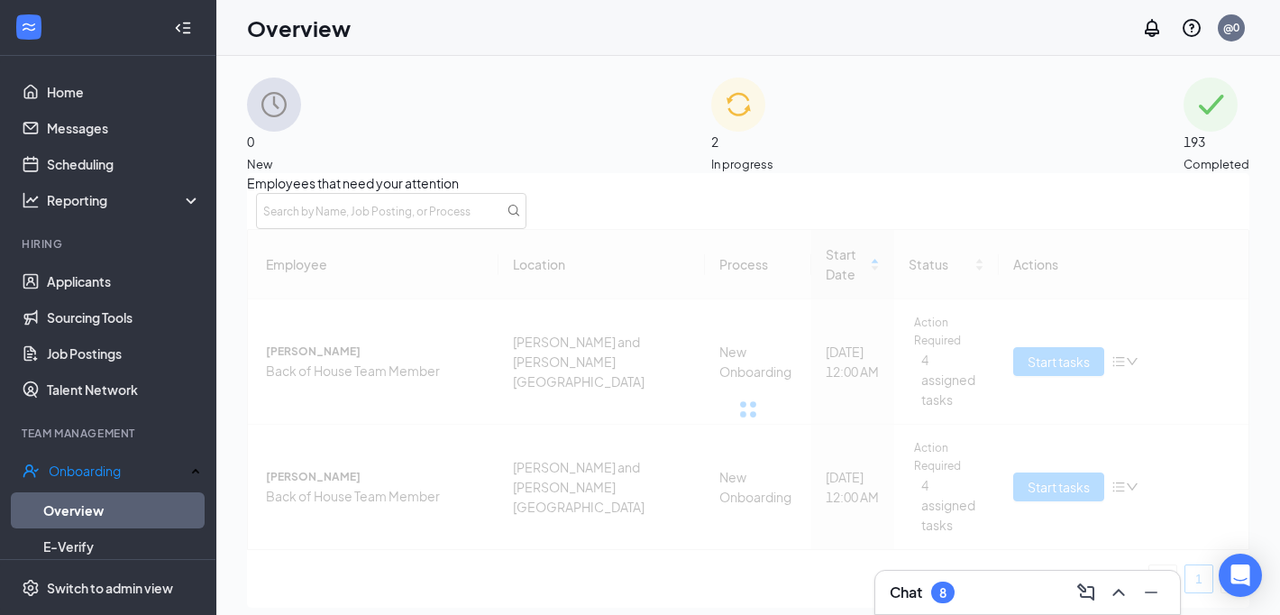
click at [361, 396] on div at bounding box center [748, 409] width 1002 height 361
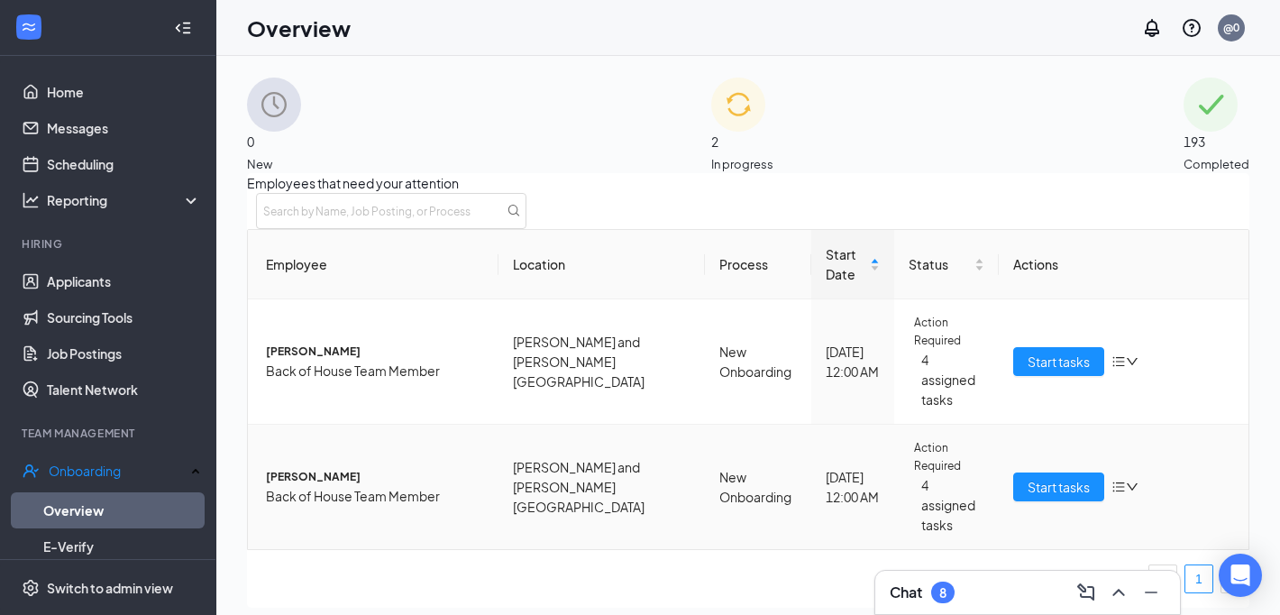
click at [359, 468] on span "[PERSON_NAME]" at bounding box center [375, 477] width 218 height 18
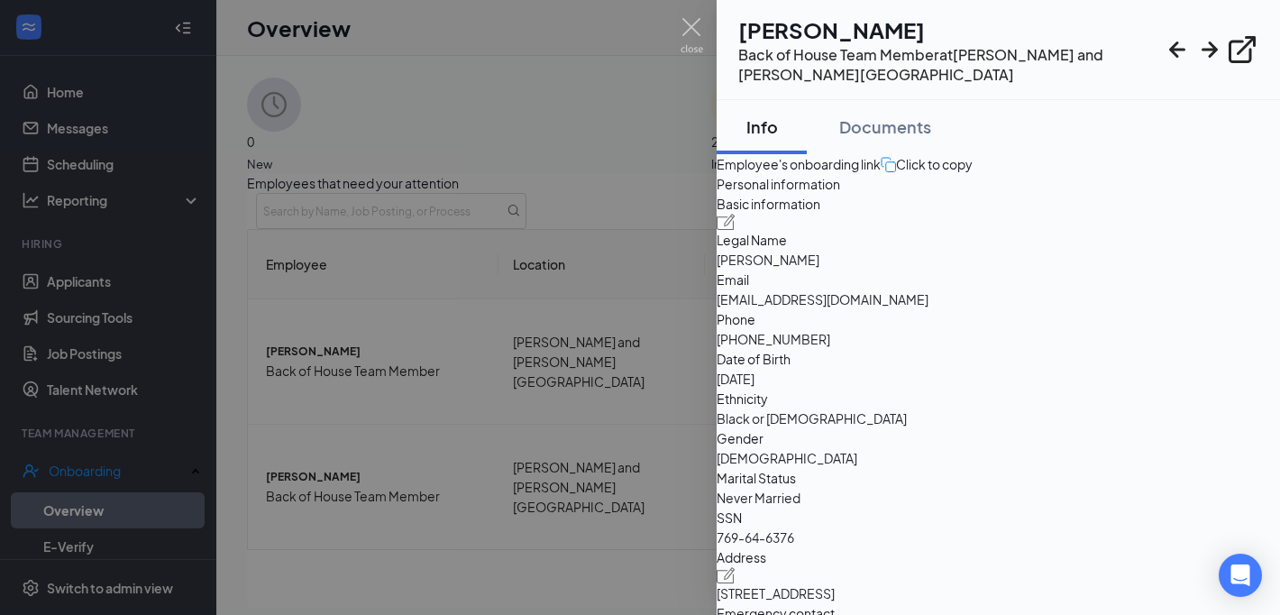
scroll to position [22, 0]
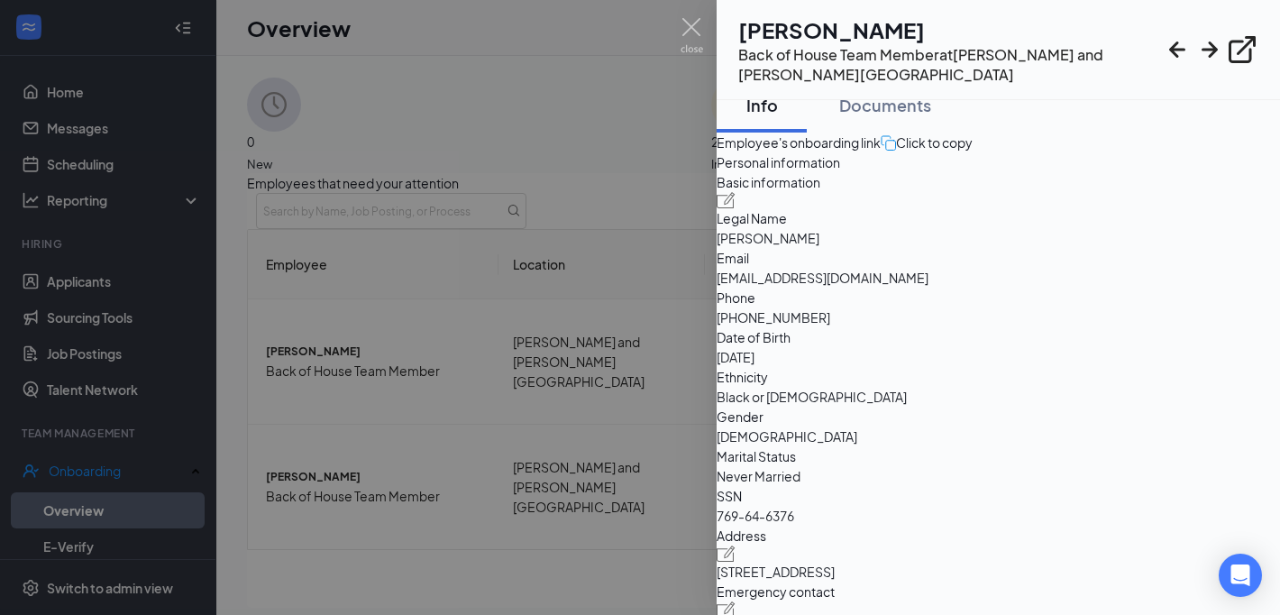
click at [593, 366] on div at bounding box center [640, 307] width 1280 height 615
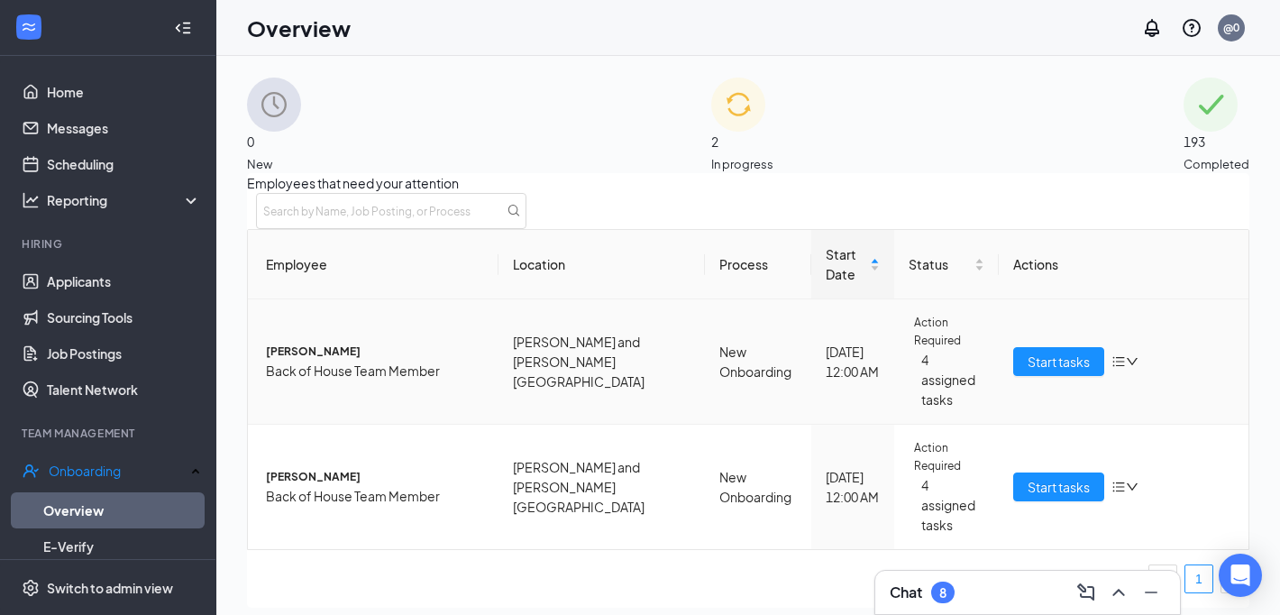
click at [319, 348] on span "[PERSON_NAME]" at bounding box center [375, 351] width 218 height 18
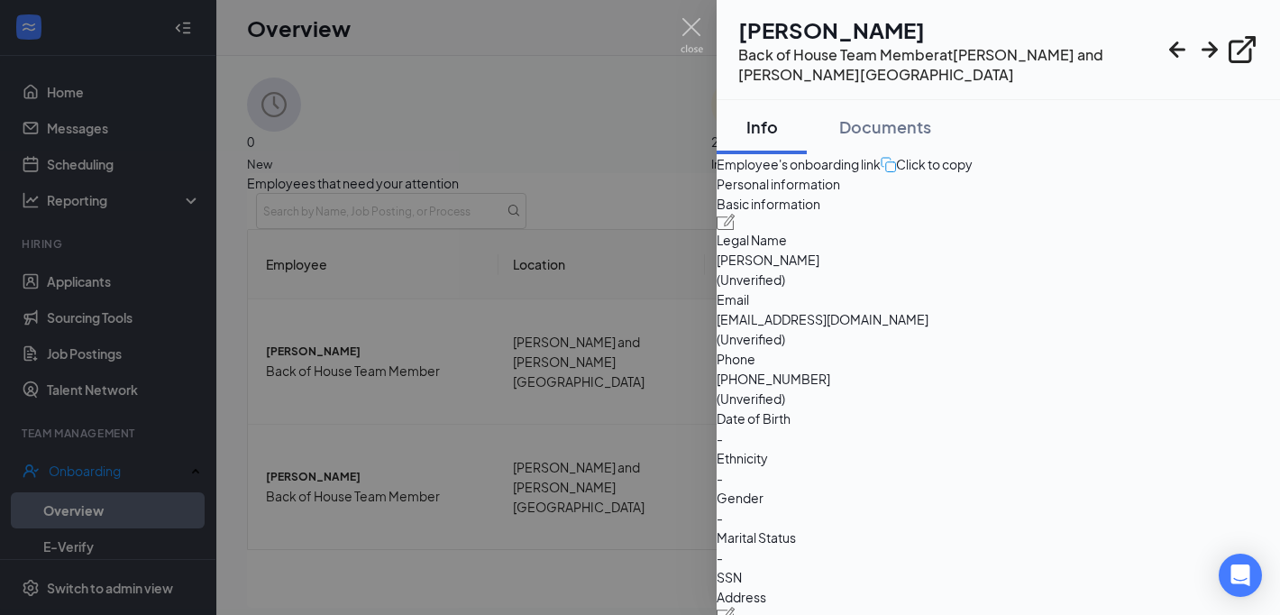
click at [579, 167] on div at bounding box center [640, 307] width 1280 height 615
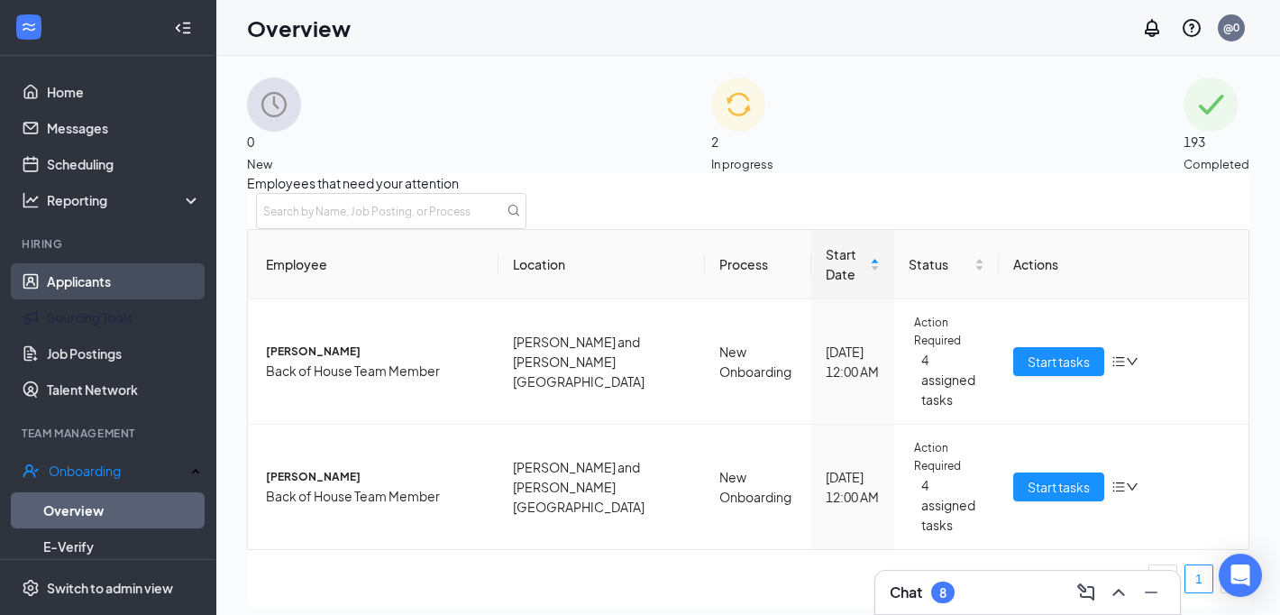
click at [97, 298] on link "Applicants" at bounding box center [124, 281] width 154 height 36
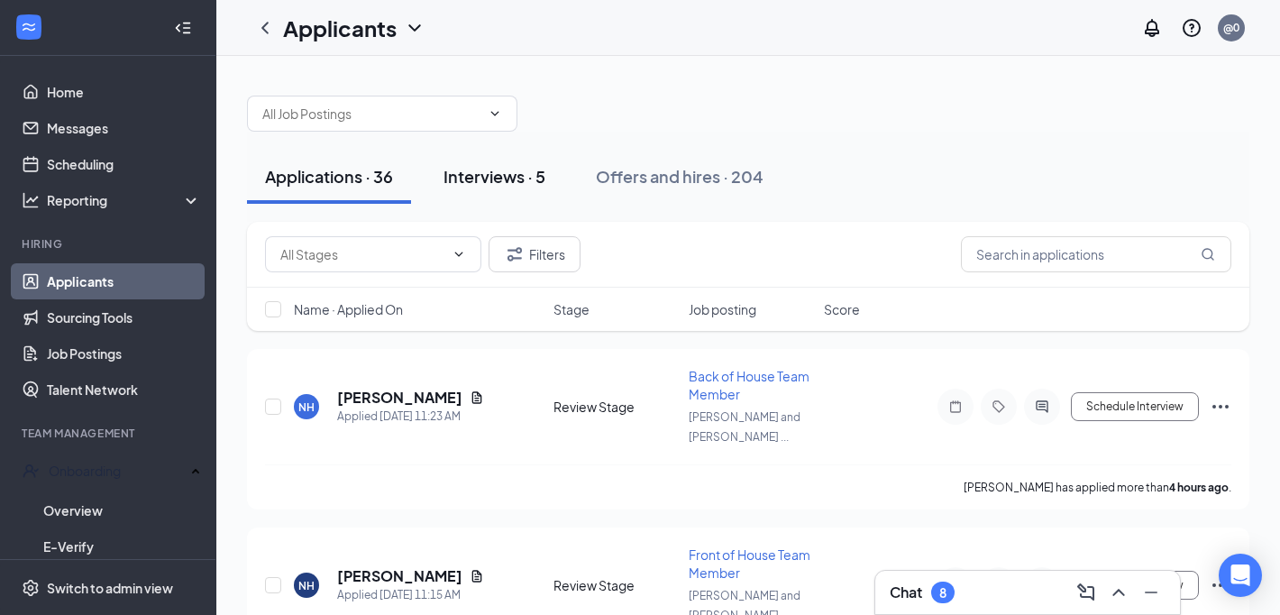
click at [521, 173] on div "Interviews · 5" at bounding box center [494, 176] width 102 height 23
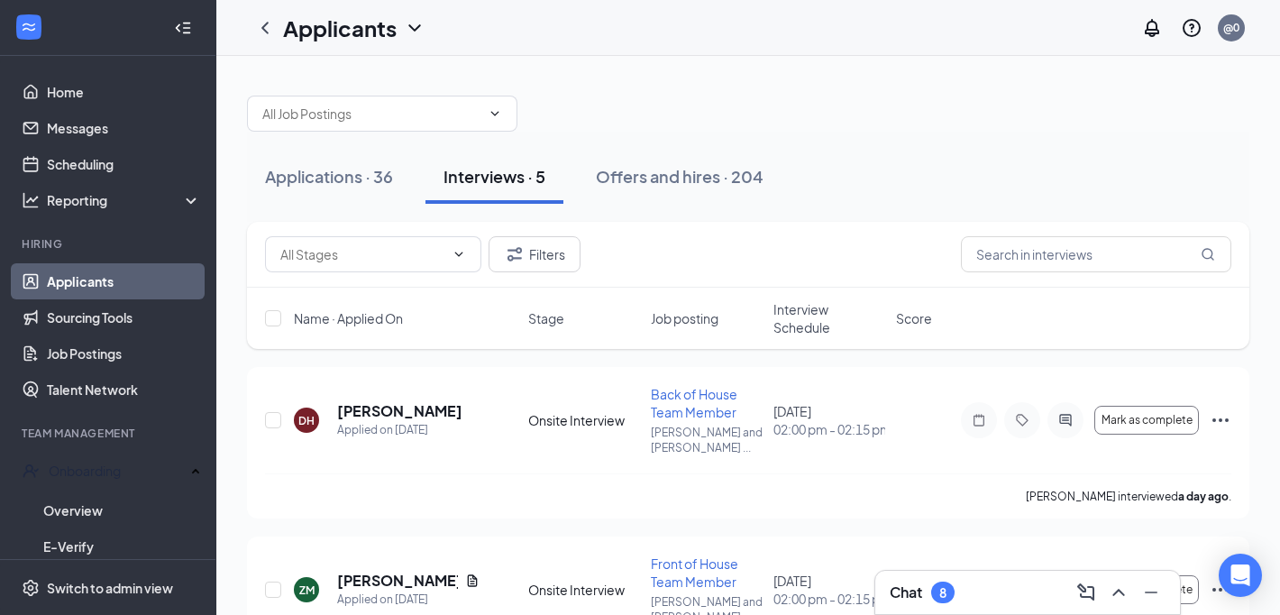
click at [810, 316] on span "Interview Schedule" at bounding box center [829, 318] width 112 height 36
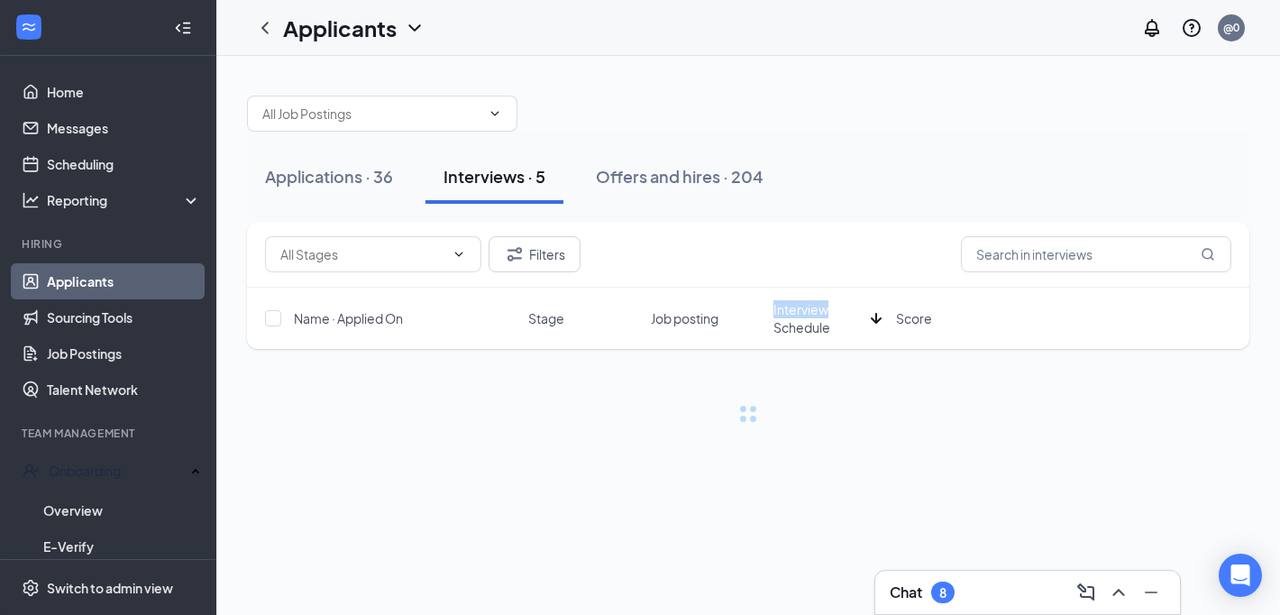
click at [810, 316] on span "Interview Schedule" at bounding box center [818, 318] width 90 height 36
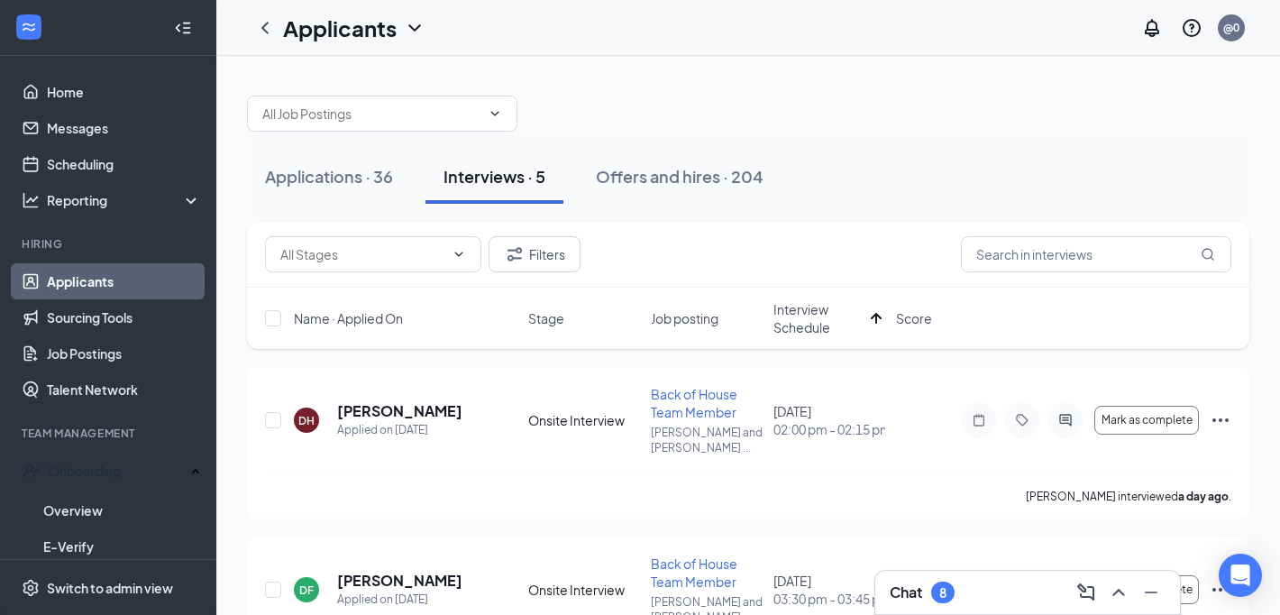
click at [884, 192] on div "Applications · 36 Interviews · 5 Offers and hires · 204" at bounding box center [748, 177] width 1002 height 54
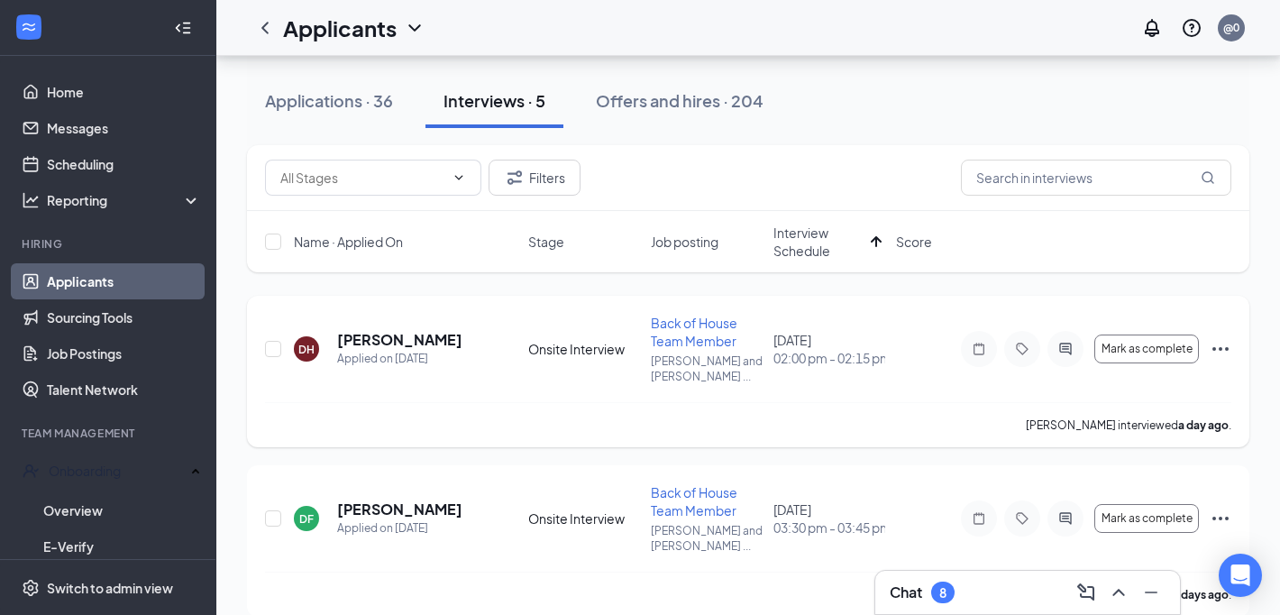
scroll to position [83, 0]
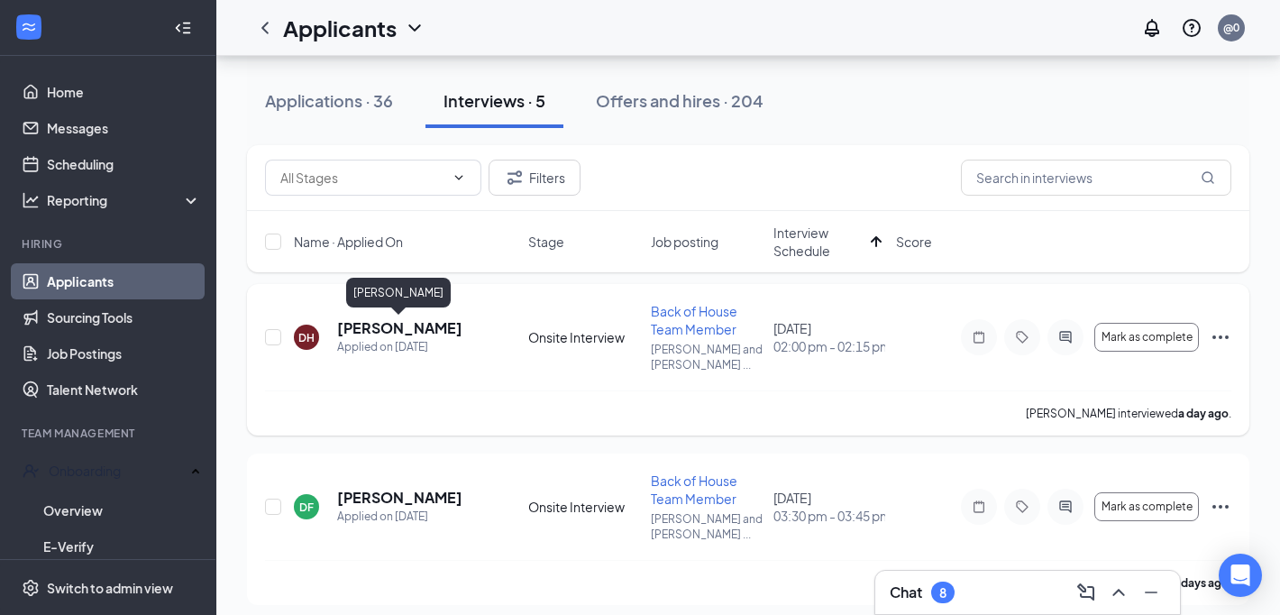
click at [424, 319] on h5 "[PERSON_NAME]" at bounding box center [399, 328] width 125 height 20
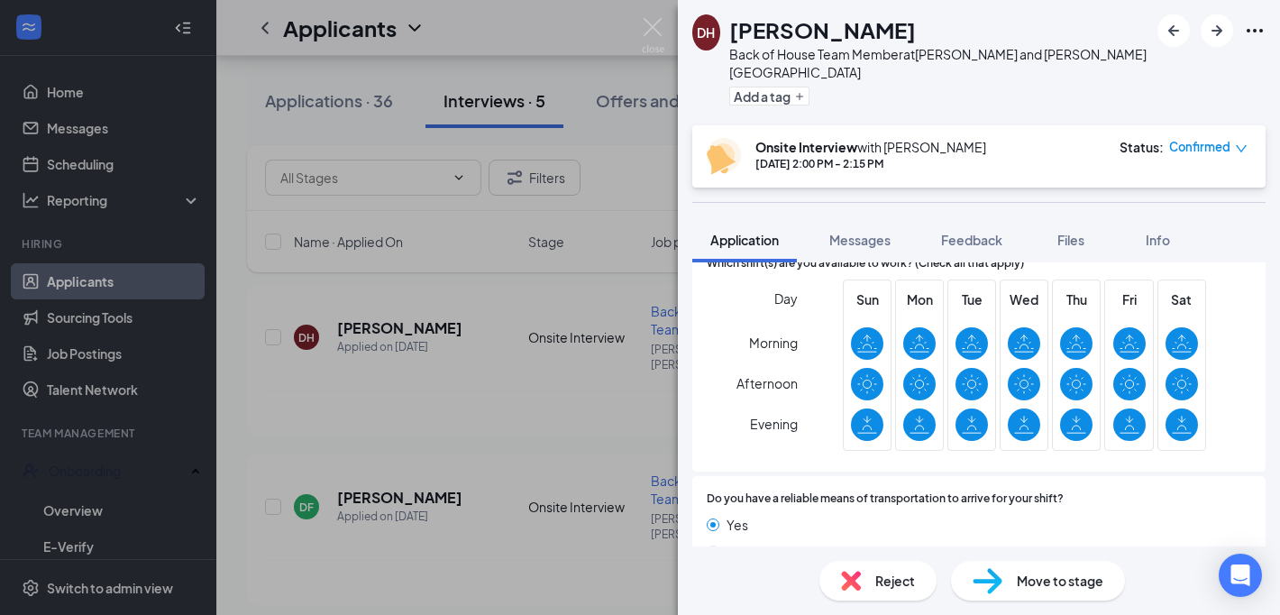
scroll to position [1255, 0]
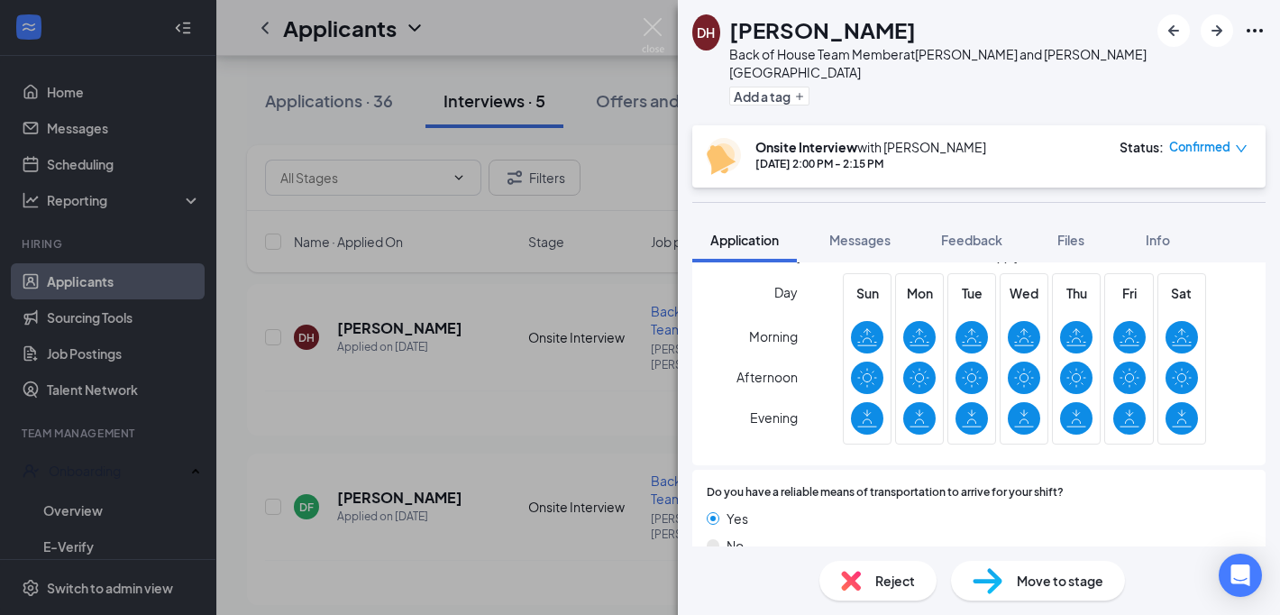
click at [490, 462] on div "DH [PERSON_NAME] Back of House Team Member at [PERSON_NAME][GEOGRAPHIC_DATA][PE…" at bounding box center [640, 307] width 1280 height 615
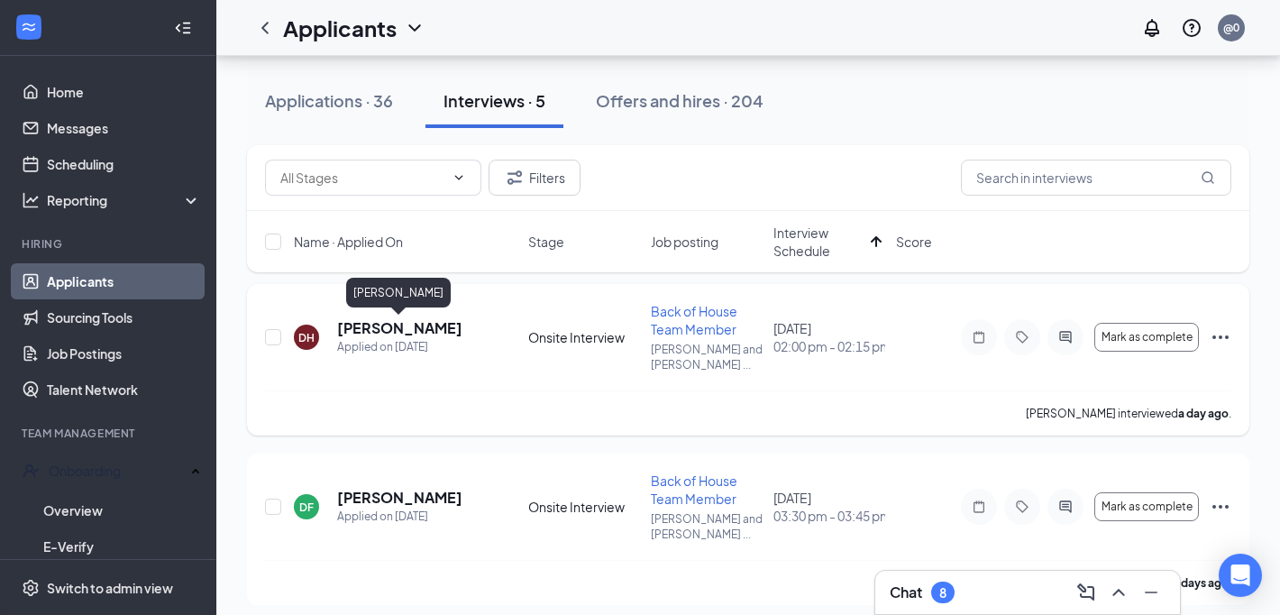
click at [404, 327] on h5 "[PERSON_NAME]" at bounding box center [399, 328] width 125 height 20
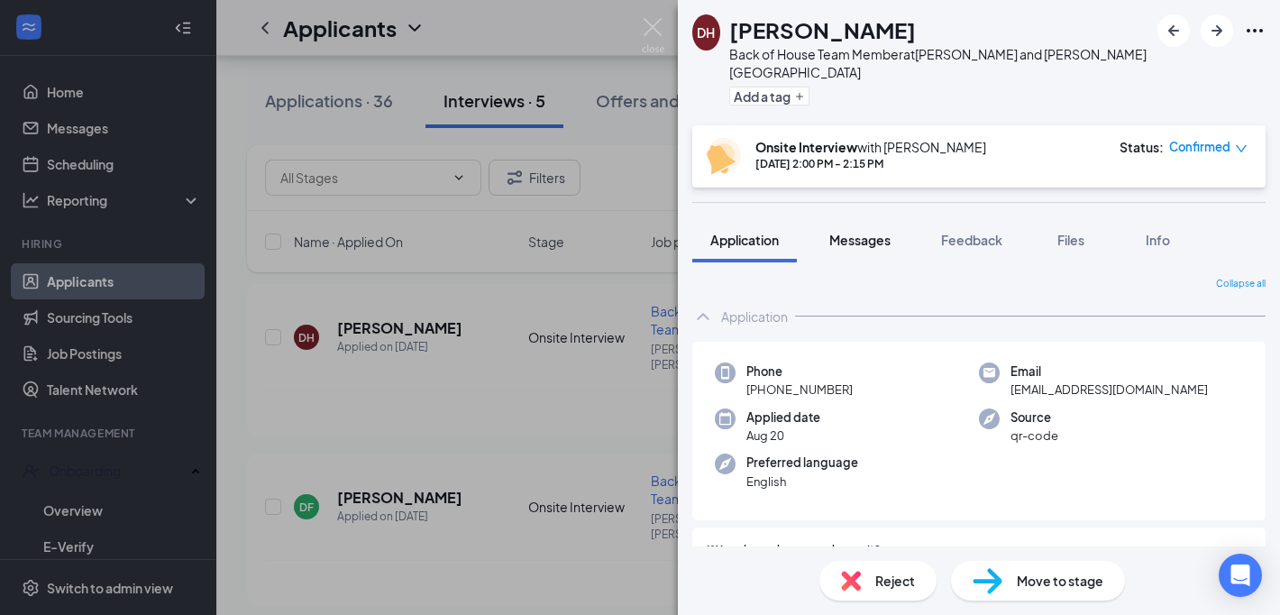
click at [855, 217] on button "Messages" at bounding box center [859, 239] width 97 height 45
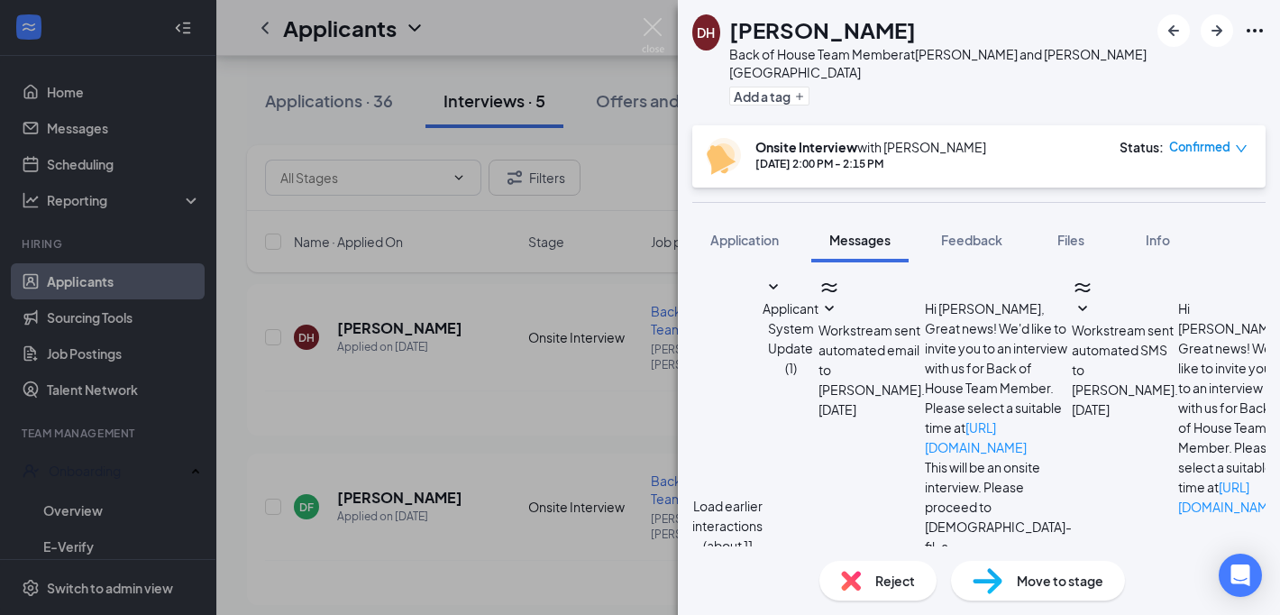
click at [818, 301] on span "Applicant System Update (1)" at bounding box center [790, 338] width 56 height 76
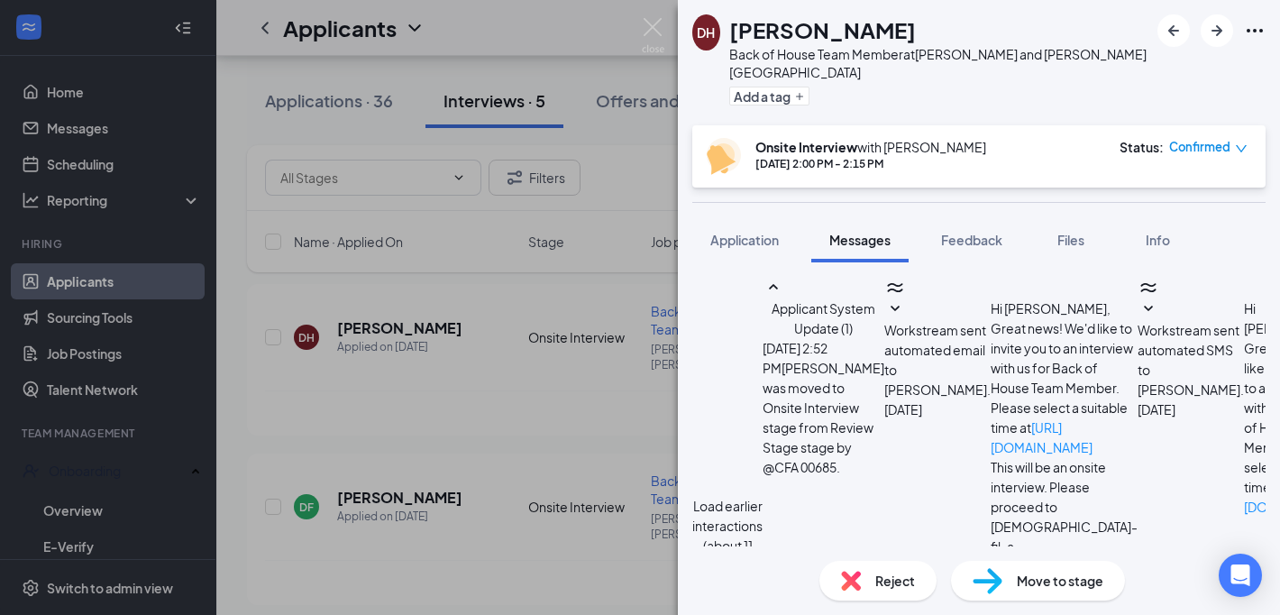
scroll to position [59, 0]
click at [875, 300] on span "Applicant System Update (1)" at bounding box center [823, 318] width 104 height 36
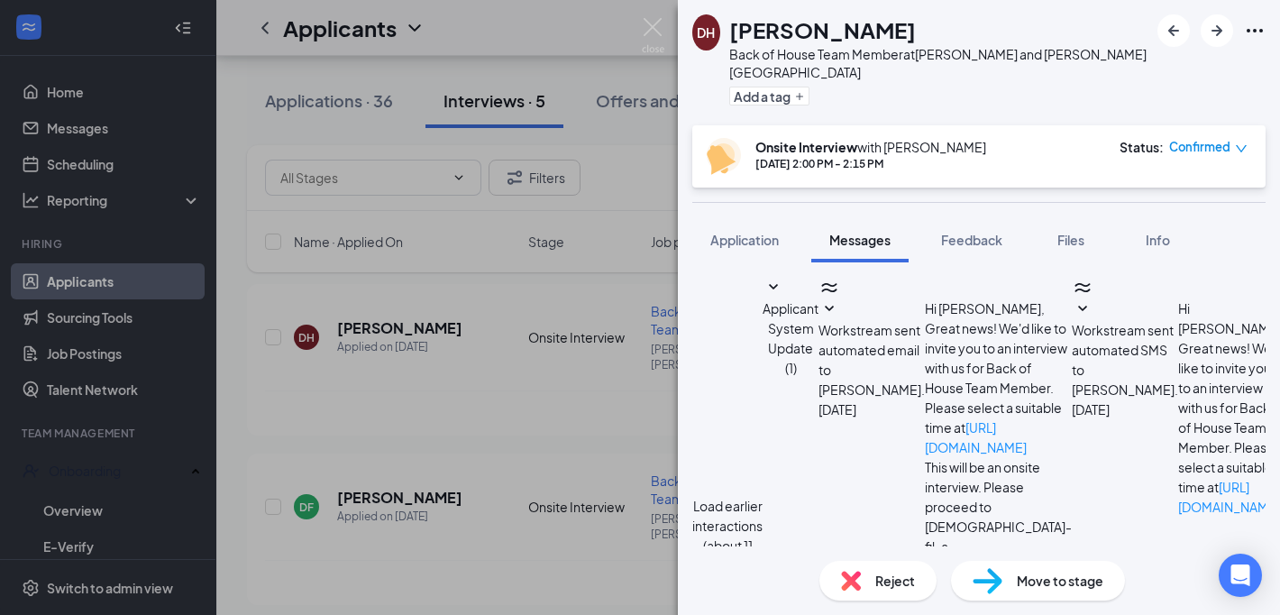
scroll to position [737, 0]
click at [774, 232] on span "Application" at bounding box center [744, 240] width 68 height 16
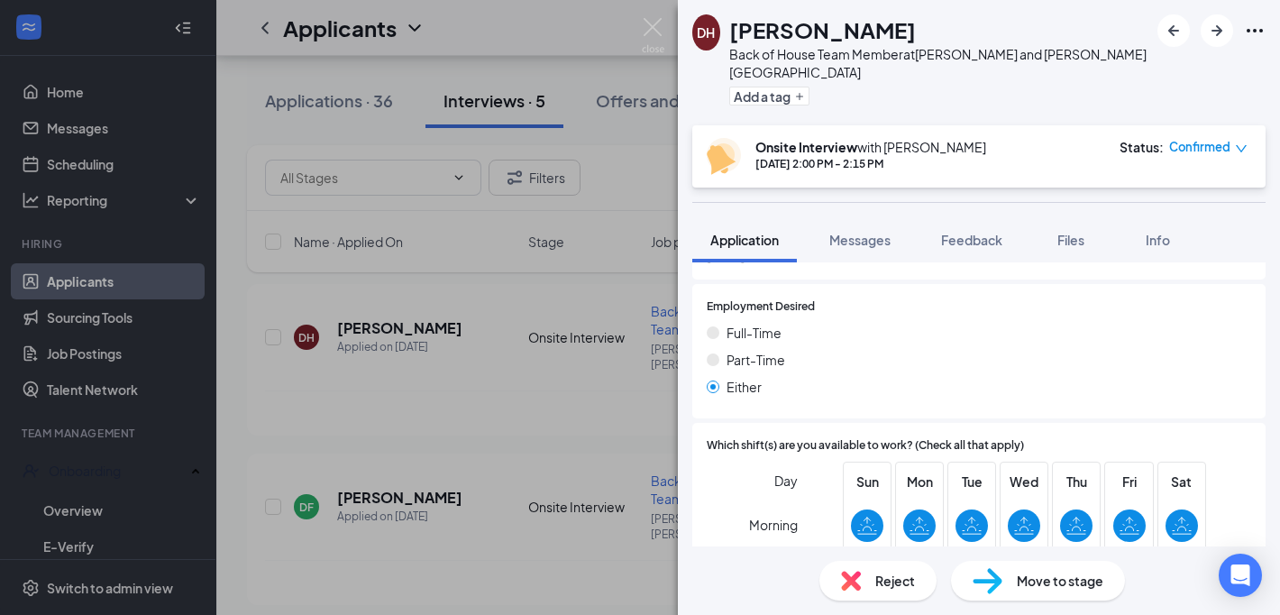
scroll to position [1255, 0]
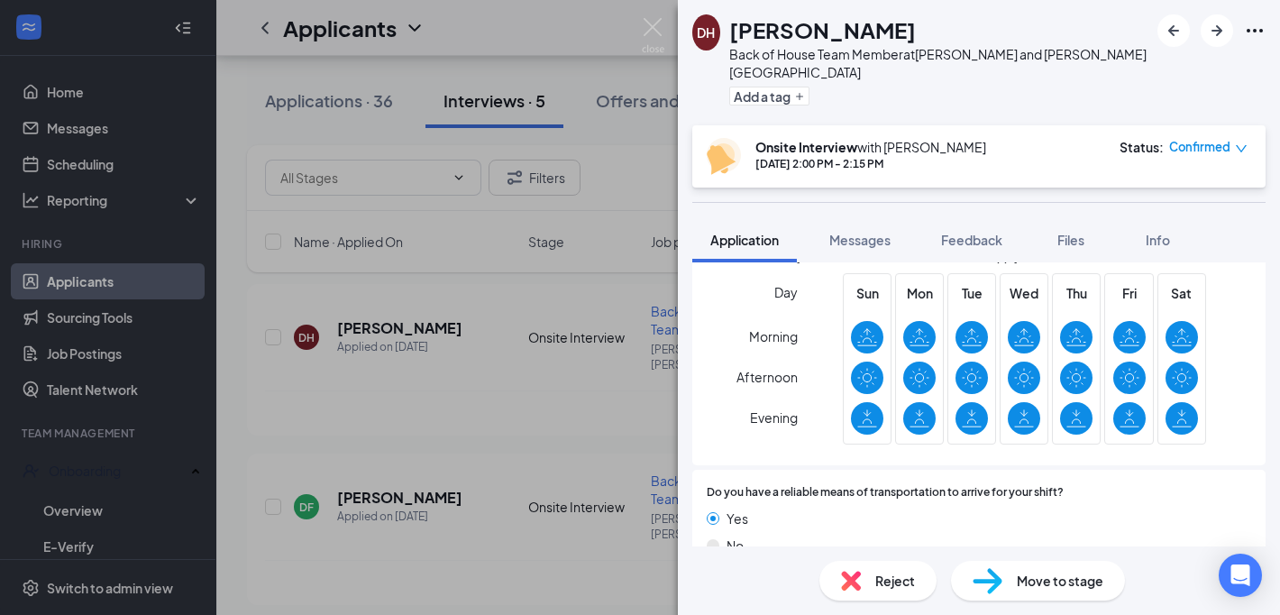
click at [488, 348] on div "DH [PERSON_NAME] Back of House Team Member at [PERSON_NAME][GEOGRAPHIC_DATA][PE…" at bounding box center [640, 307] width 1280 height 615
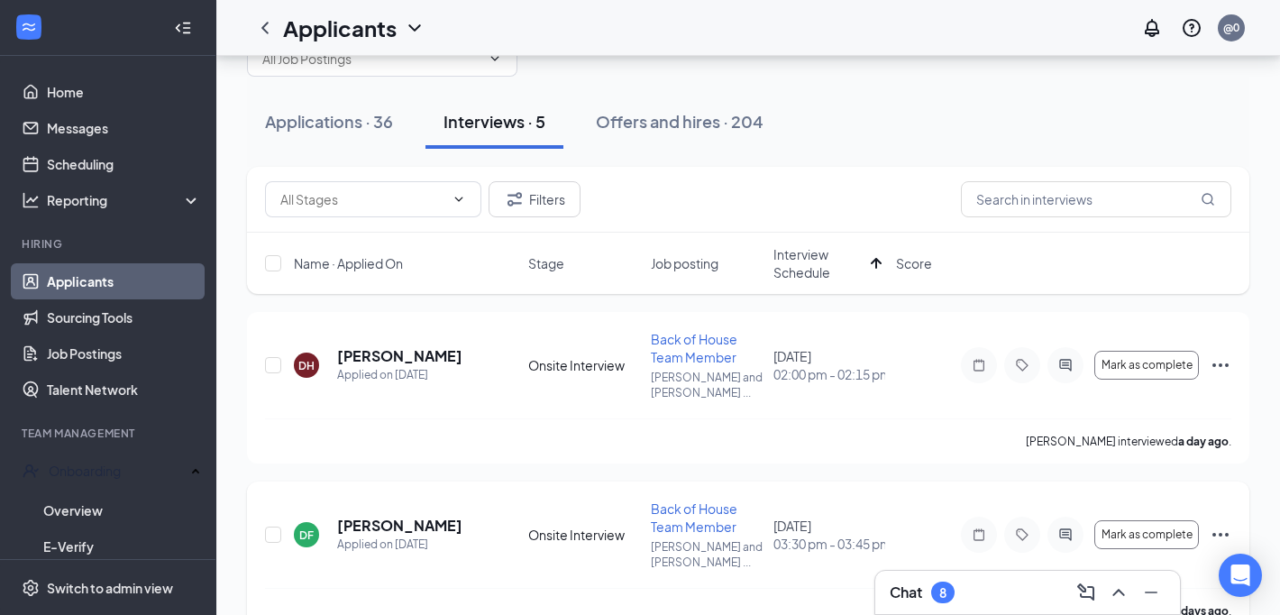
scroll to position [53, 0]
click at [403, 351] on h5 "[PERSON_NAME]" at bounding box center [399, 358] width 125 height 20
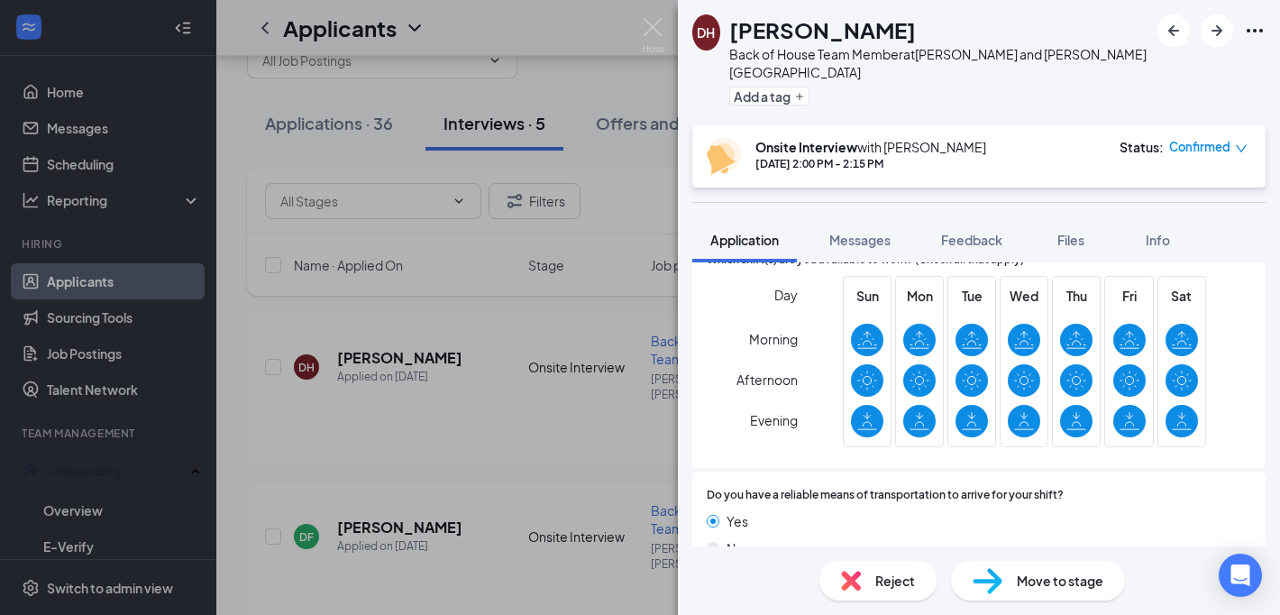
scroll to position [1255, 0]
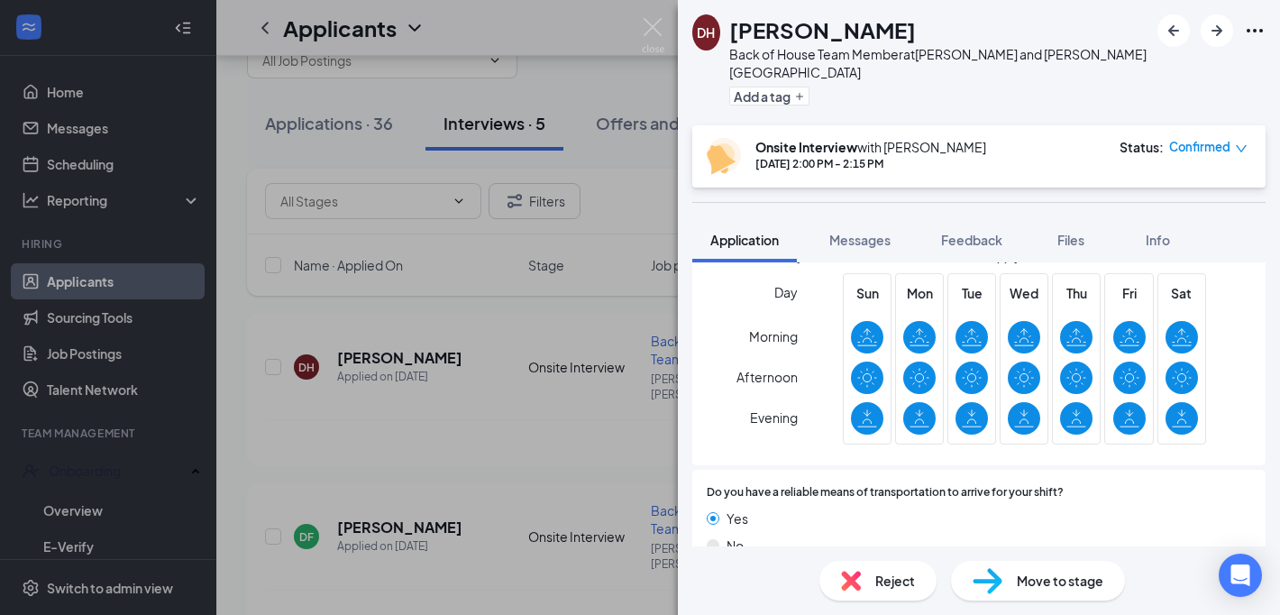
click at [461, 421] on div "DH [PERSON_NAME] Back of House Team Member at [PERSON_NAME][GEOGRAPHIC_DATA][PE…" at bounding box center [640, 307] width 1280 height 615
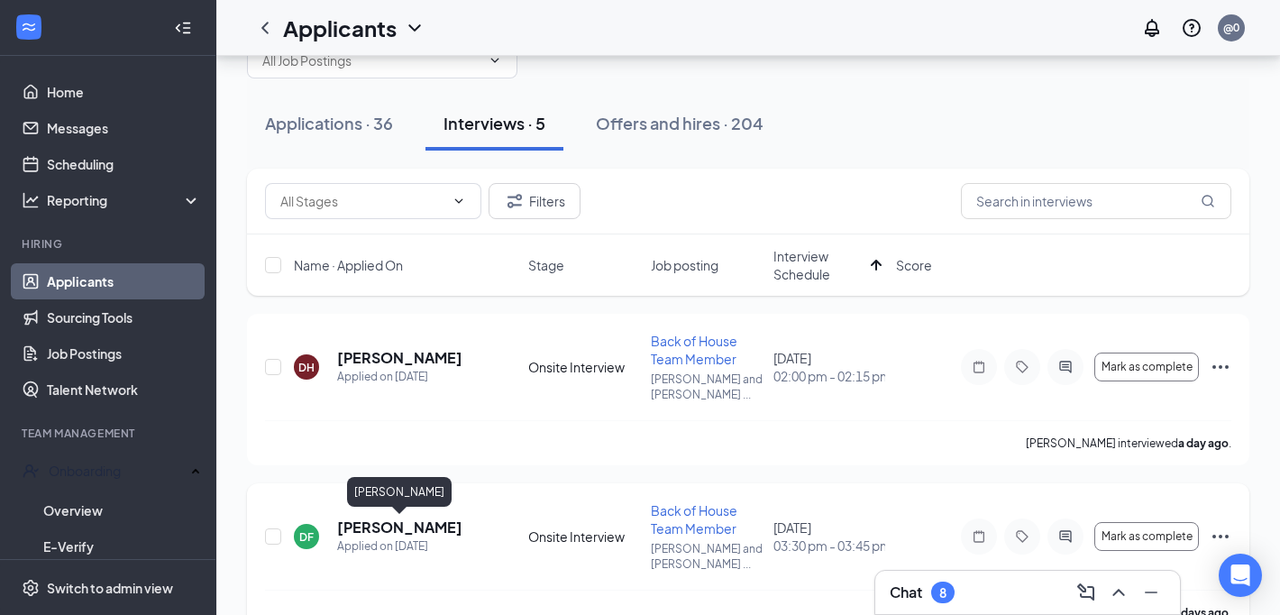
click at [416, 525] on h5 "[PERSON_NAME]" at bounding box center [399, 527] width 125 height 20
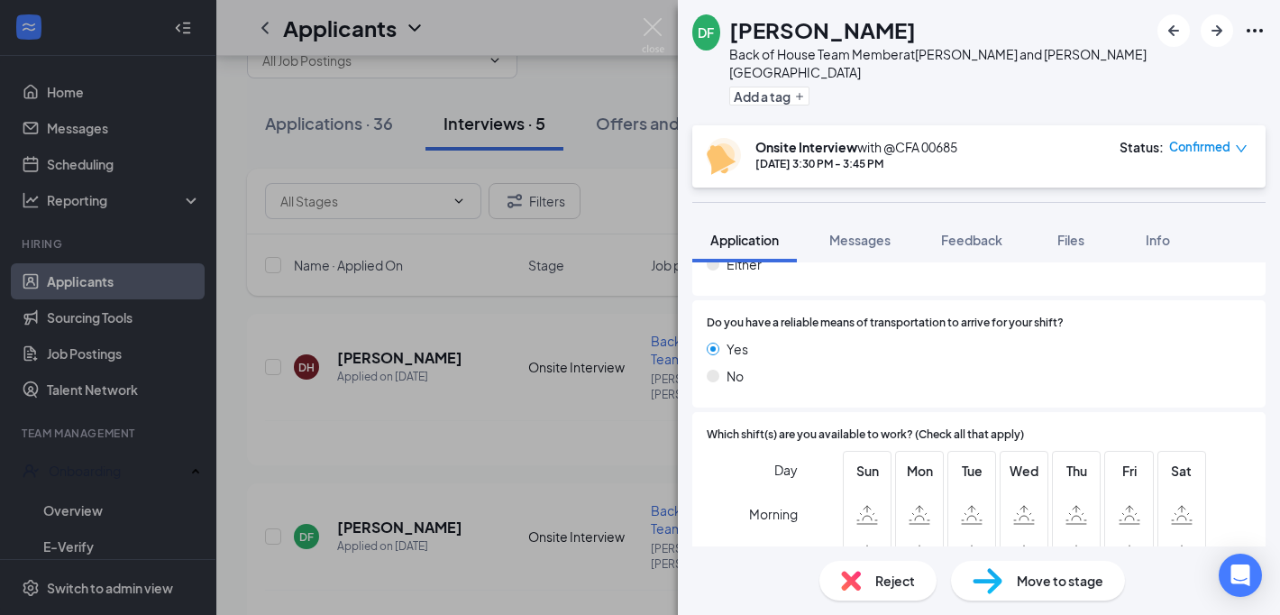
scroll to position [523, 0]
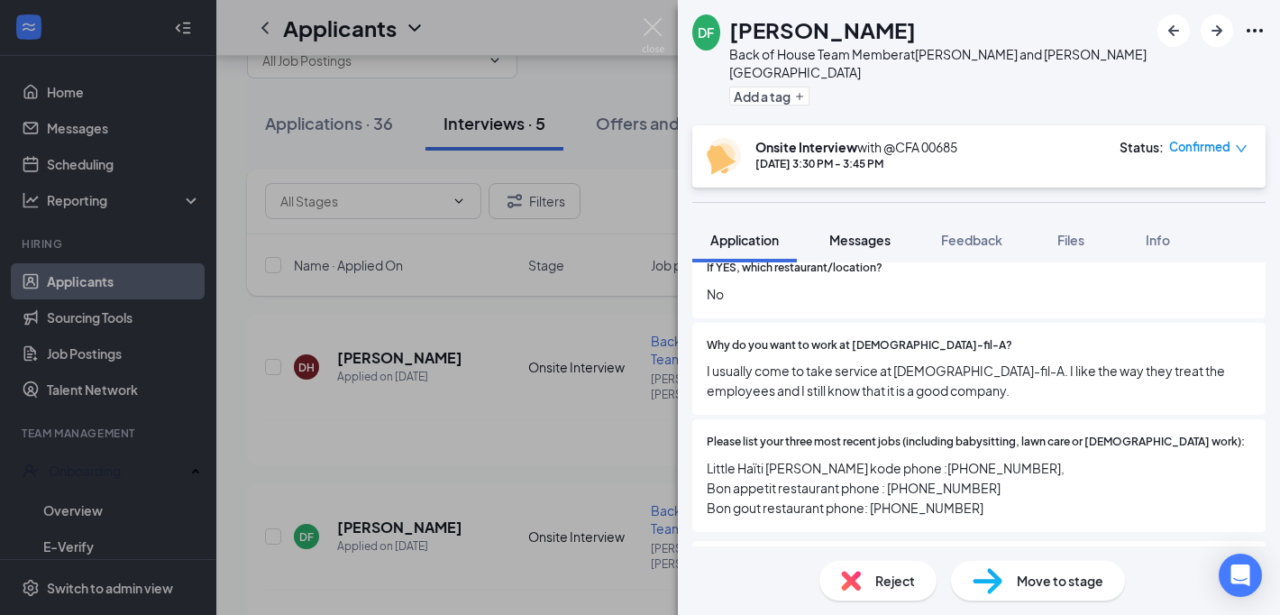
click at [835, 232] on span "Messages" at bounding box center [859, 240] width 61 height 16
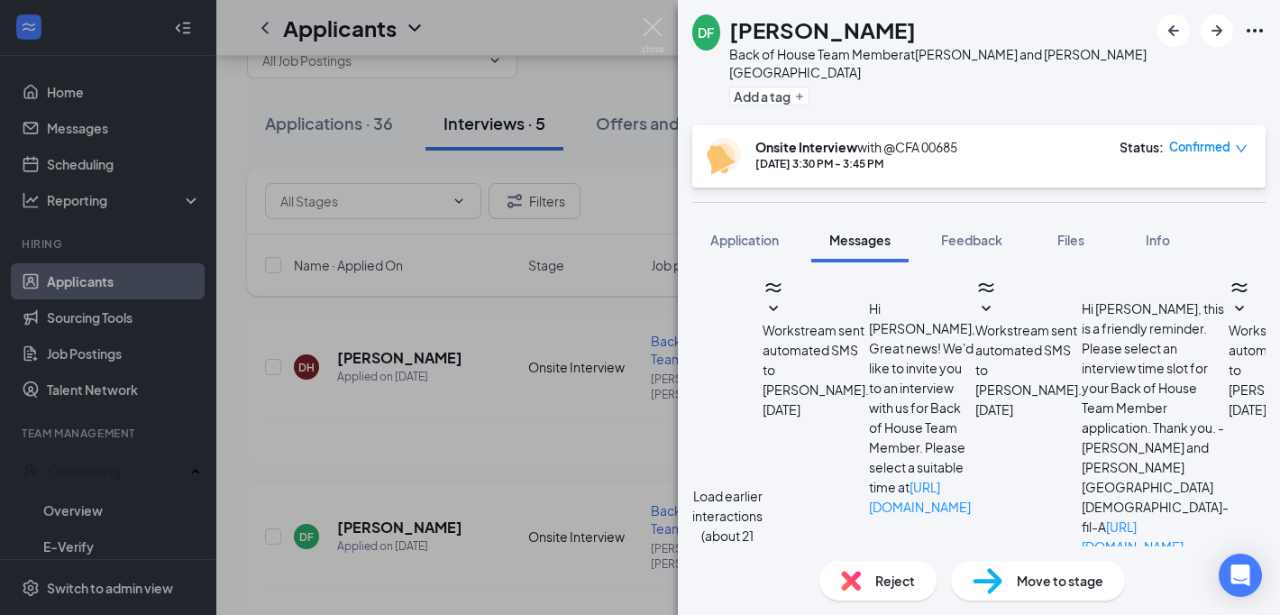
scroll to position [770, 0]
click at [744, 233] on button "Application" at bounding box center [744, 239] width 105 height 45
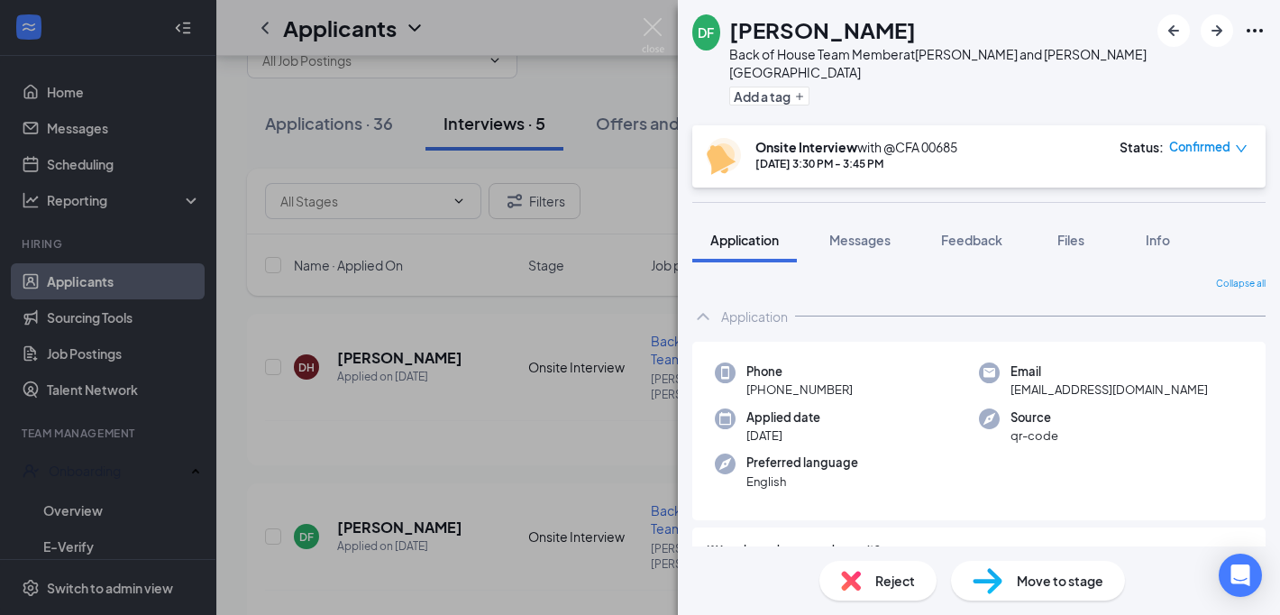
click at [536, 418] on div "[PERSON_NAME] Fleurizard Back of House Team Member at [PERSON_NAME][GEOGRAPHIC_…" at bounding box center [640, 307] width 1280 height 615
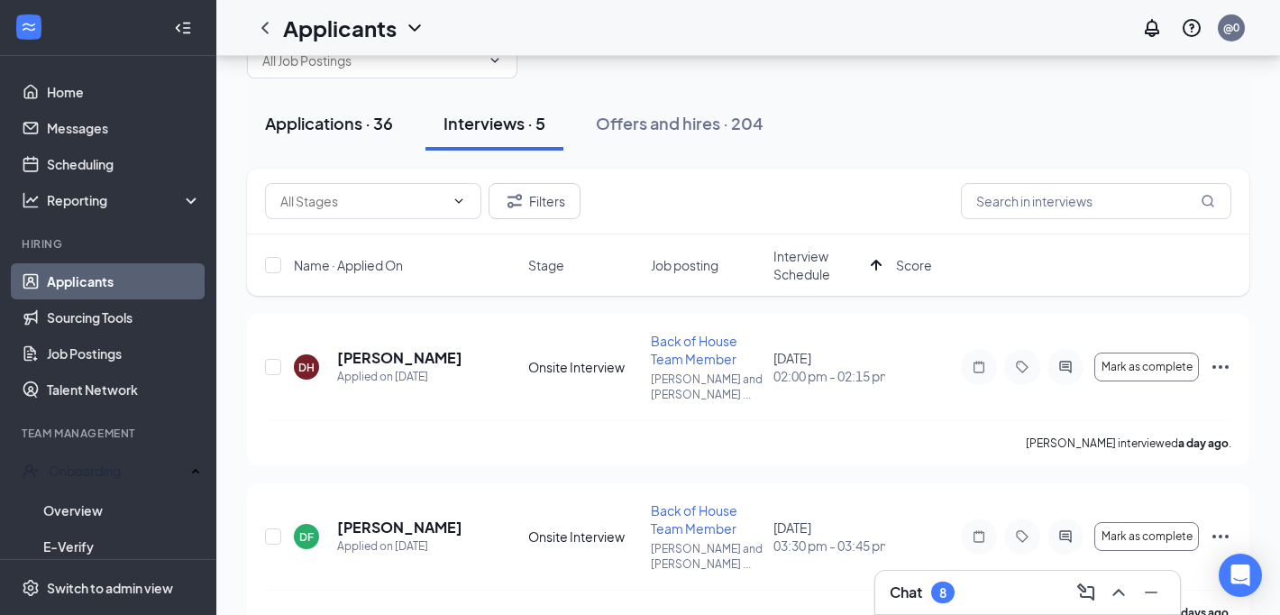
click at [285, 126] on div "Applications · 36" at bounding box center [329, 123] width 128 height 23
